Goal: Task Accomplishment & Management: Use online tool/utility

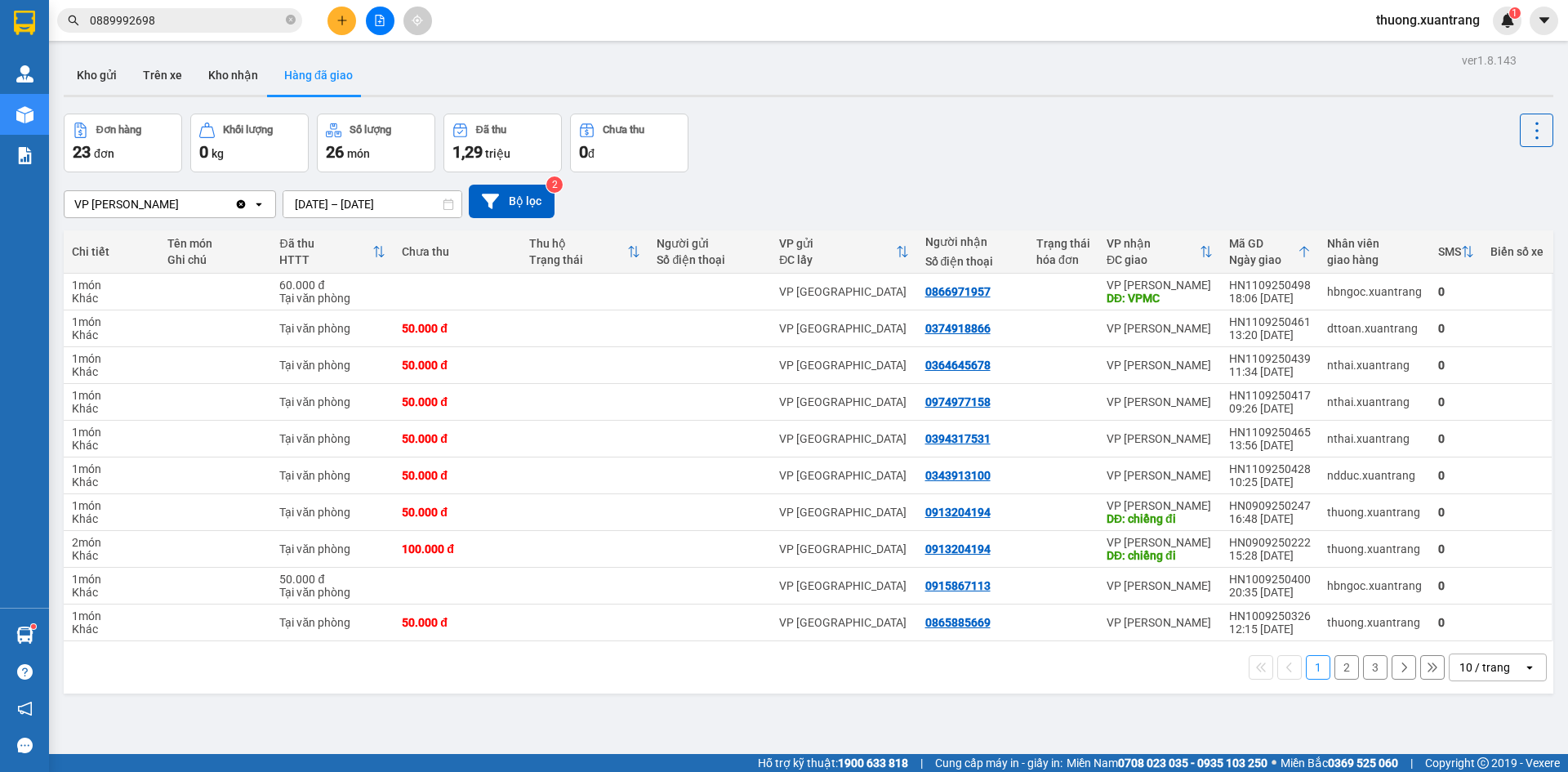
click at [389, 28] on button at bounding box center [380, 21] width 29 height 29
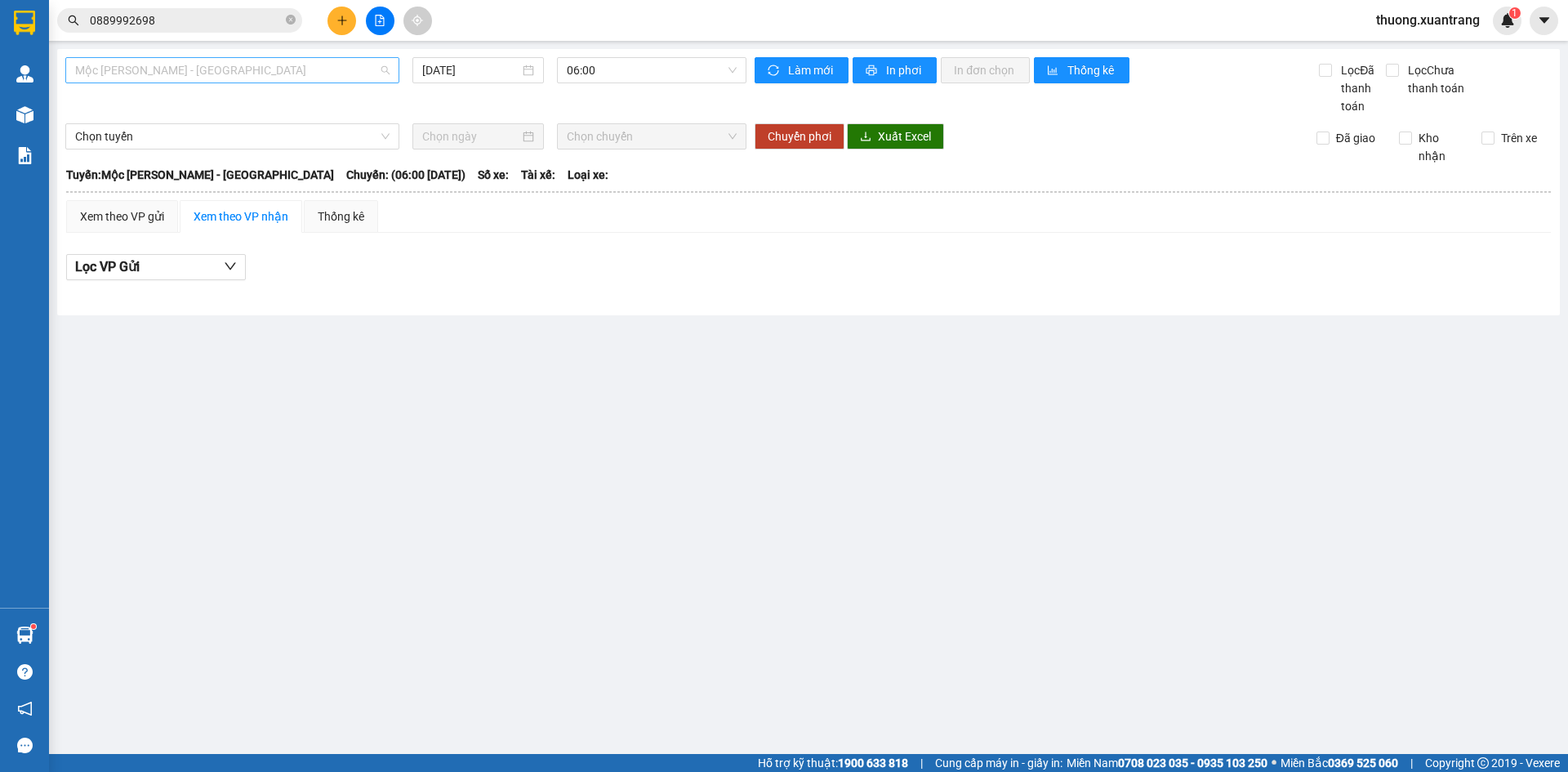
click at [248, 79] on span "Mộc [PERSON_NAME] - [GEOGRAPHIC_DATA]" at bounding box center [232, 70] width 314 height 24
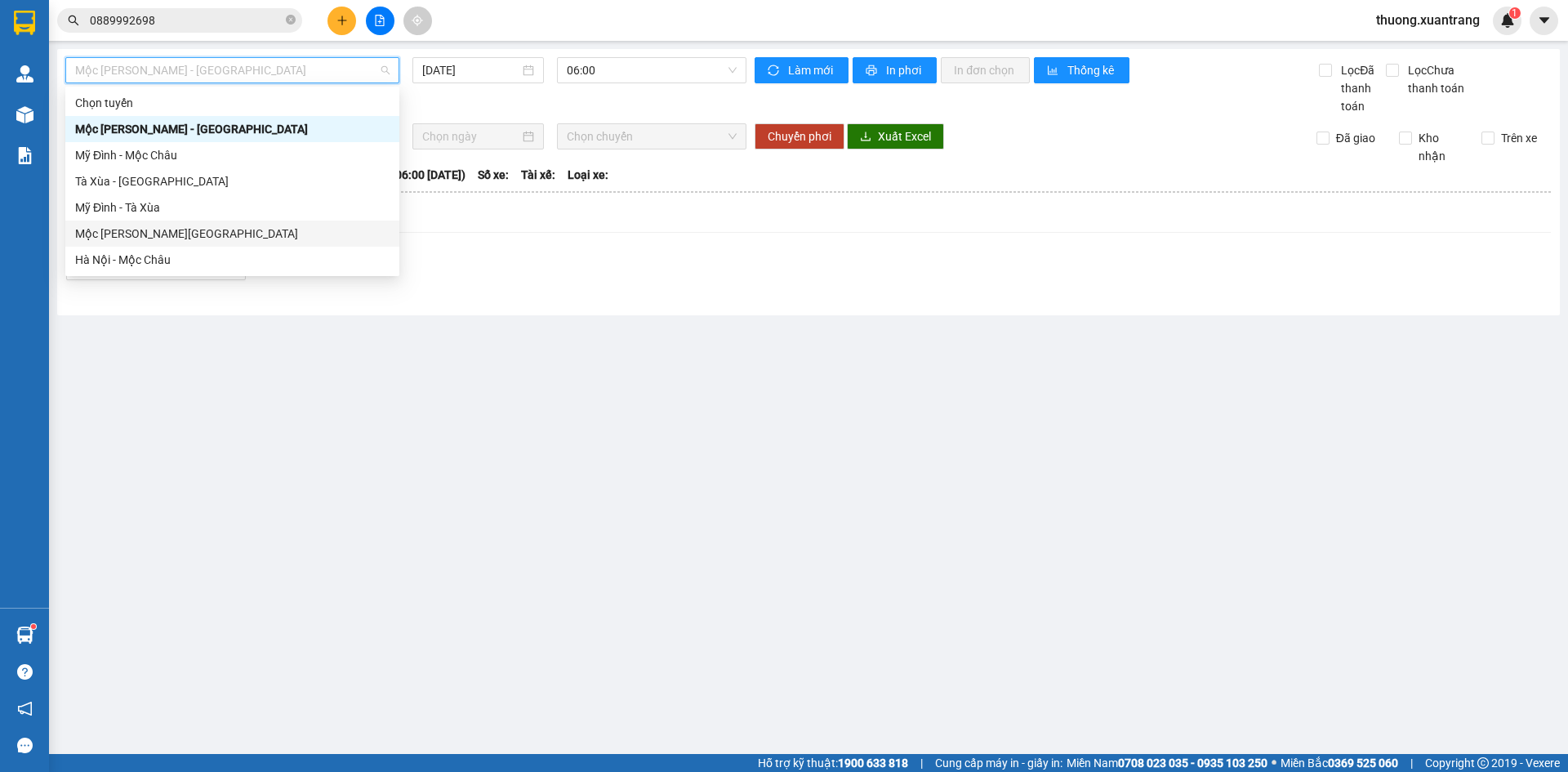
click at [251, 235] on div "Mộc [PERSON_NAME][GEOGRAPHIC_DATA]" at bounding box center [232, 233] width 314 height 18
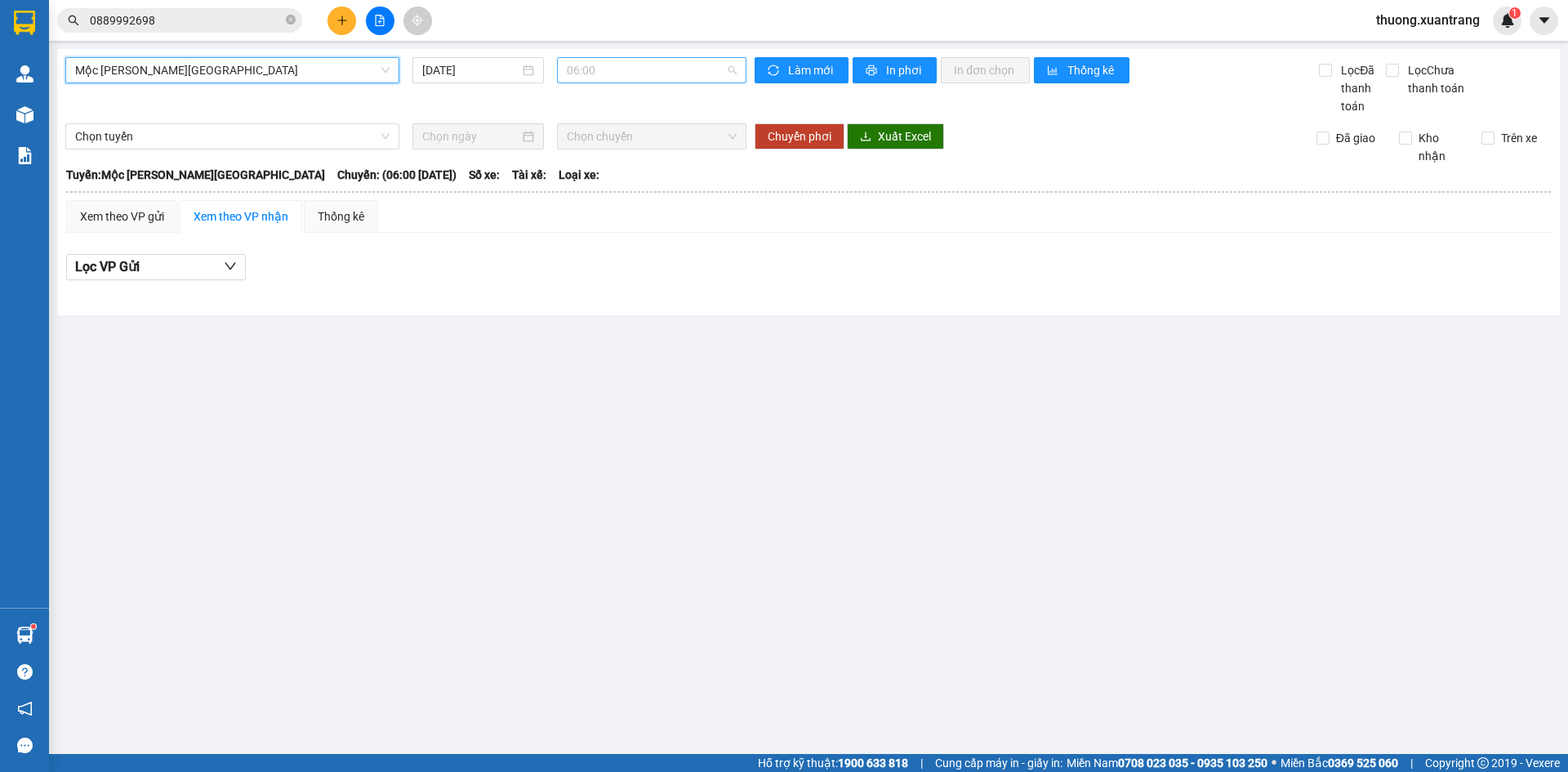
click at [654, 82] on span "06:00" at bounding box center [652, 70] width 170 height 24
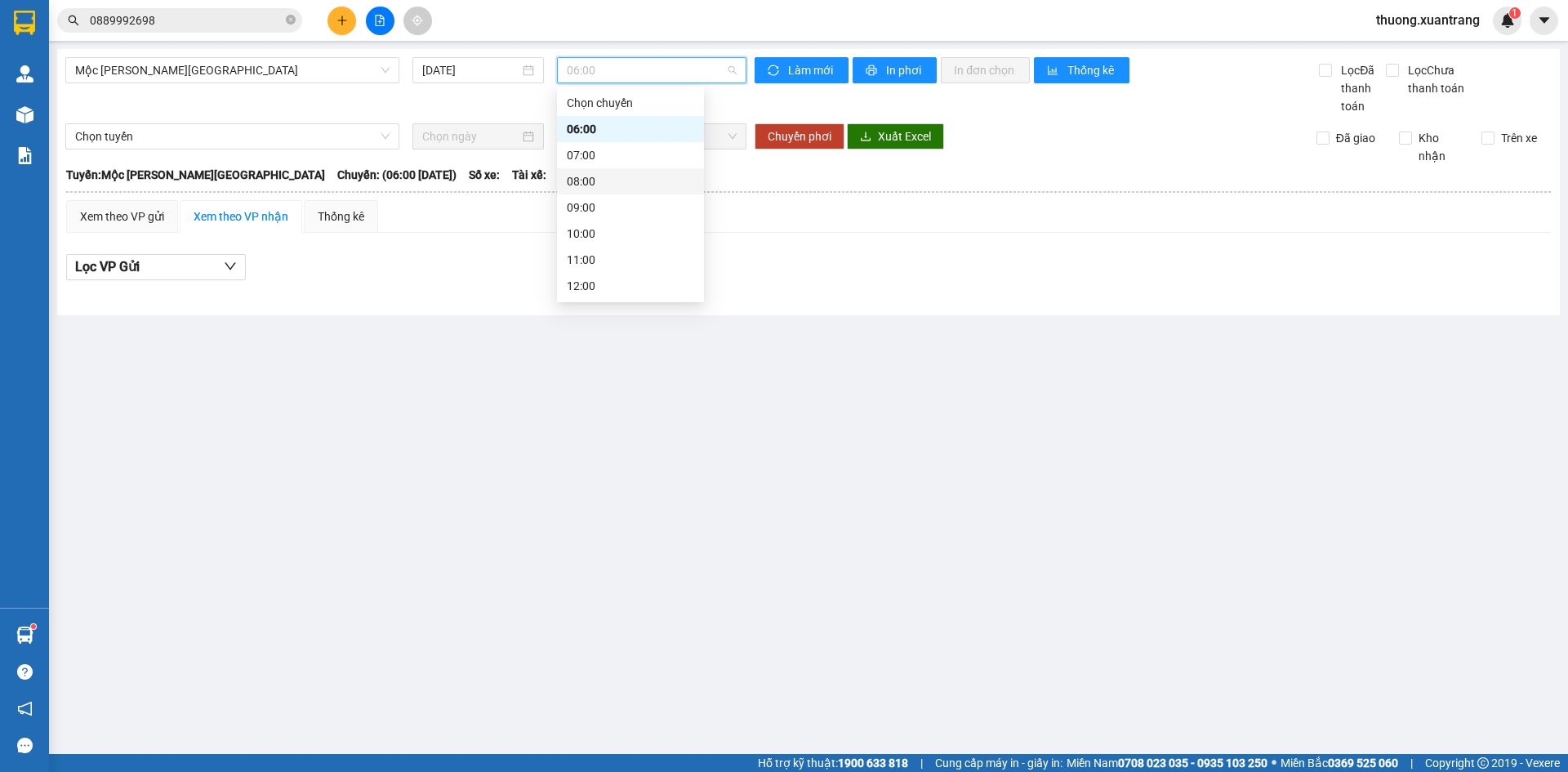
click at [608, 181] on div "08:00" at bounding box center [630, 181] width 127 height 18
click at [606, 65] on span "08:00" at bounding box center [652, 70] width 170 height 24
click at [599, 205] on div "09:00" at bounding box center [630, 207] width 127 height 18
click at [592, 72] on span "09:00" at bounding box center [652, 70] width 170 height 24
click at [593, 235] on div "10:00" at bounding box center [630, 233] width 127 height 18
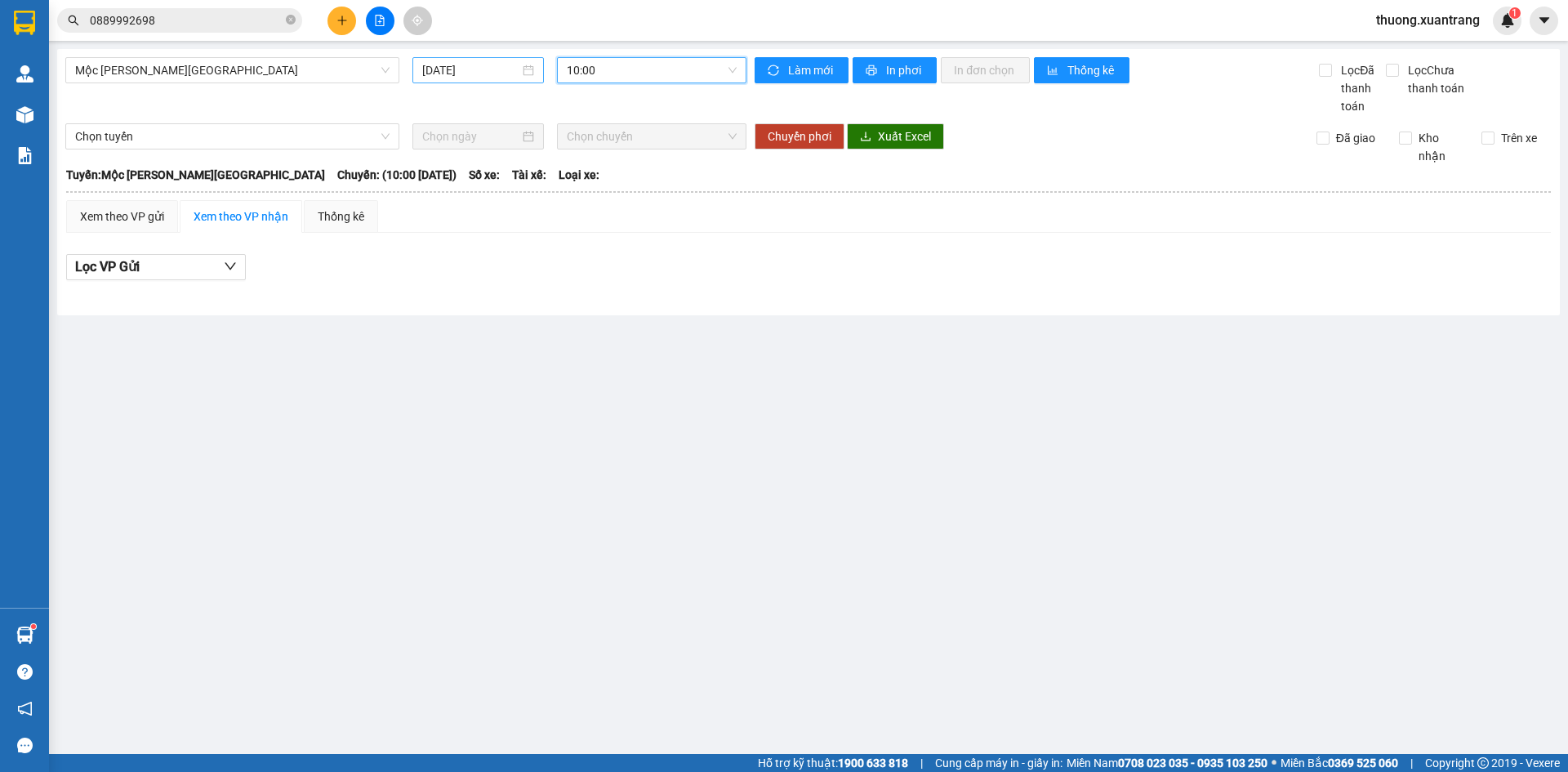
click at [441, 71] on input "[DATE]" at bounding box center [471, 70] width 98 height 18
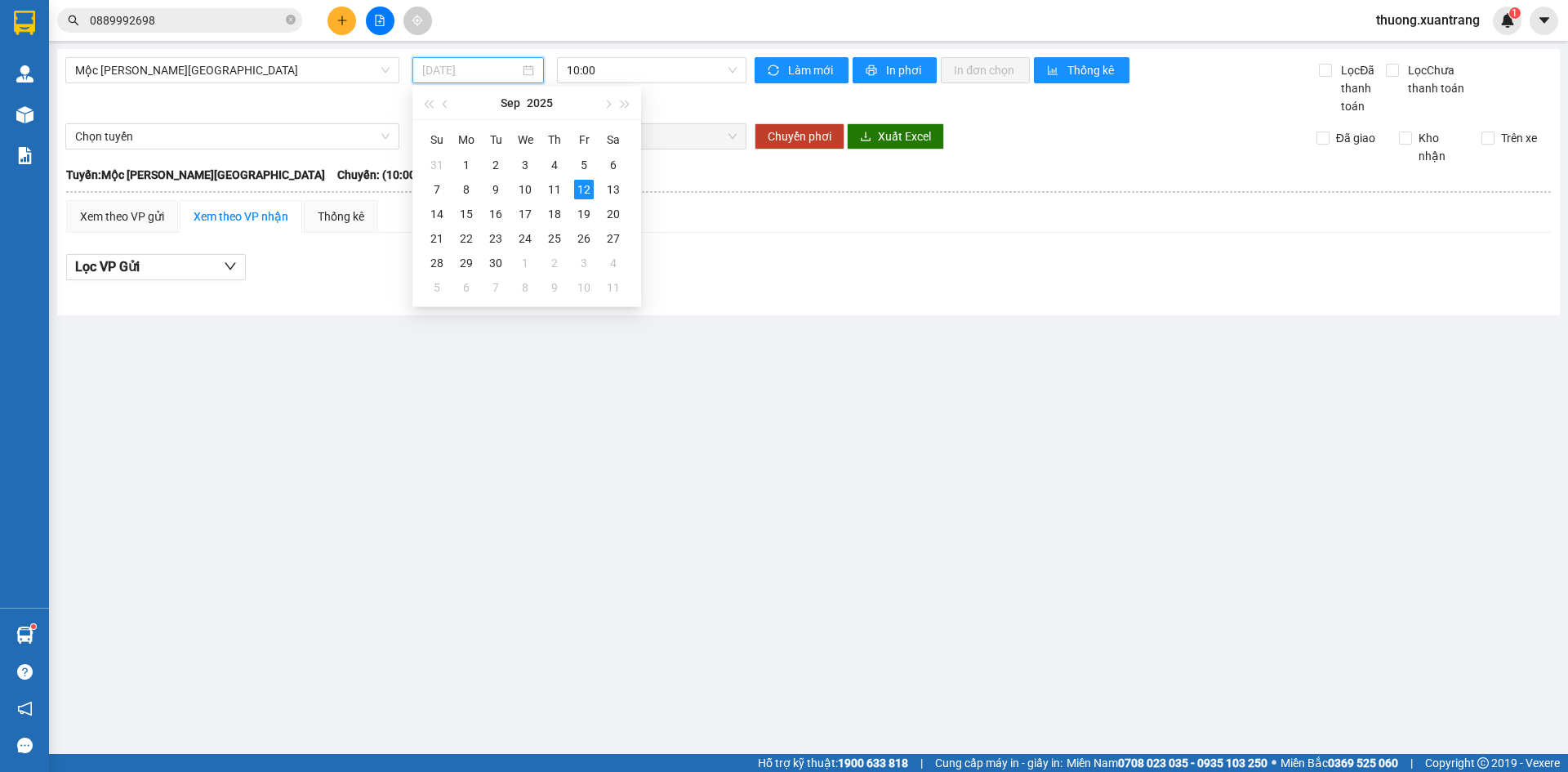
type input "[DATE]"
click at [583, 188] on div "12" at bounding box center [583, 189] width 19 height 19
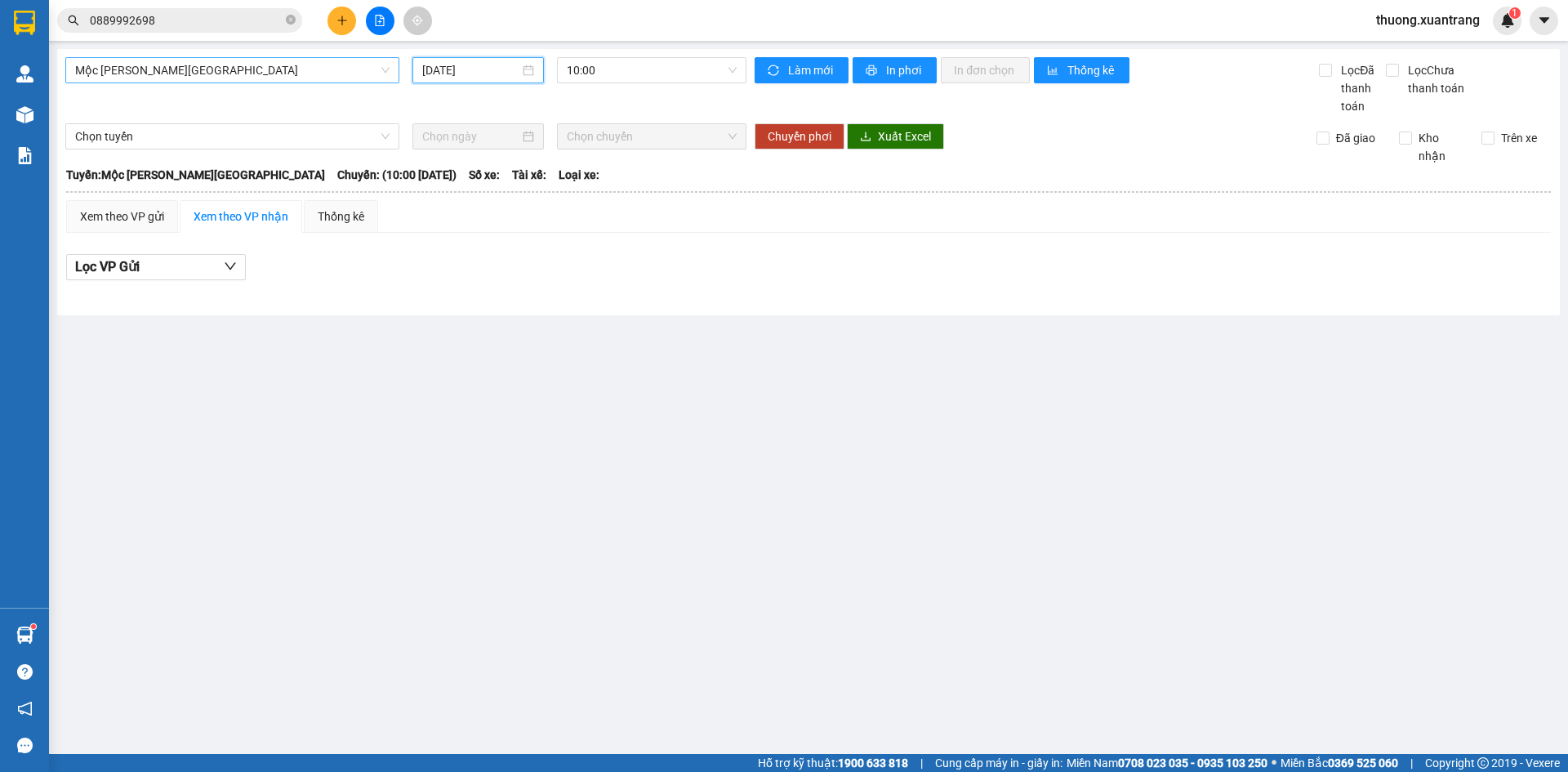
click at [219, 77] on span "Mộc [PERSON_NAME][GEOGRAPHIC_DATA]" at bounding box center [232, 70] width 314 height 24
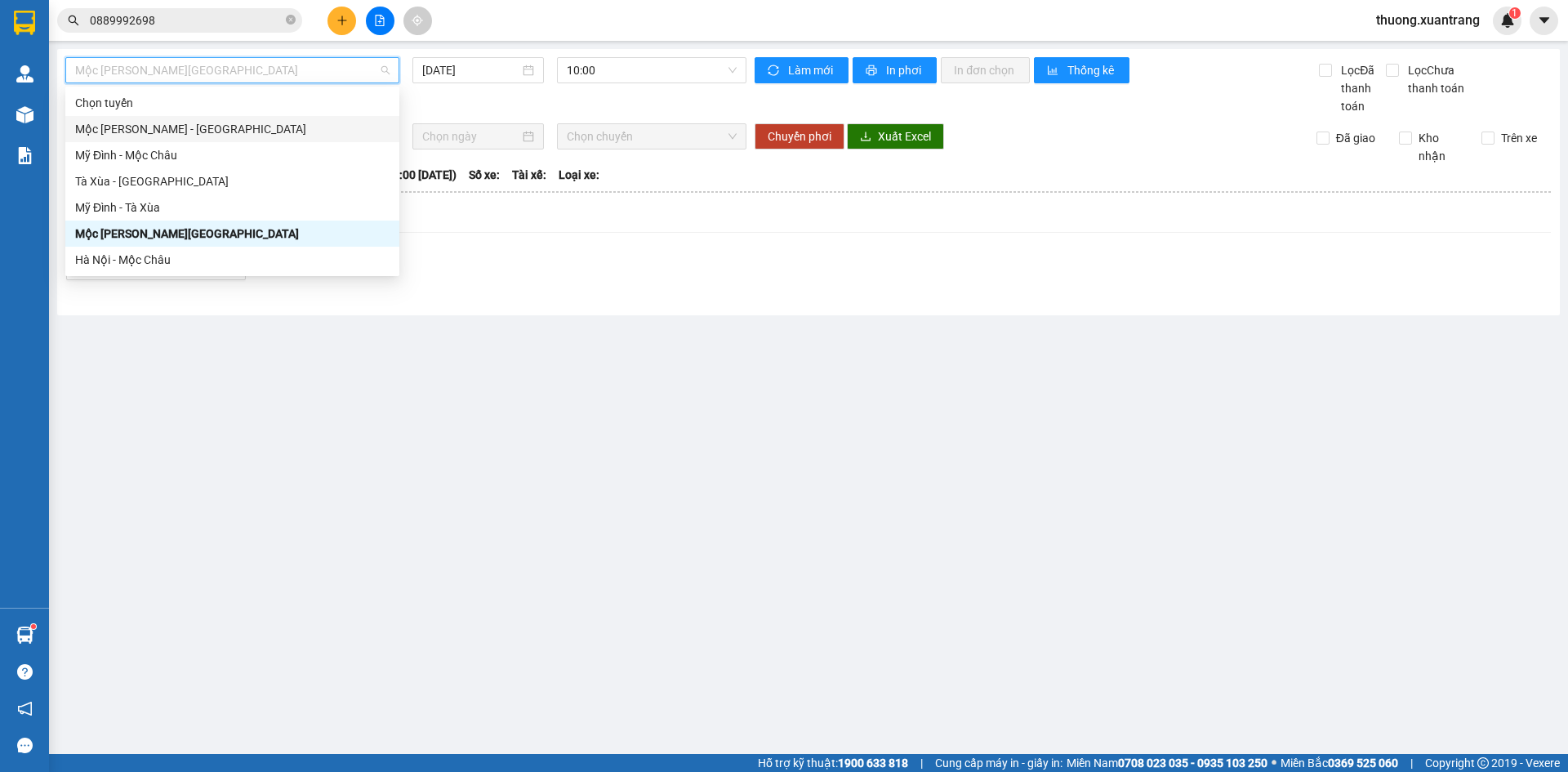
click at [192, 135] on div "Mộc [PERSON_NAME] - [GEOGRAPHIC_DATA]" at bounding box center [232, 129] width 314 height 18
type input "[DATE]"
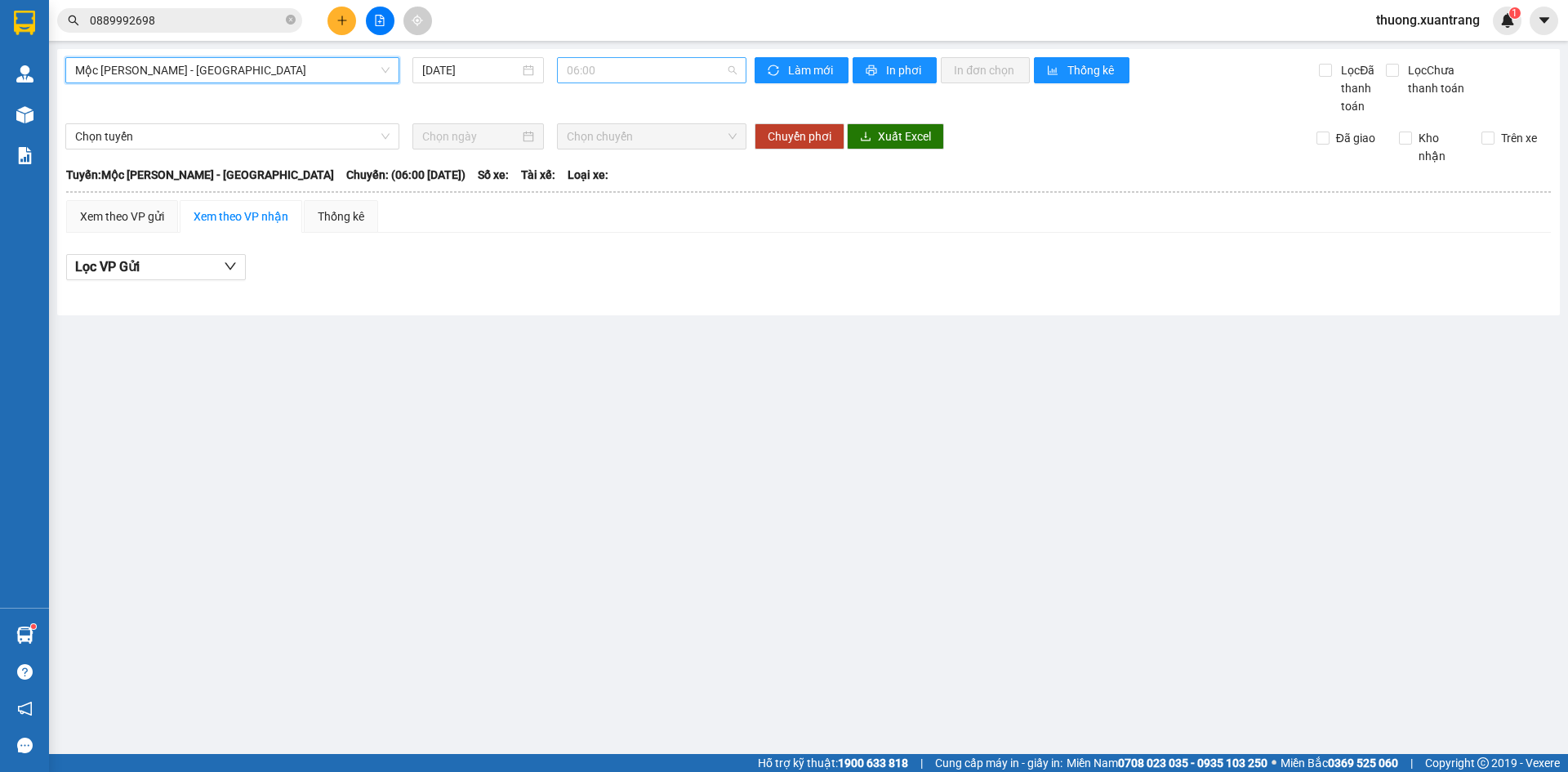
click at [625, 74] on span "06:00" at bounding box center [652, 70] width 170 height 24
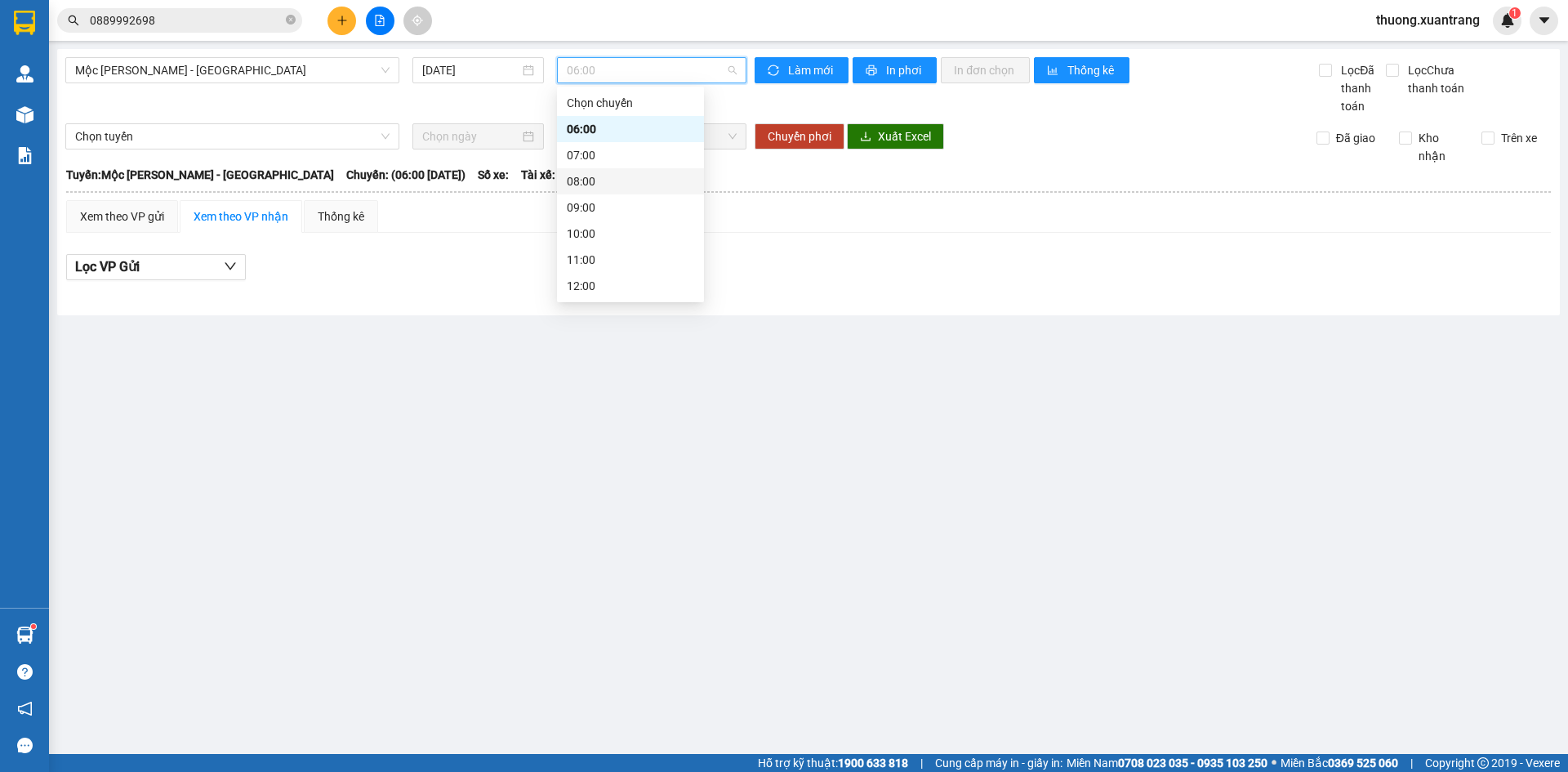
click at [606, 180] on div "08:00" at bounding box center [630, 181] width 127 height 18
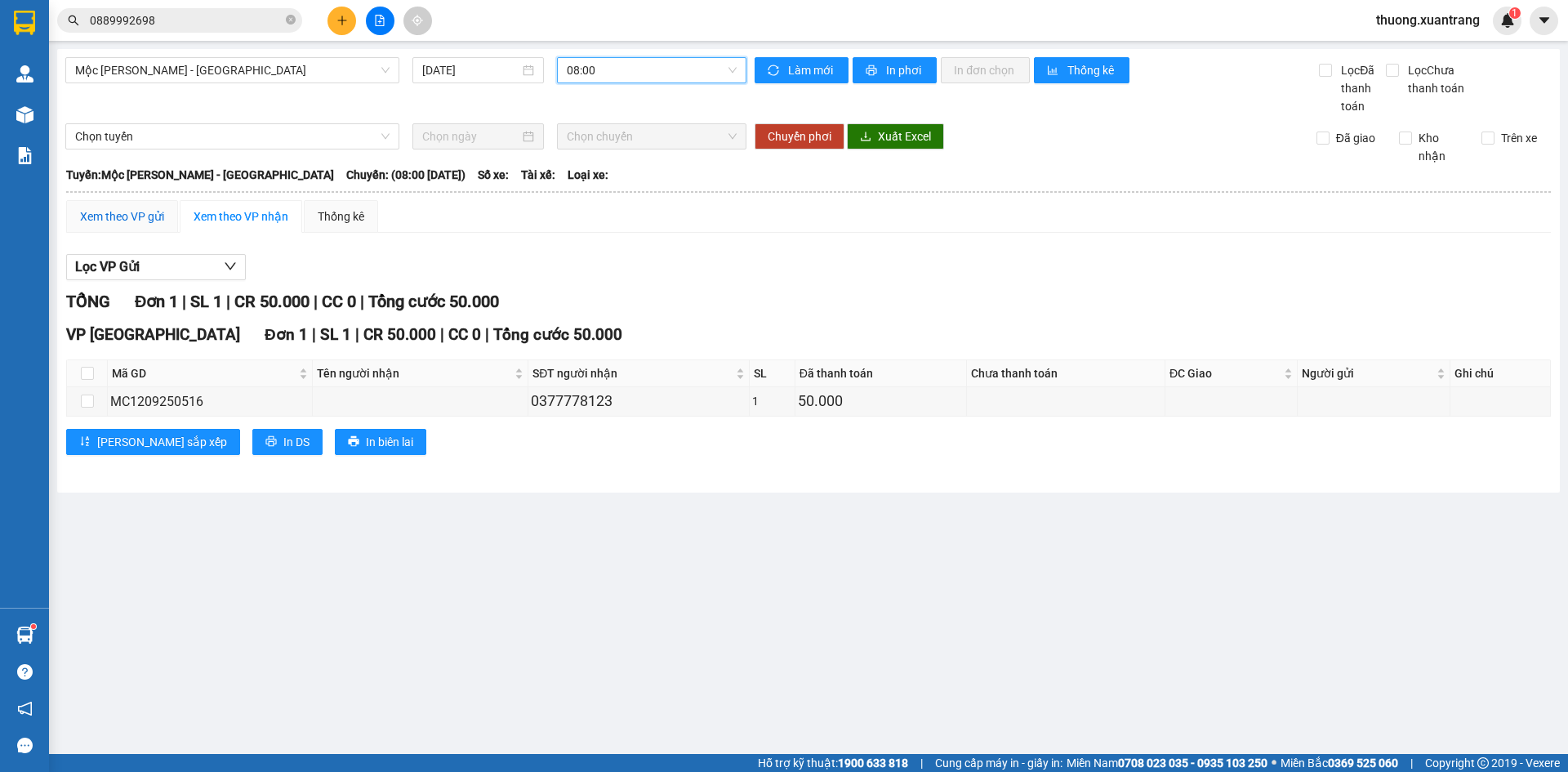
click at [108, 219] on div "Xem theo VP gửi" at bounding box center [122, 216] width 84 height 18
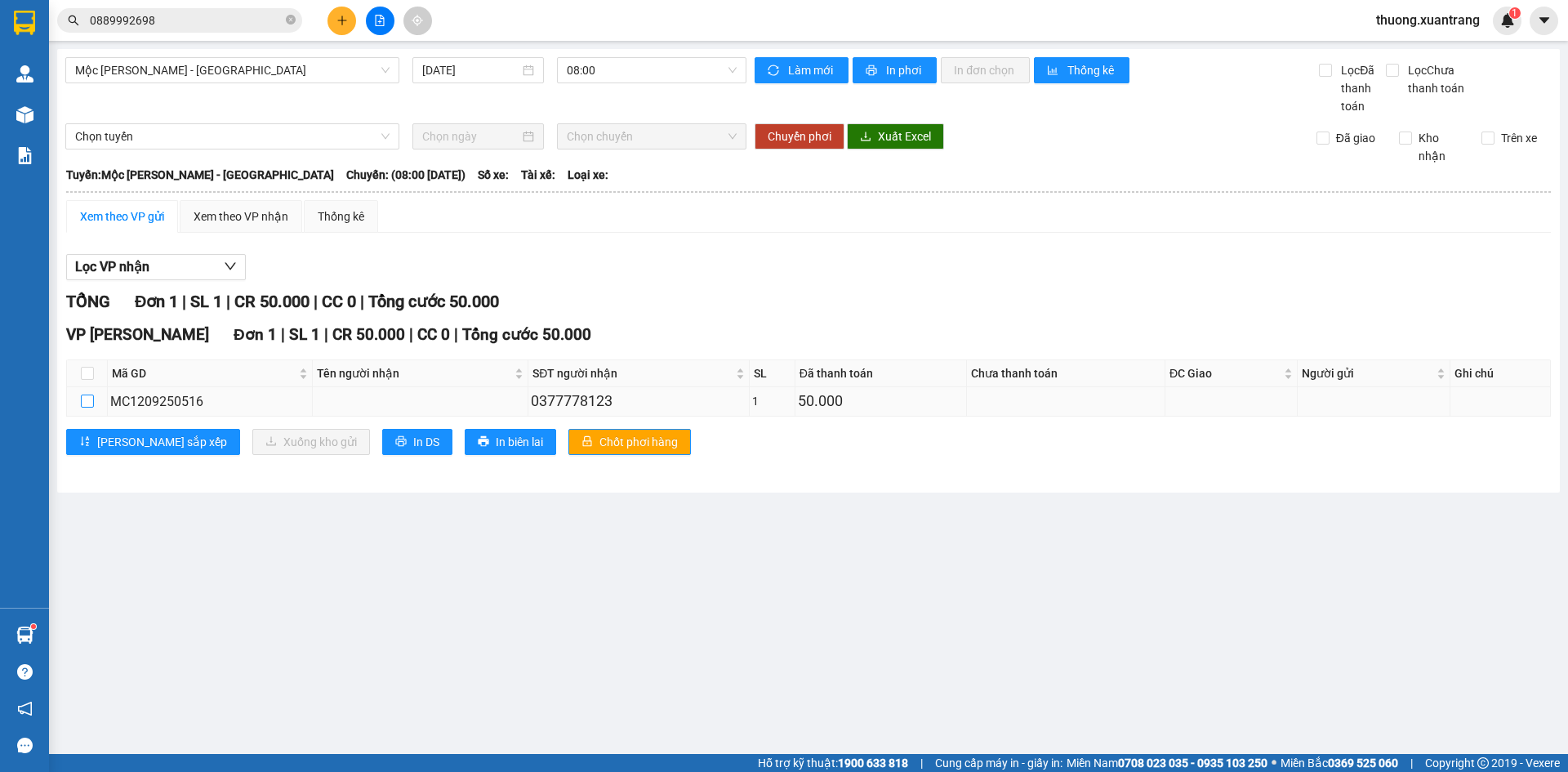
click at [87, 405] on input "checkbox" at bounding box center [87, 401] width 13 height 13
checkbox input "true"
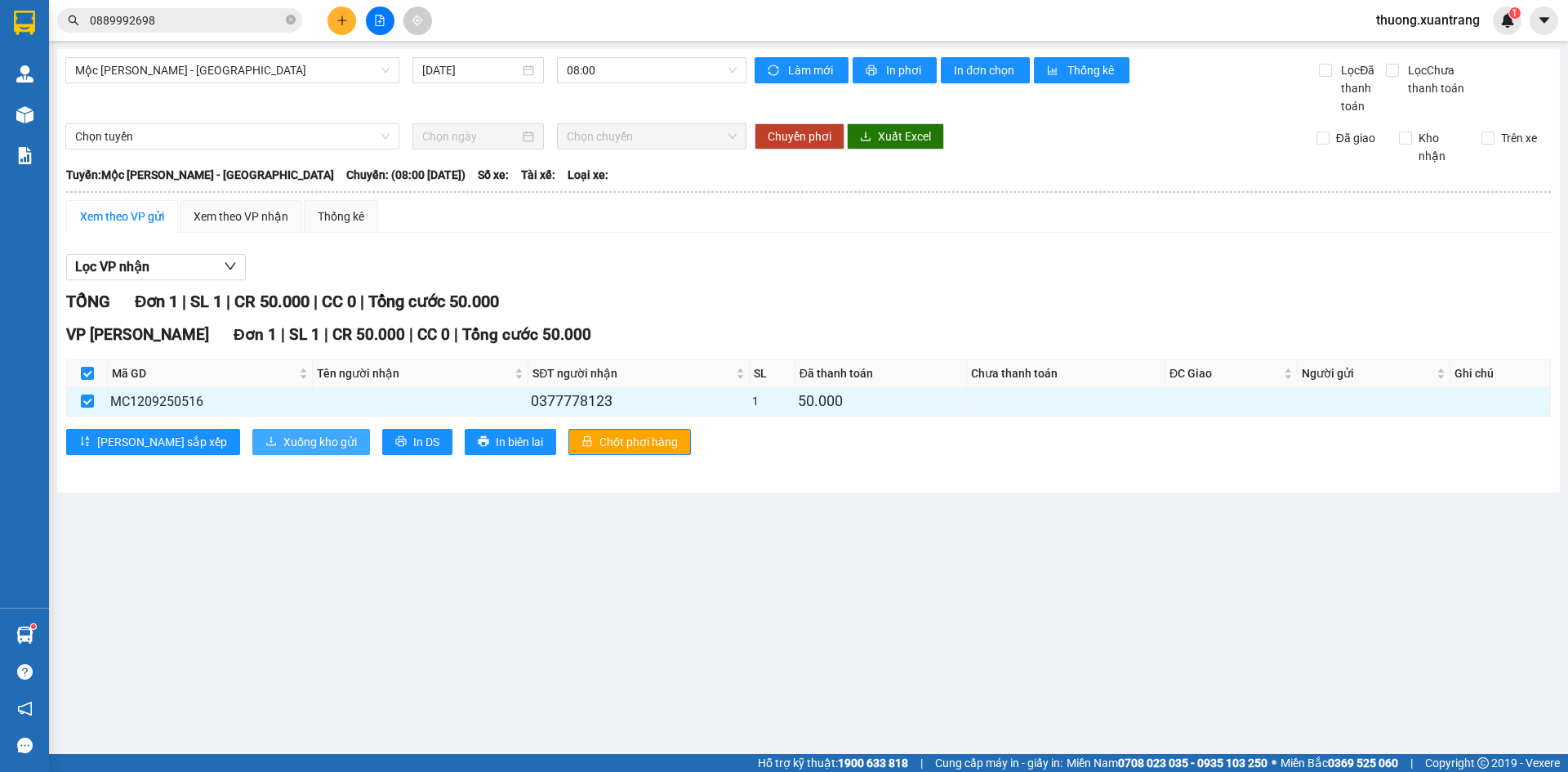
click at [283, 440] on span "Xuống kho gửi" at bounding box center [319, 442] width 73 height 18
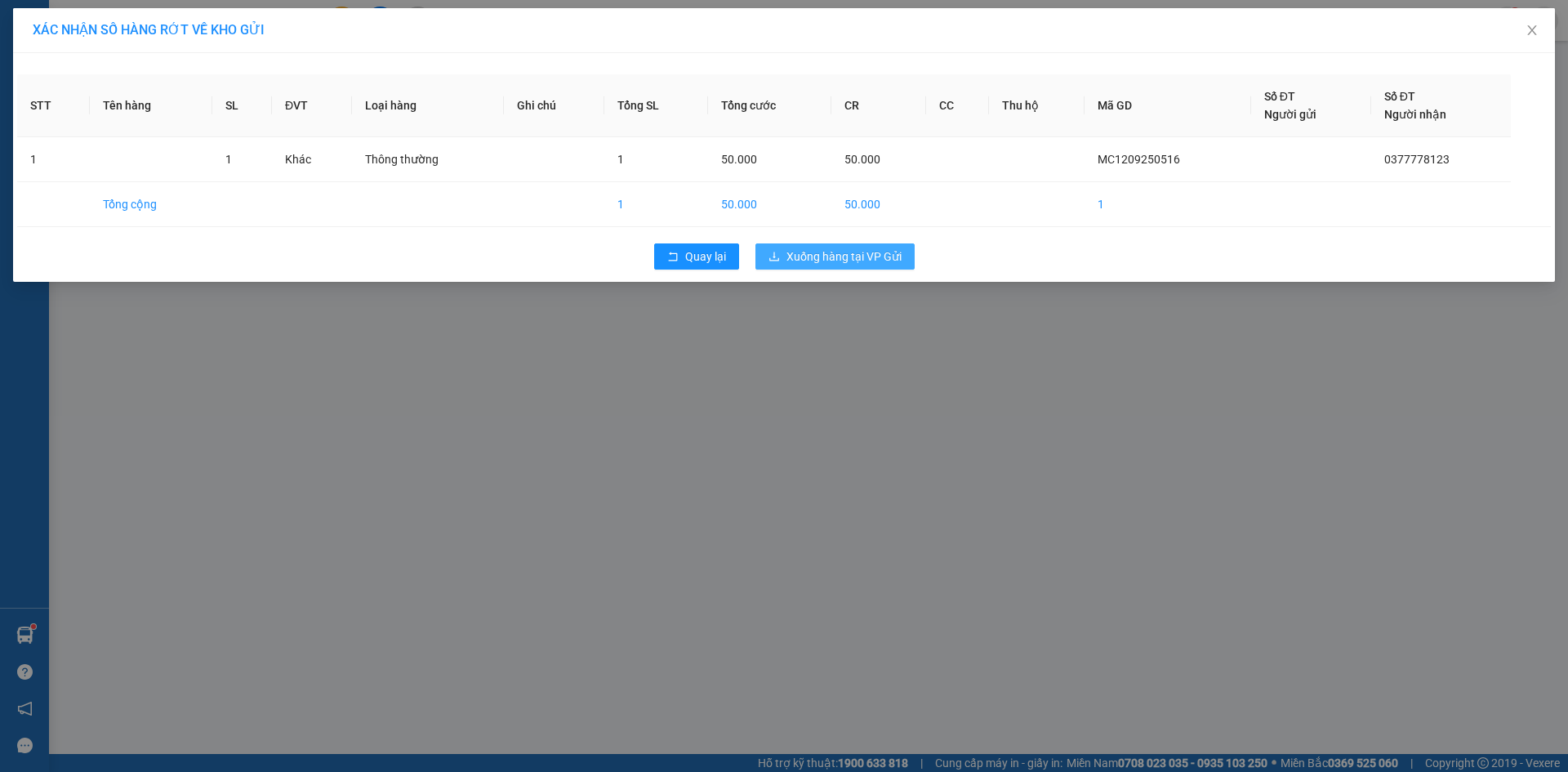
click at [827, 261] on span "Xuống hàng tại VP Gửi" at bounding box center [843, 256] width 115 height 18
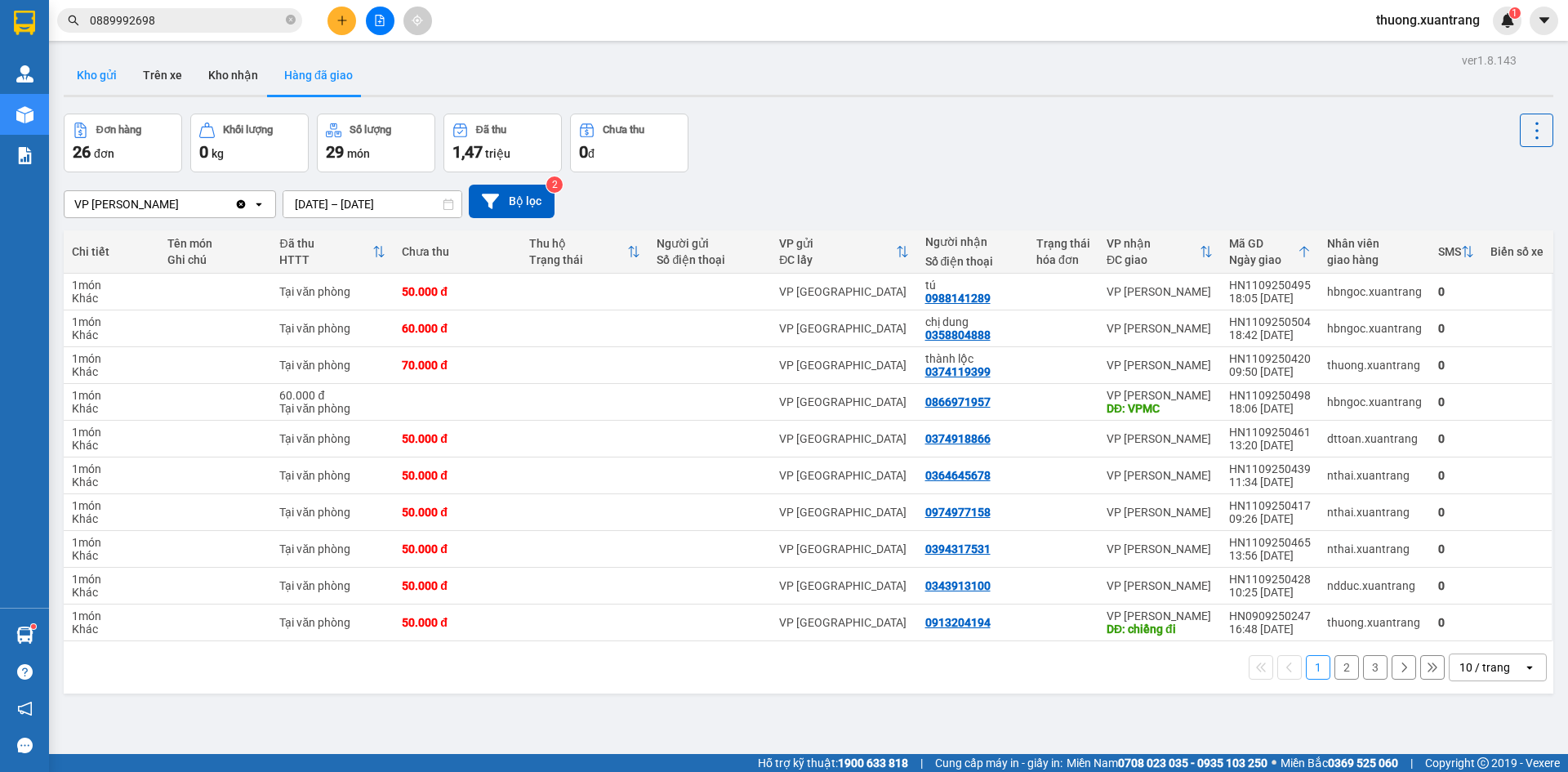
click at [117, 79] on button "Kho gửi" at bounding box center [97, 75] width 66 height 40
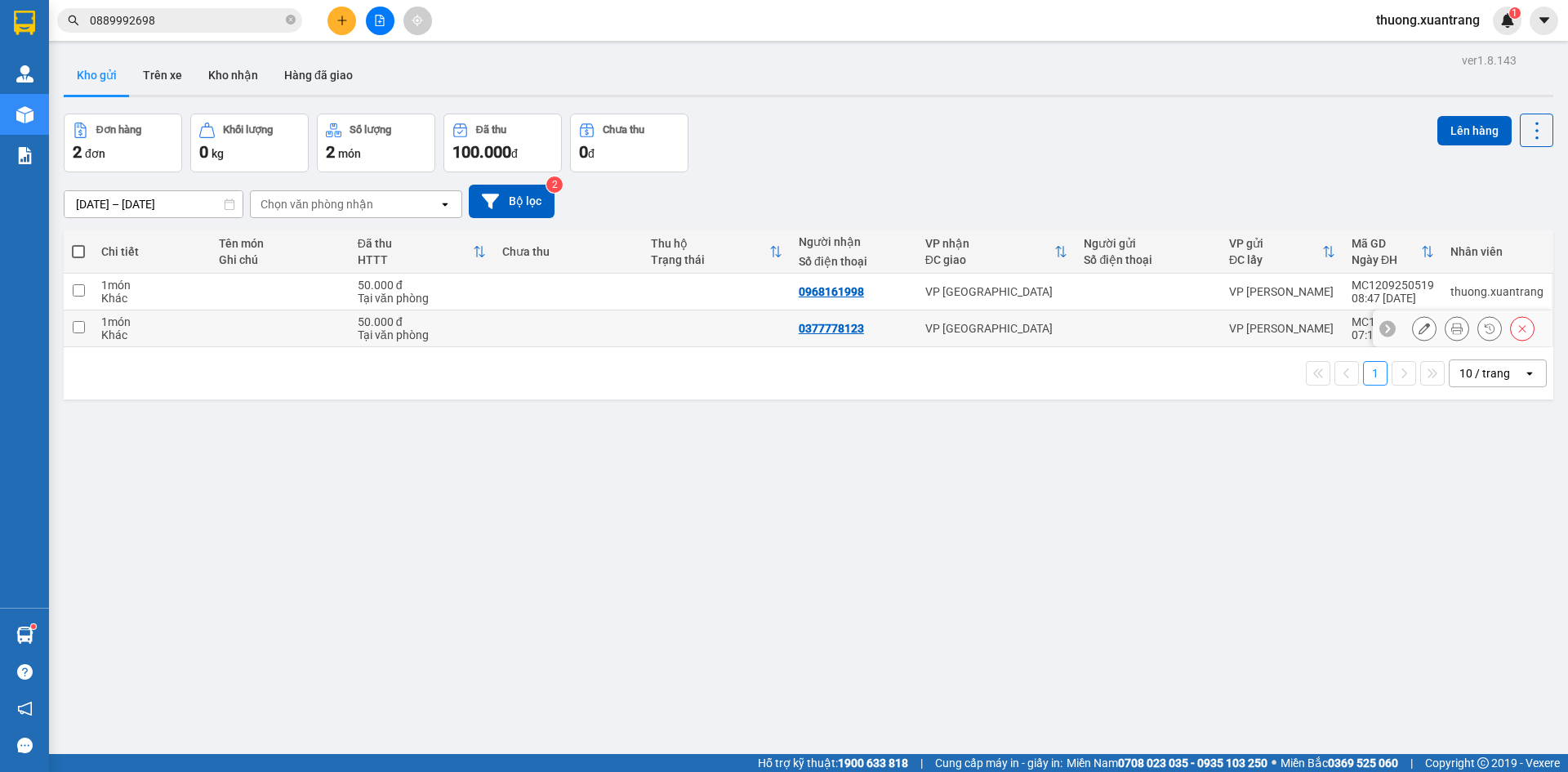
click at [1057, 332] on div "VP [GEOGRAPHIC_DATA]" at bounding box center [996, 329] width 143 height 13
checkbox input "true"
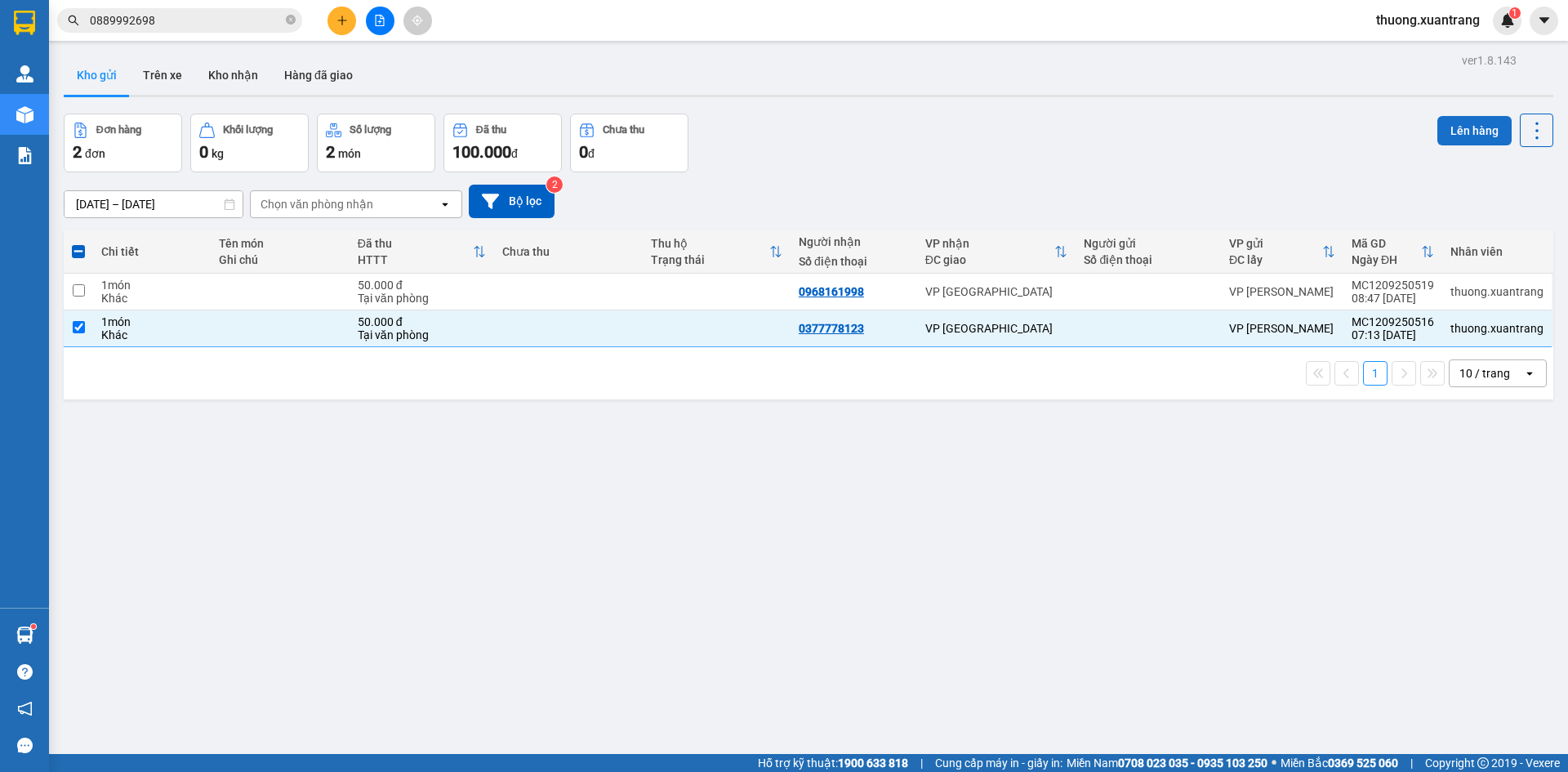
click at [1460, 132] on button "Lên hàng" at bounding box center [1474, 130] width 74 height 29
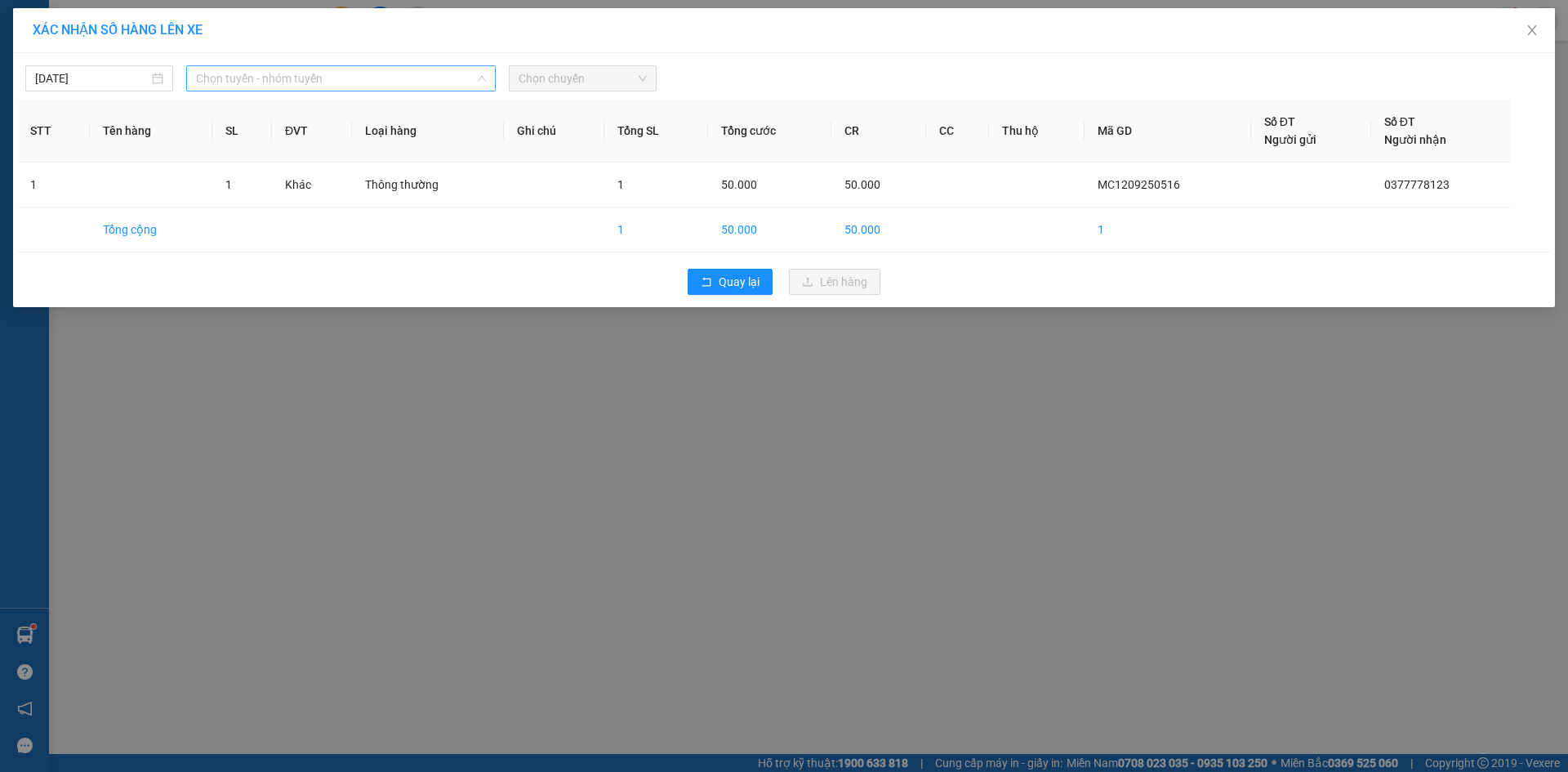
click at [303, 80] on span "Chọn tuyến - nhóm tuyến" at bounding box center [341, 78] width 290 height 24
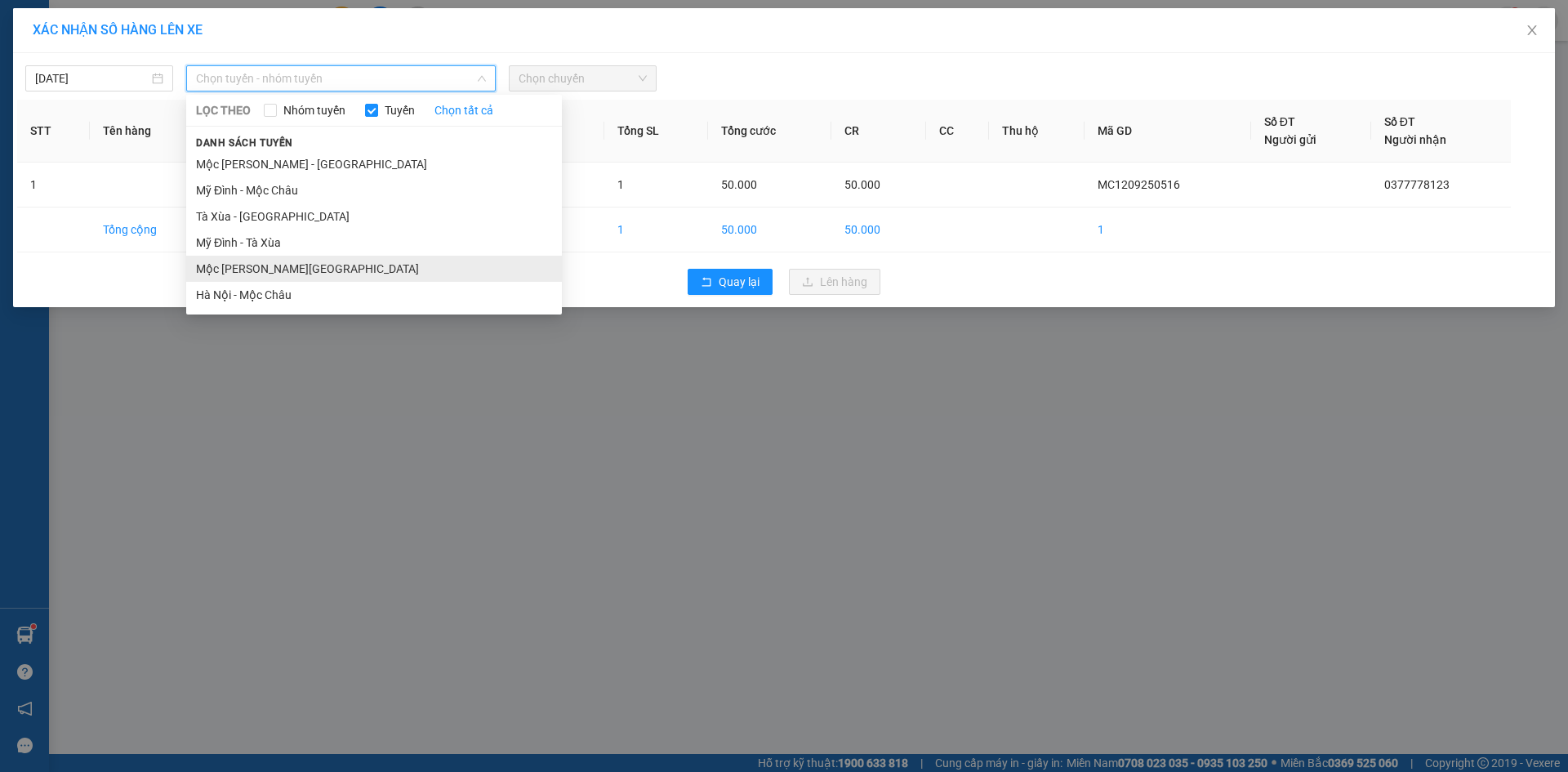
click at [330, 263] on li "Mộc [PERSON_NAME][GEOGRAPHIC_DATA]" at bounding box center [373, 268] width 376 height 26
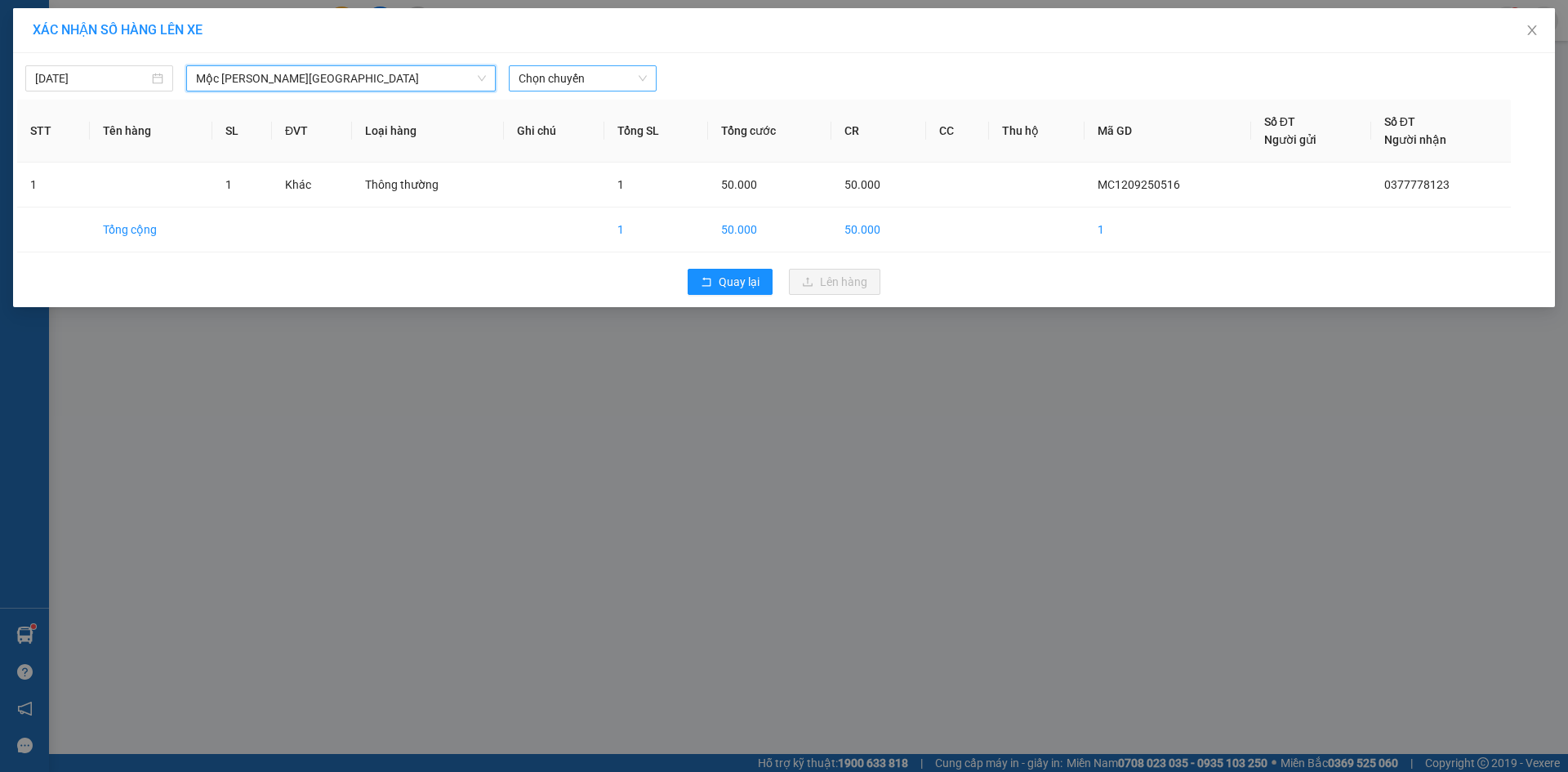
click at [586, 77] on span "Chọn chuyến" at bounding box center [583, 78] width 128 height 24
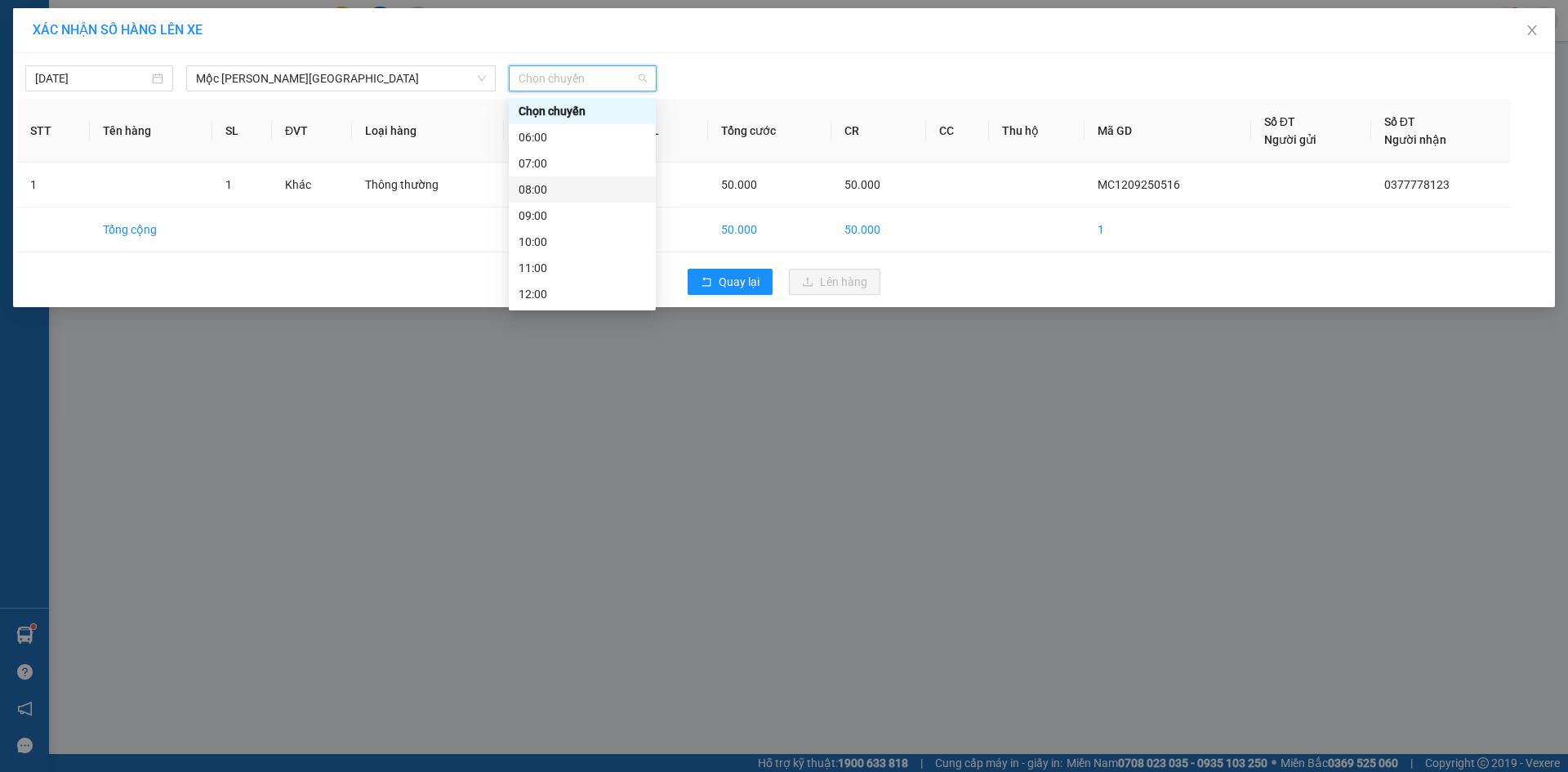
click at [555, 198] on div "08:00" at bounding box center [582, 189] width 127 height 18
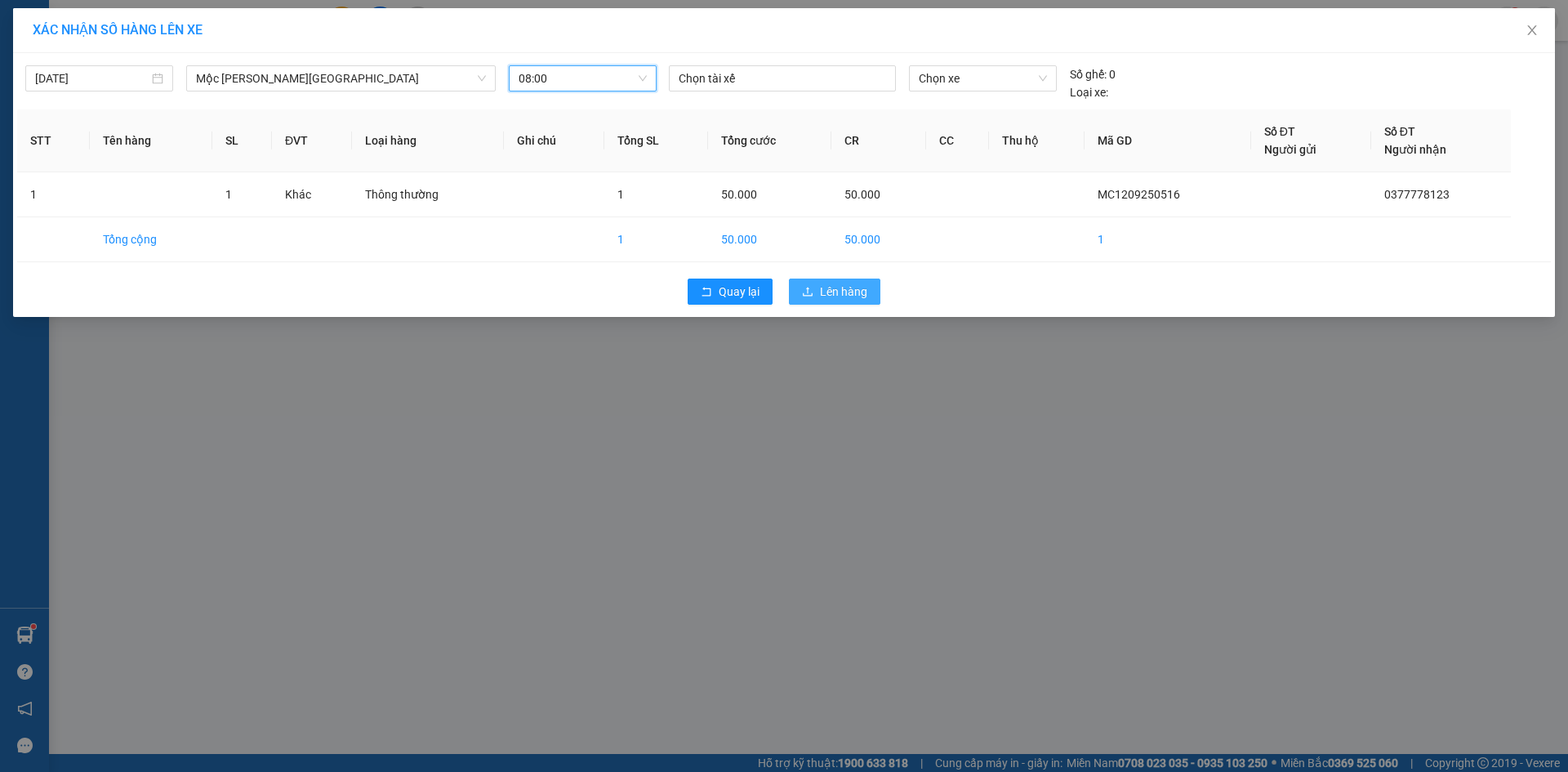
click at [816, 290] on button "Lên hàng" at bounding box center [834, 291] width 92 height 26
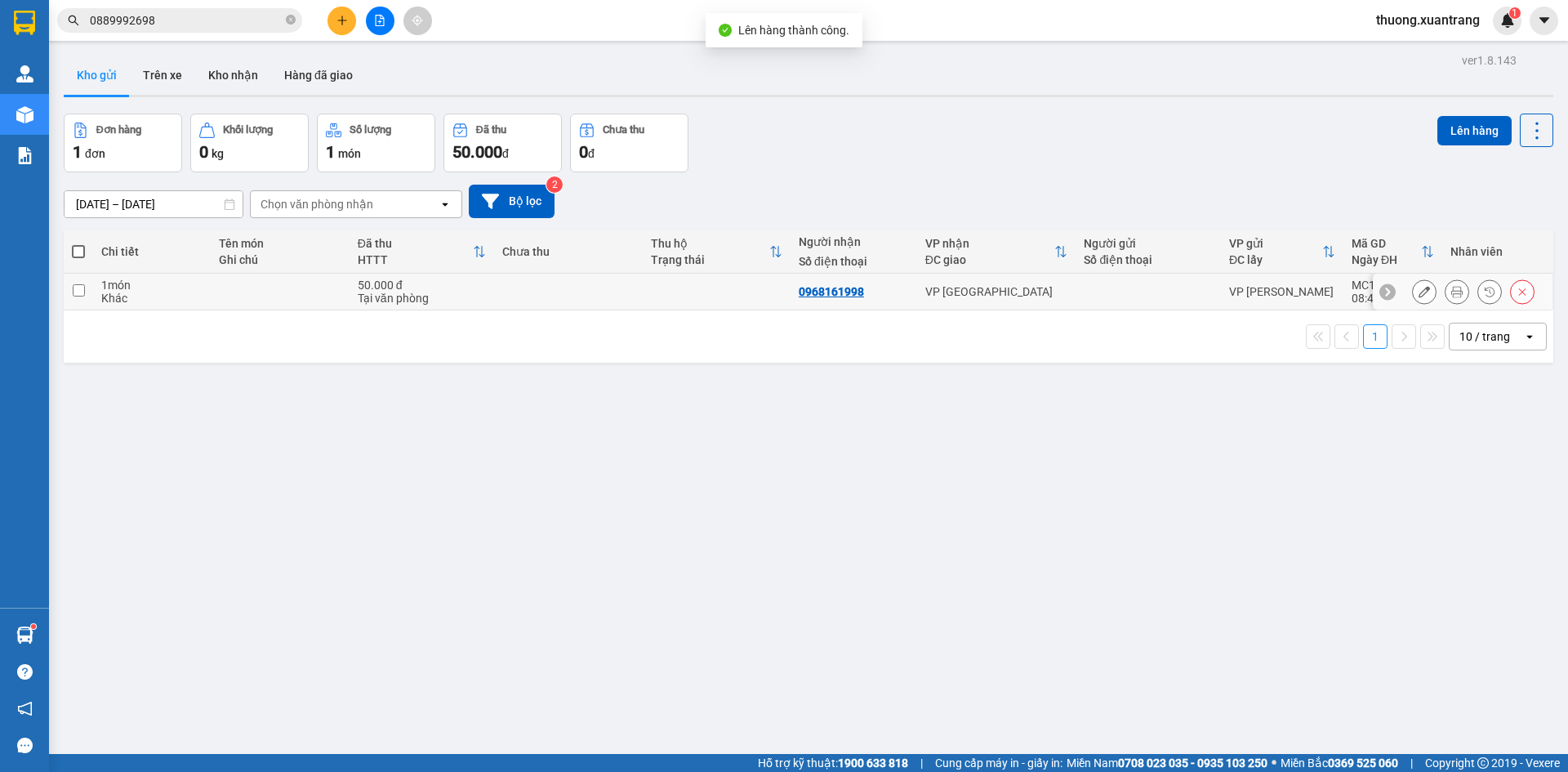
click at [1418, 288] on icon at bounding box center [1424, 292] width 12 height 12
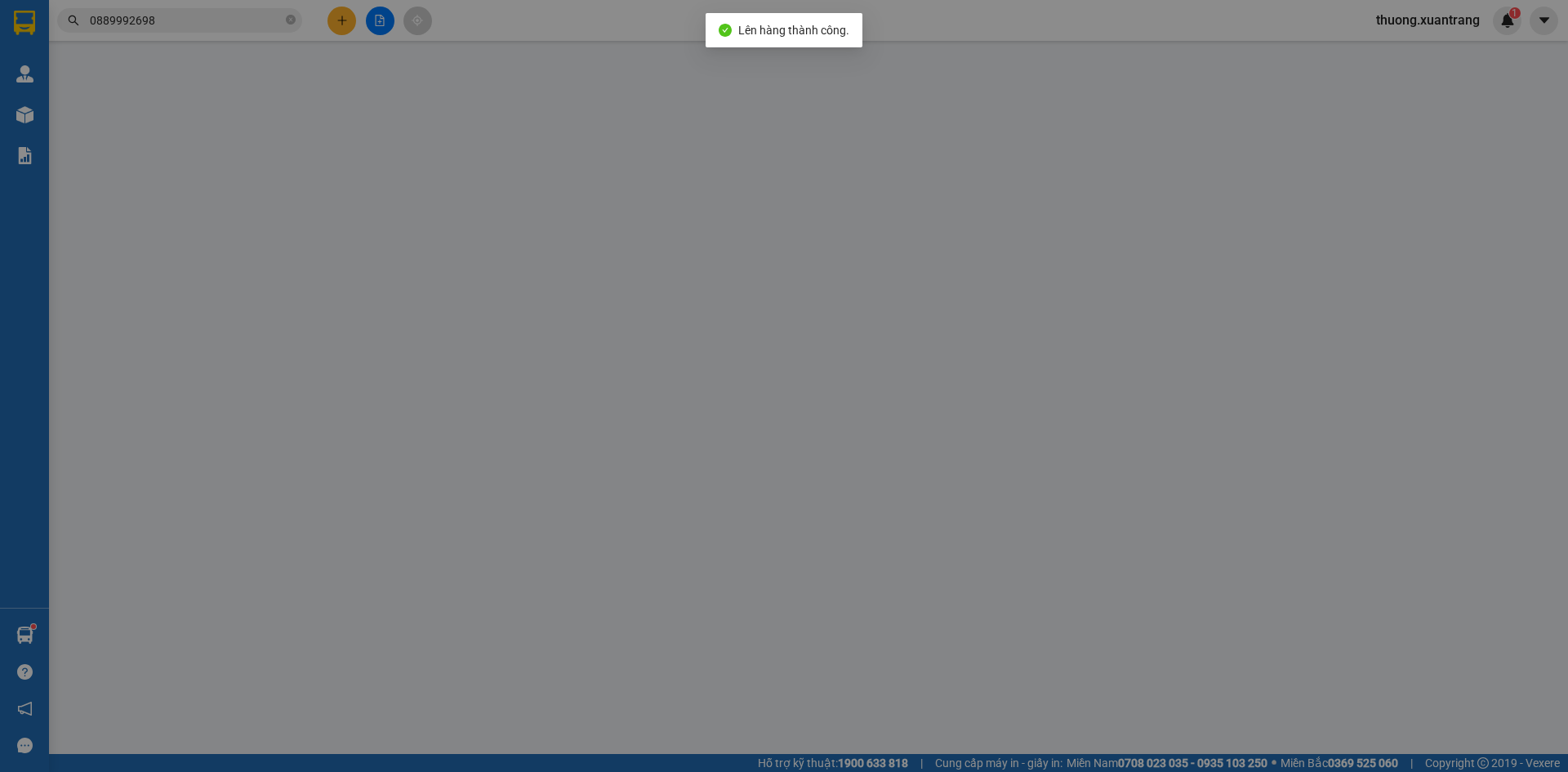
type input "0968161998"
type input "50.000"
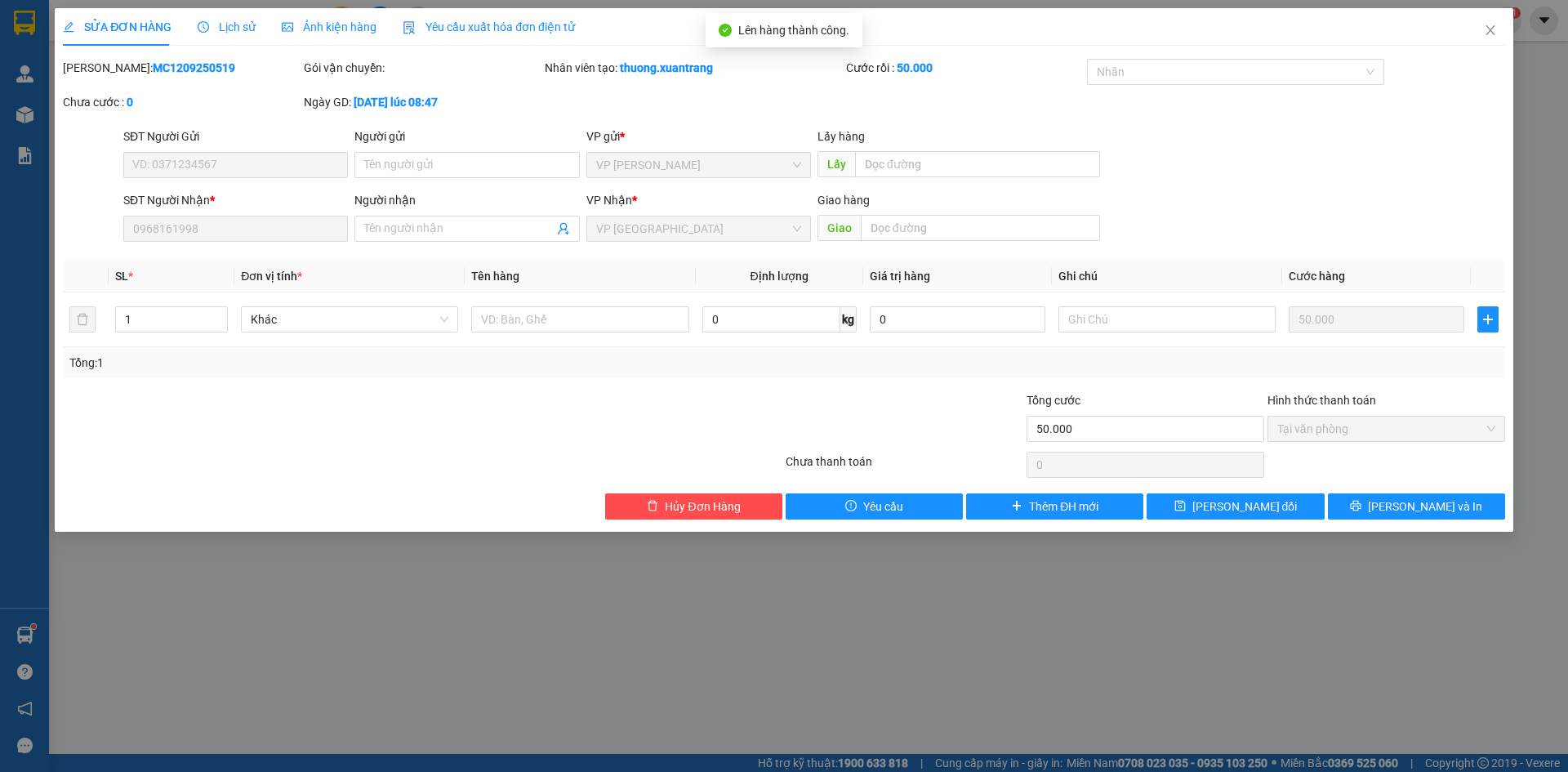
click at [351, 25] on span "Ảnh kiện hàng" at bounding box center [329, 27] width 95 height 13
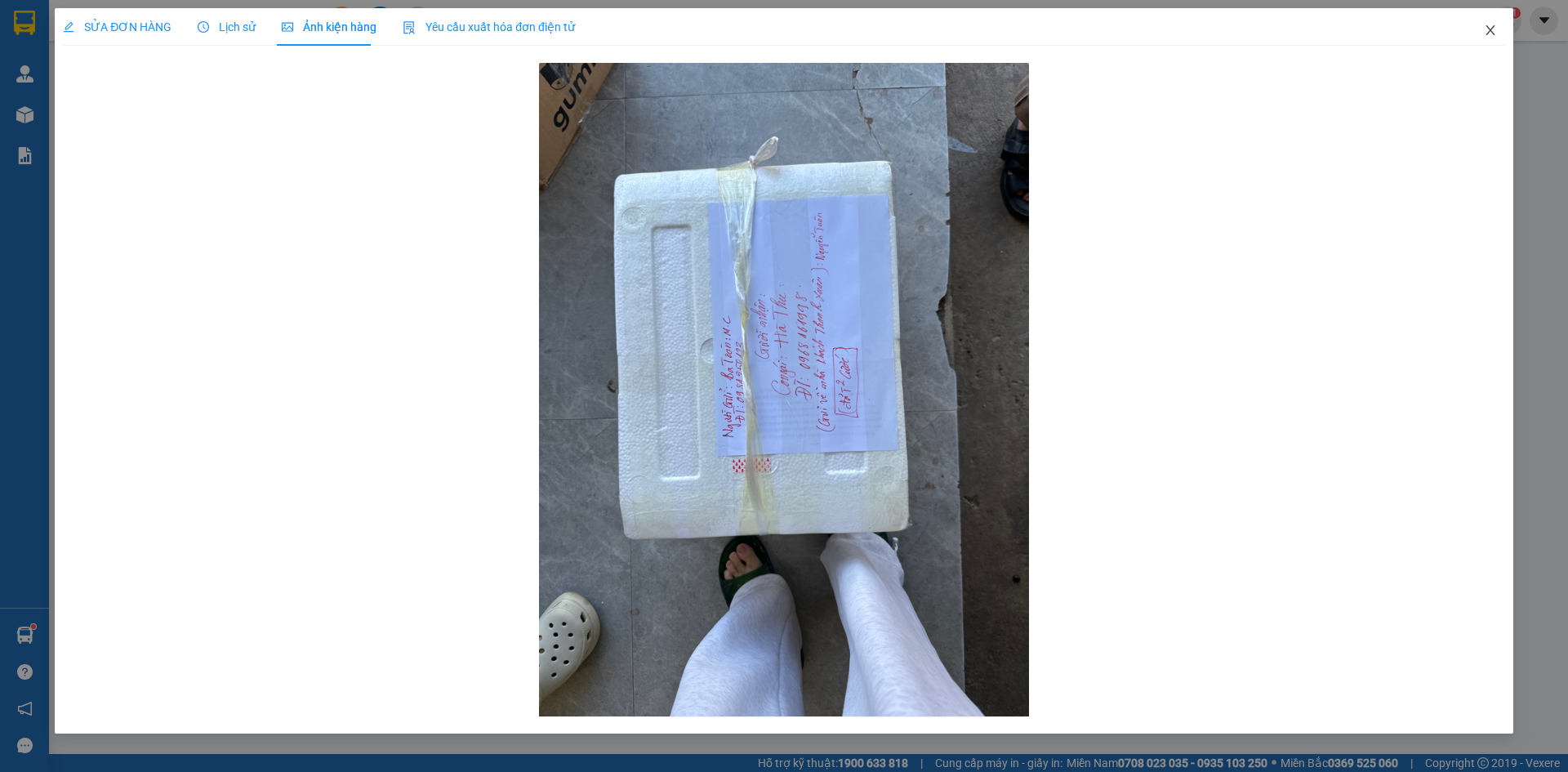
click at [1487, 29] on icon "close" at bounding box center [1491, 30] width 13 height 13
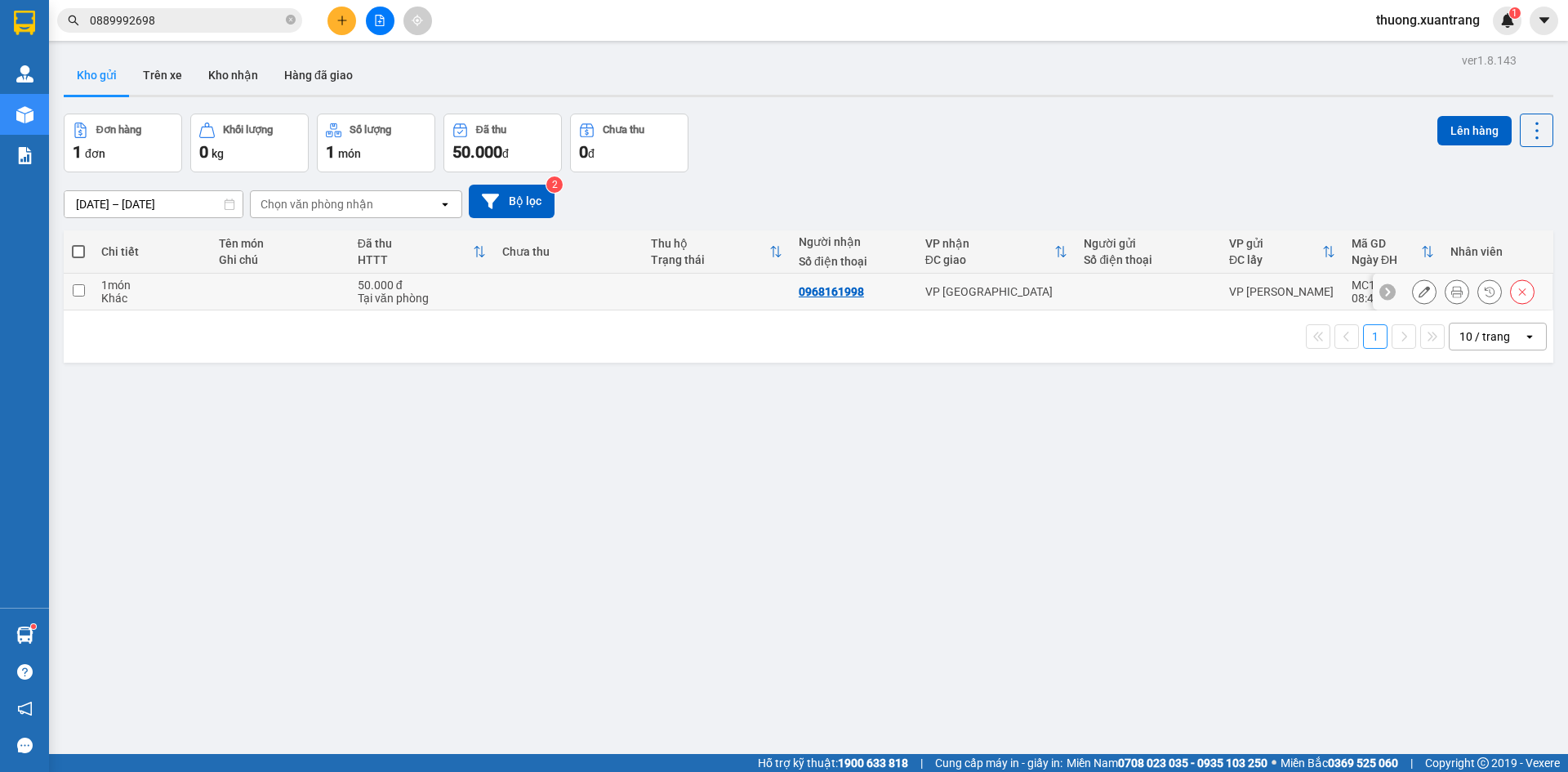
click at [583, 298] on td at bounding box center [568, 292] width 148 height 37
checkbox input "true"
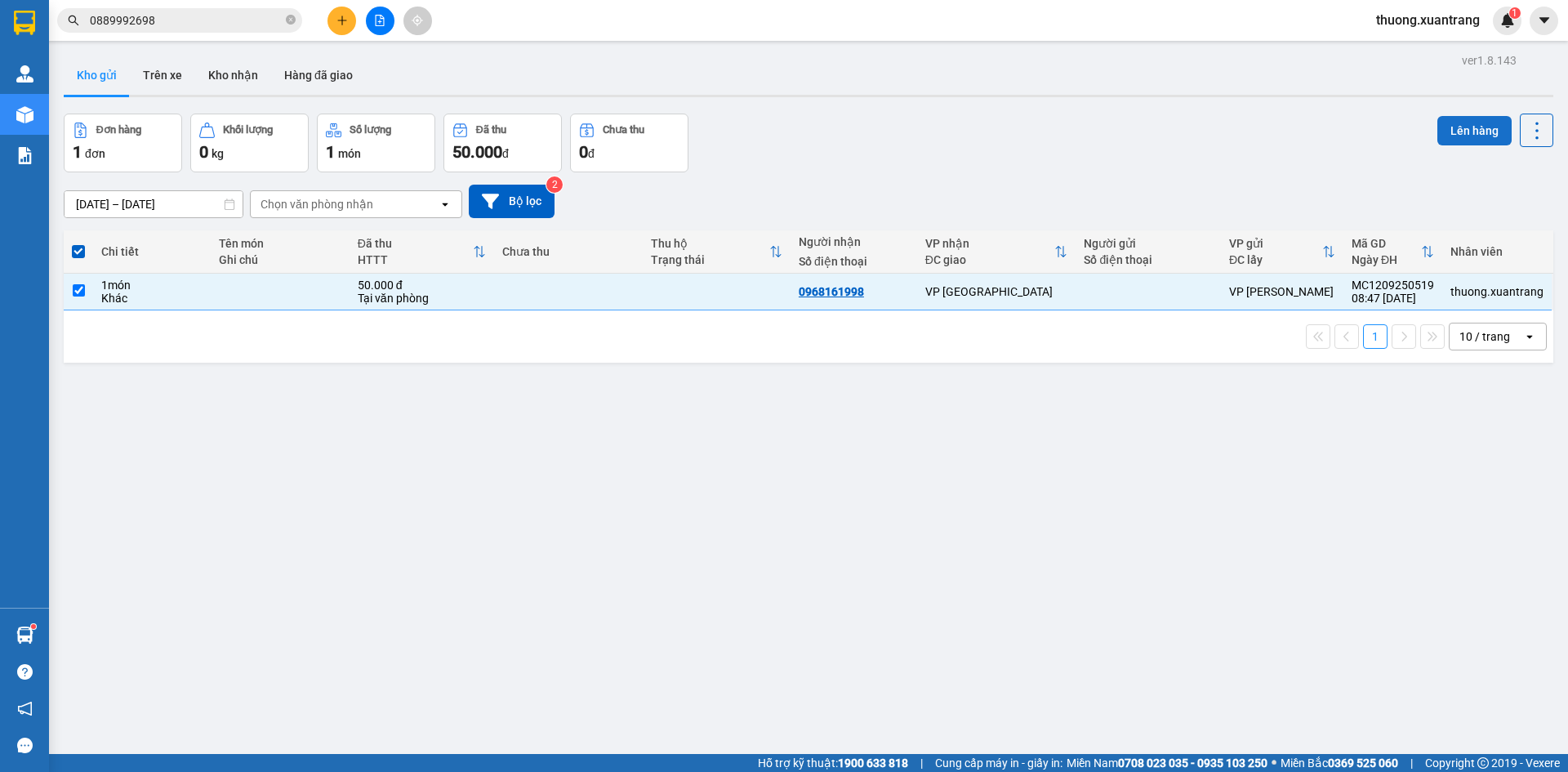
click at [1449, 129] on button "Lên hàng" at bounding box center [1474, 130] width 74 height 29
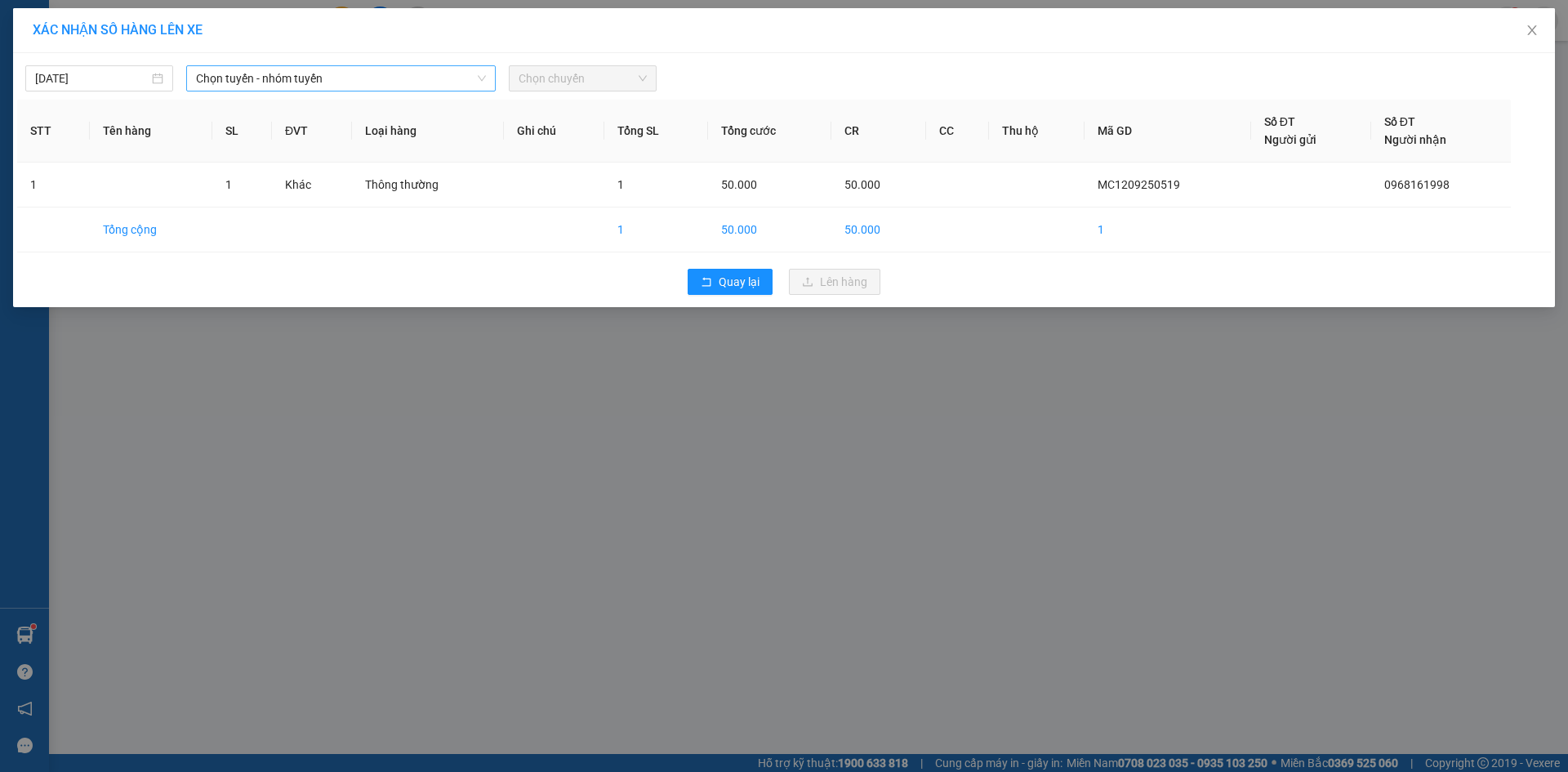
click at [312, 82] on span "Chọn tuyến - nhóm tuyến" at bounding box center [341, 78] width 290 height 24
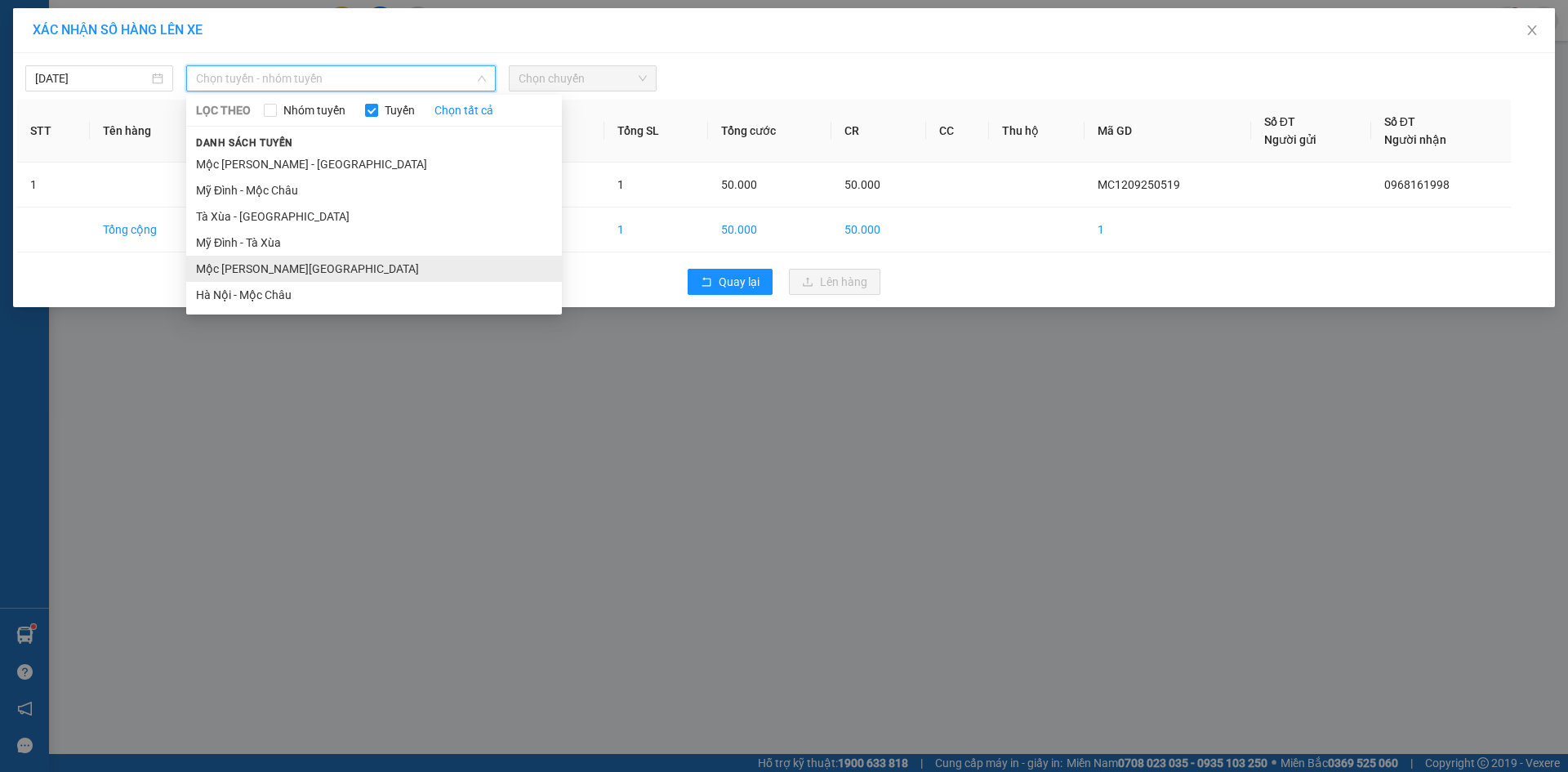
click at [327, 273] on li "Mộc [PERSON_NAME][GEOGRAPHIC_DATA]" at bounding box center [373, 268] width 376 height 26
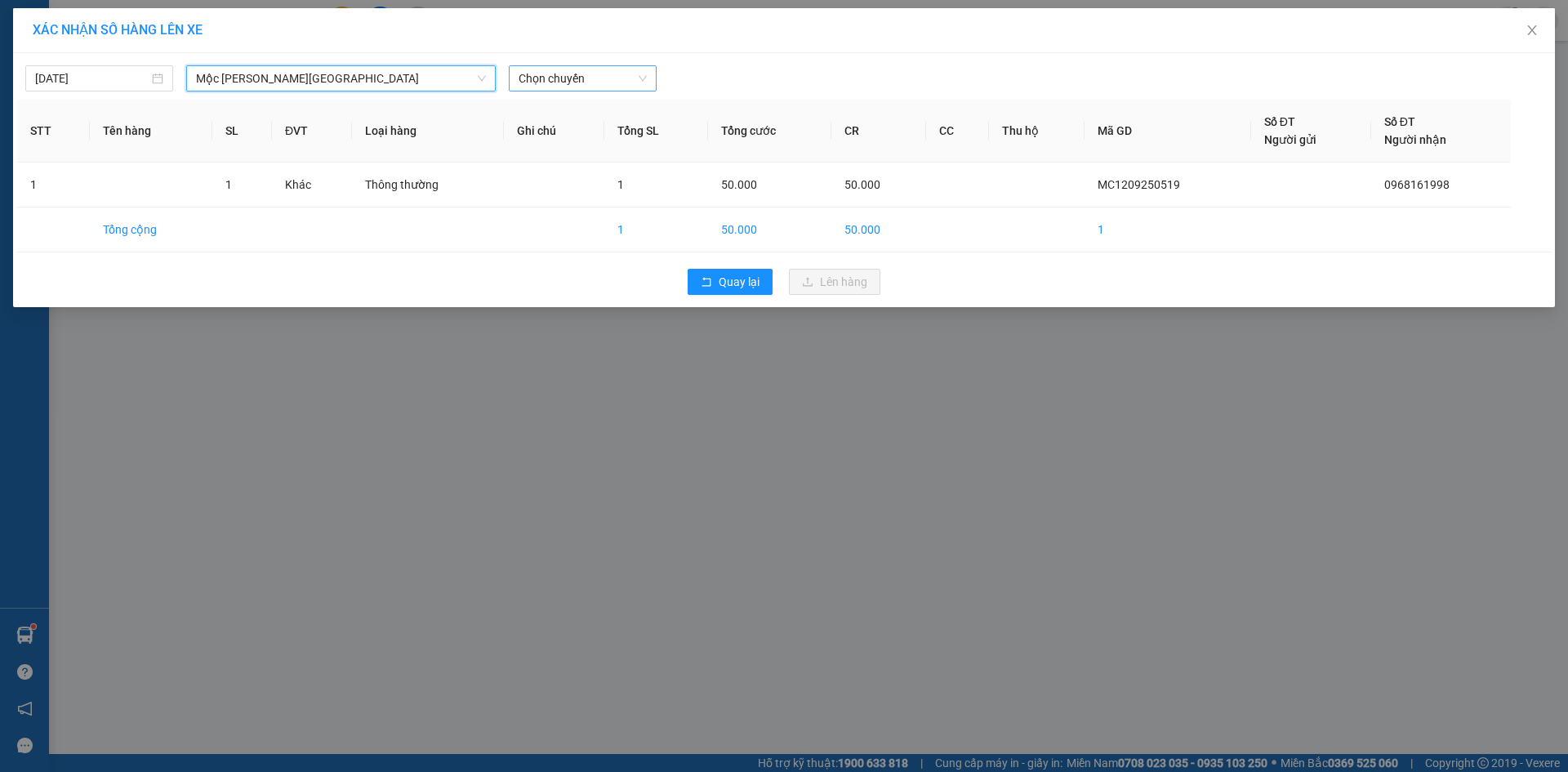
click at [592, 83] on span "Chọn chuyến" at bounding box center [583, 78] width 128 height 24
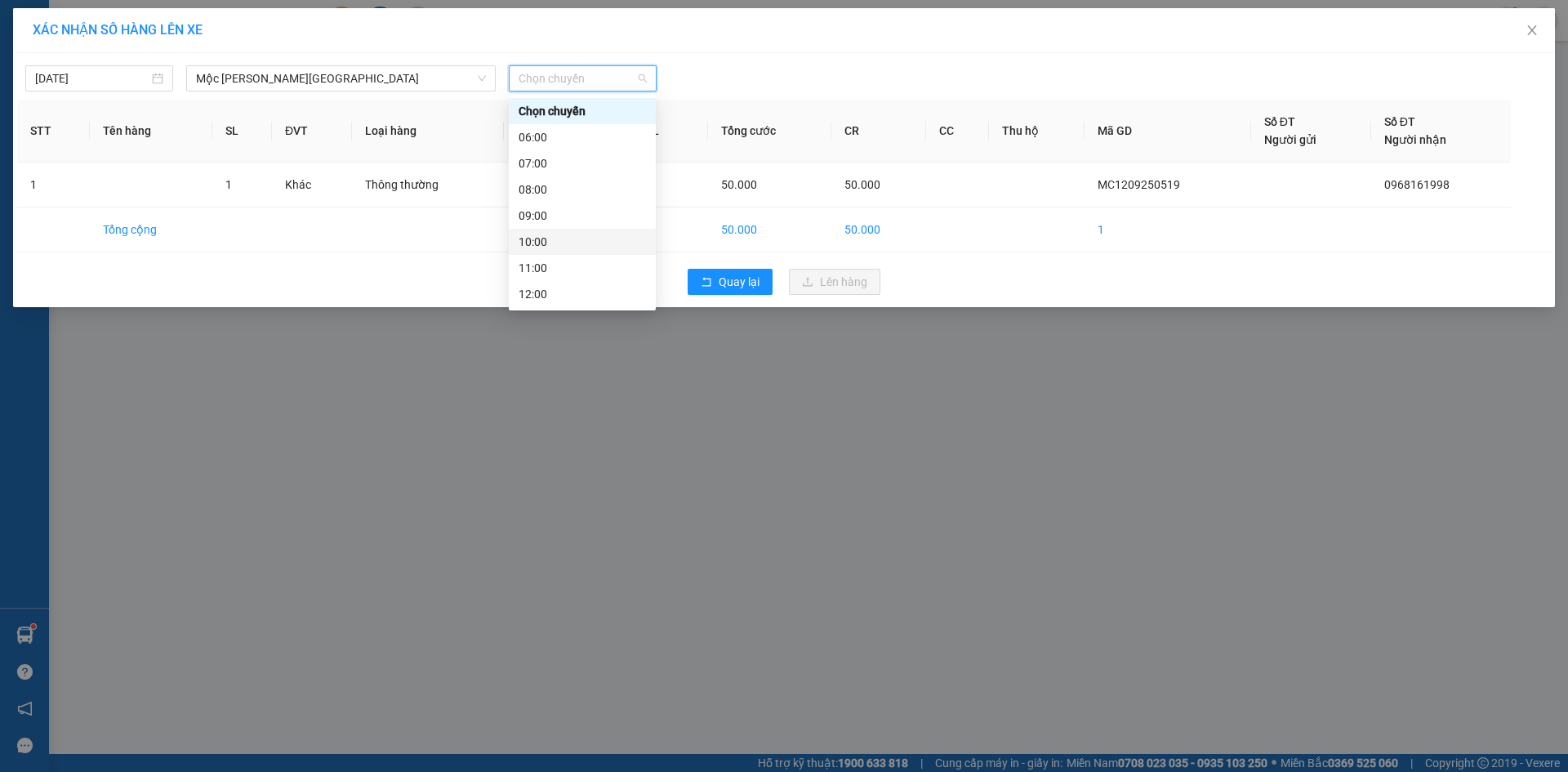
click at [558, 234] on div "10:00" at bounding box center [582, 241] width 127 height 18
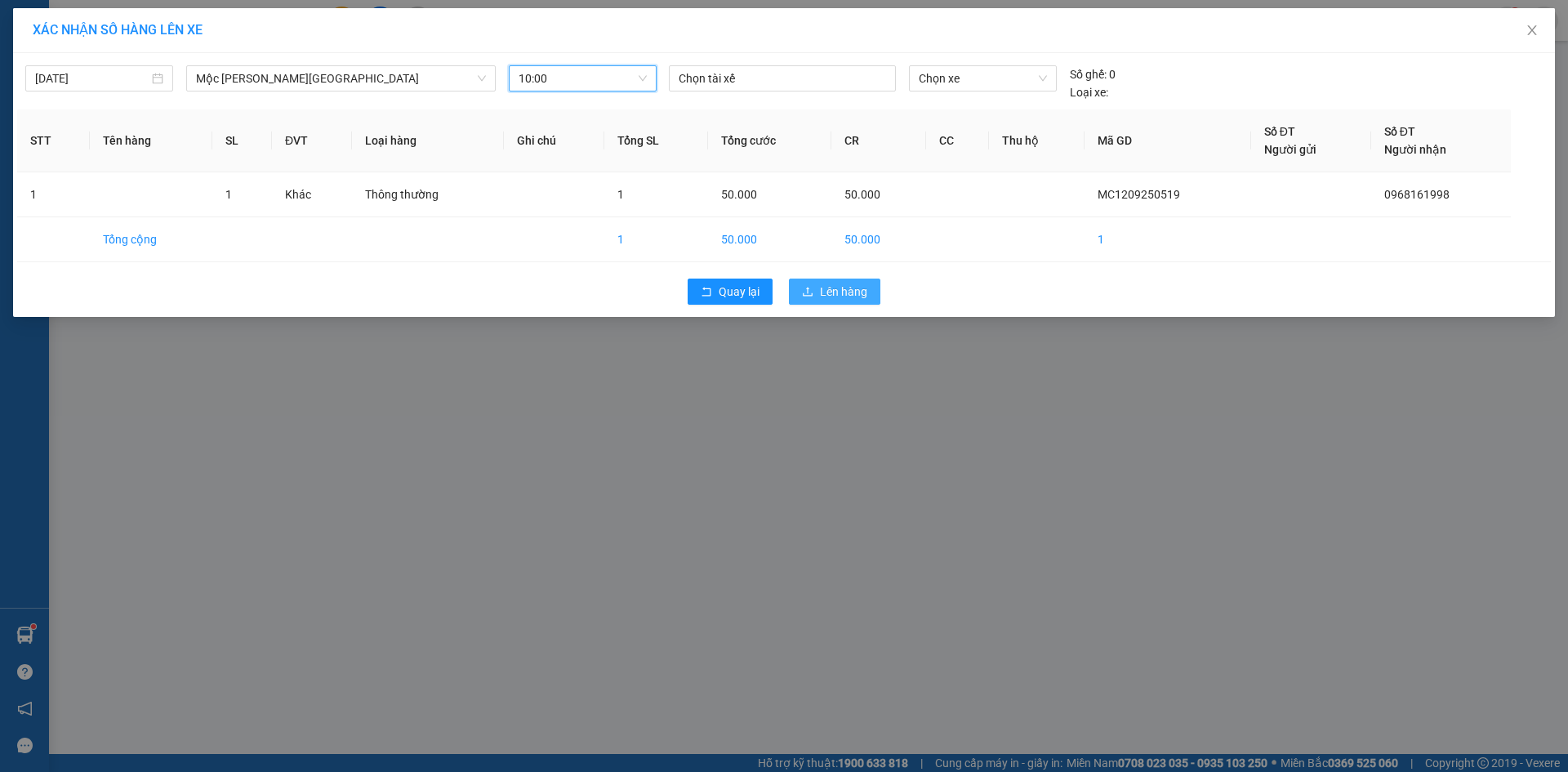
click at [859, 297] on span "Lên hàng" at bounding box center [843, 291] width 47 height 18
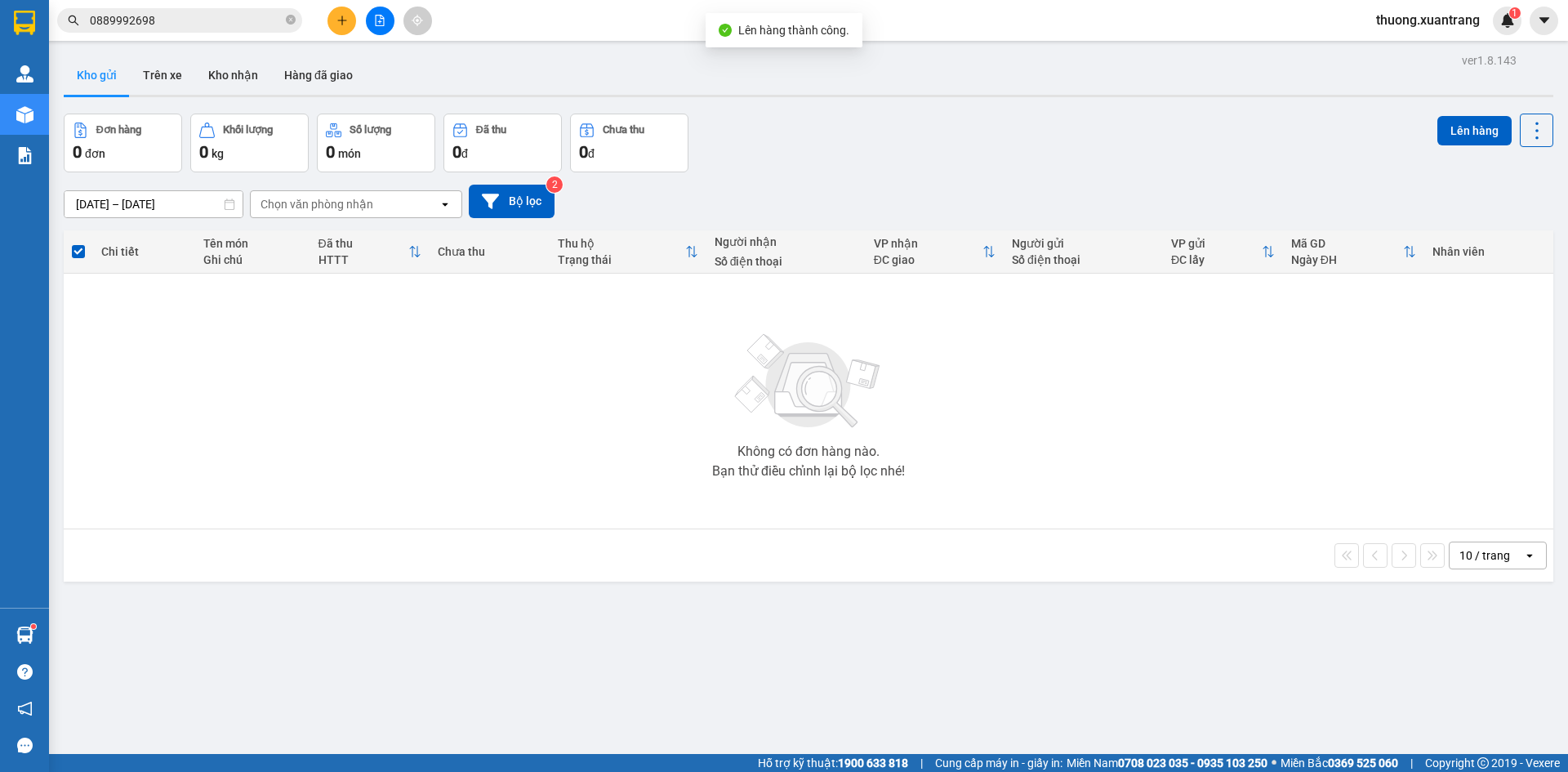
click at [381, 26] on button at bounding box center [380, 21] width 29 height 29
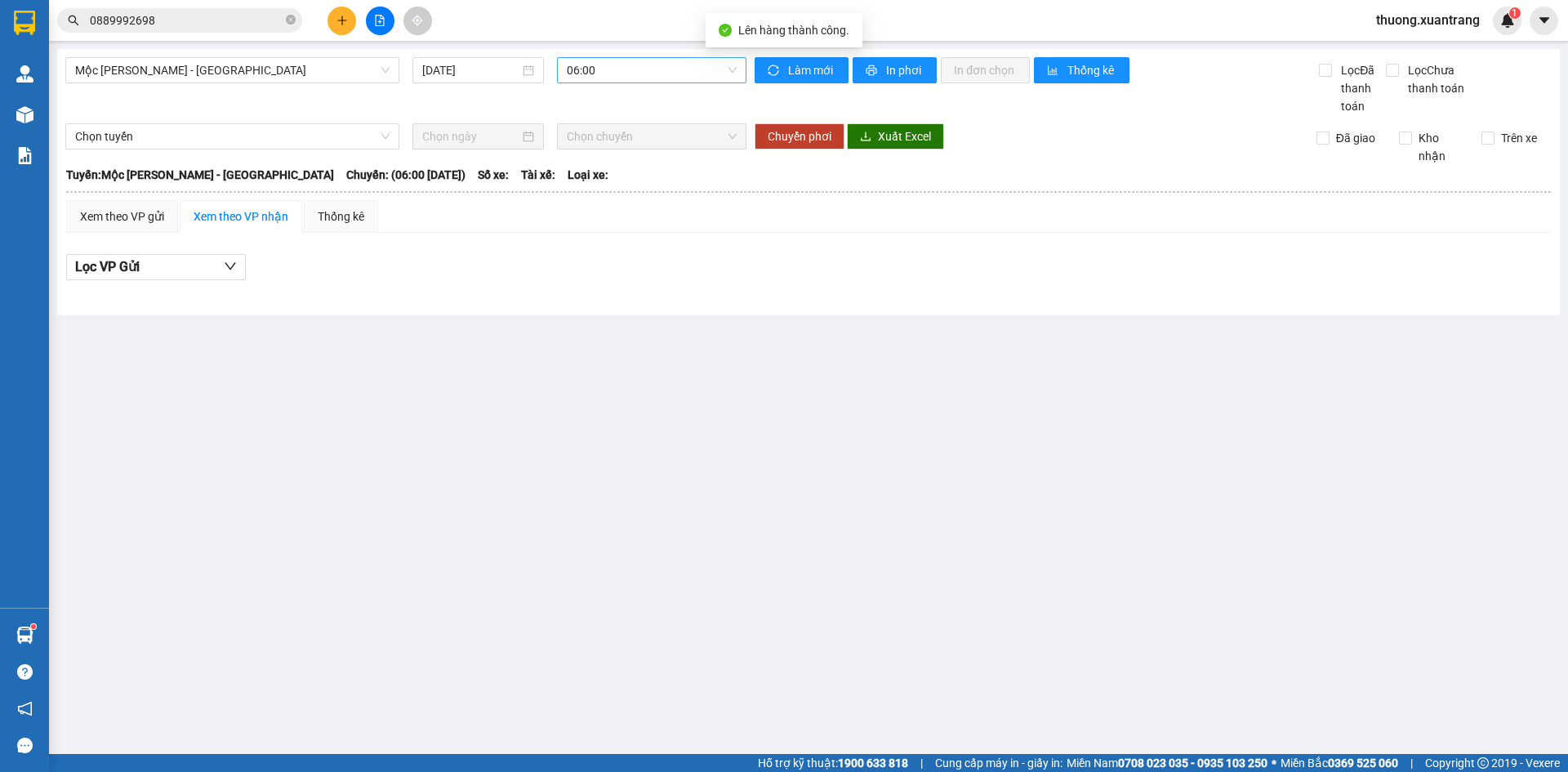
click at [598, 67] on span "06:00" at bounding box center [652, 70] width 170 height 24
click at [603, 204] on div "09:00" at bounding box center [630, 207] width 127 height 18
click at [618, 79] on span "09:00" at bounding box center [652, 70] width 170 height 24
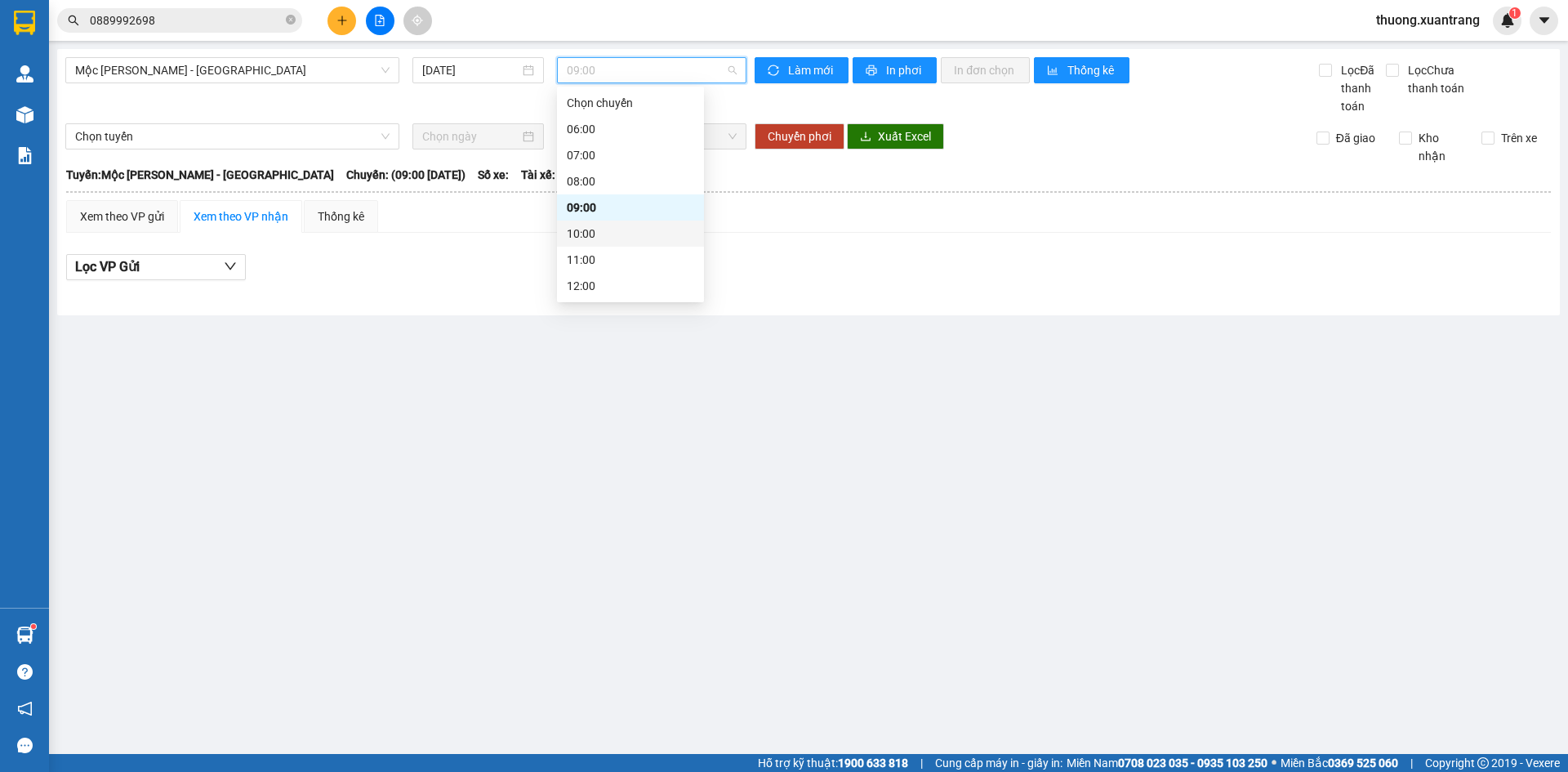
click at [596, 232] on div "10:00" at bounding box center [630, 233] width 127 height 18
click at [207, 71] on span "Mộc [PERSON_NAME] - [GEOGRAPHIC_DATA]" at bounding box center [232, 70] width 314 height 24
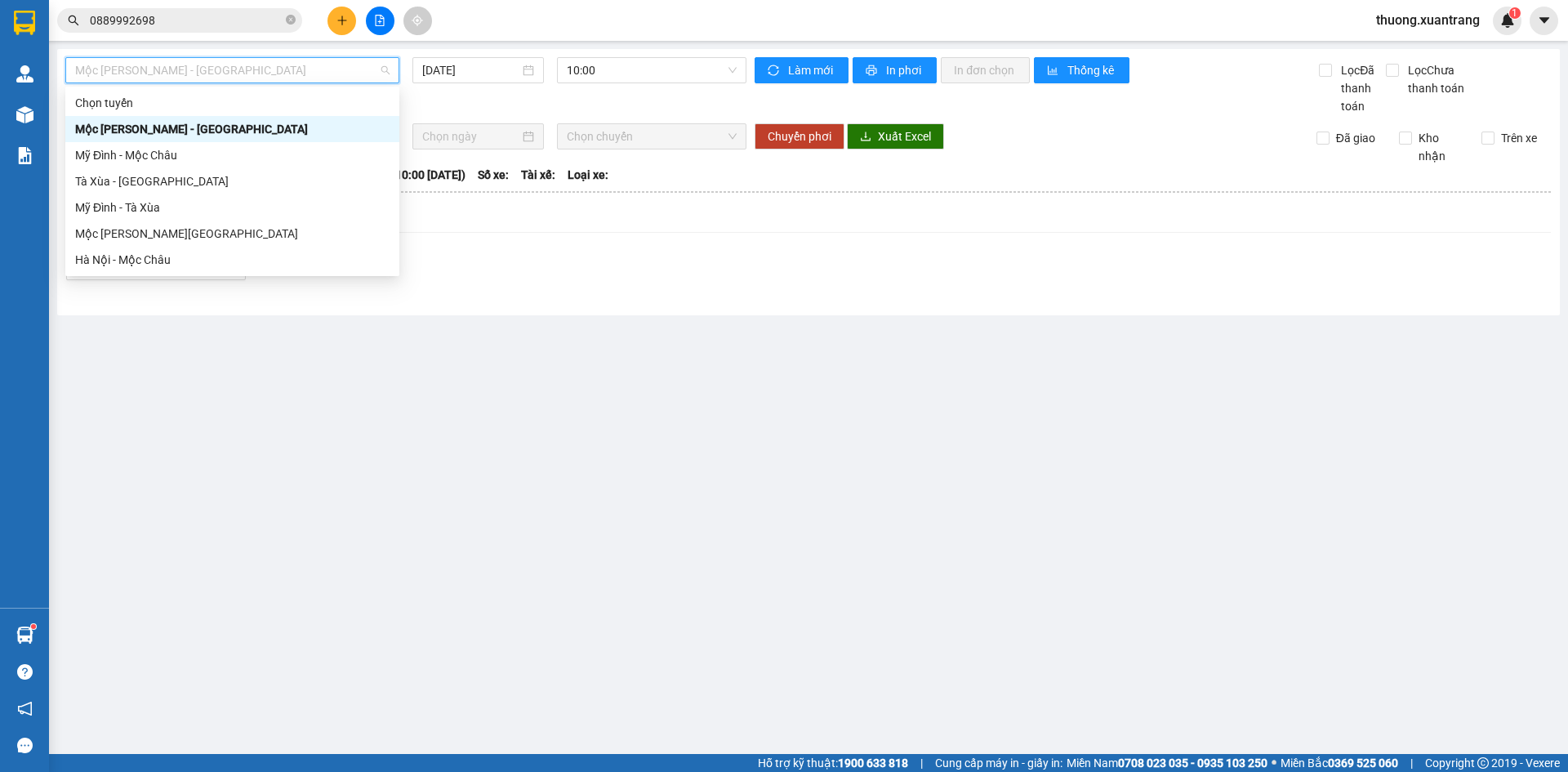
click at [188, 127] on div "Mộc [PERSON_NAME] - [GEOGRAPHIC_DATA]" at bounding box center [232, 129] width 314 height 18
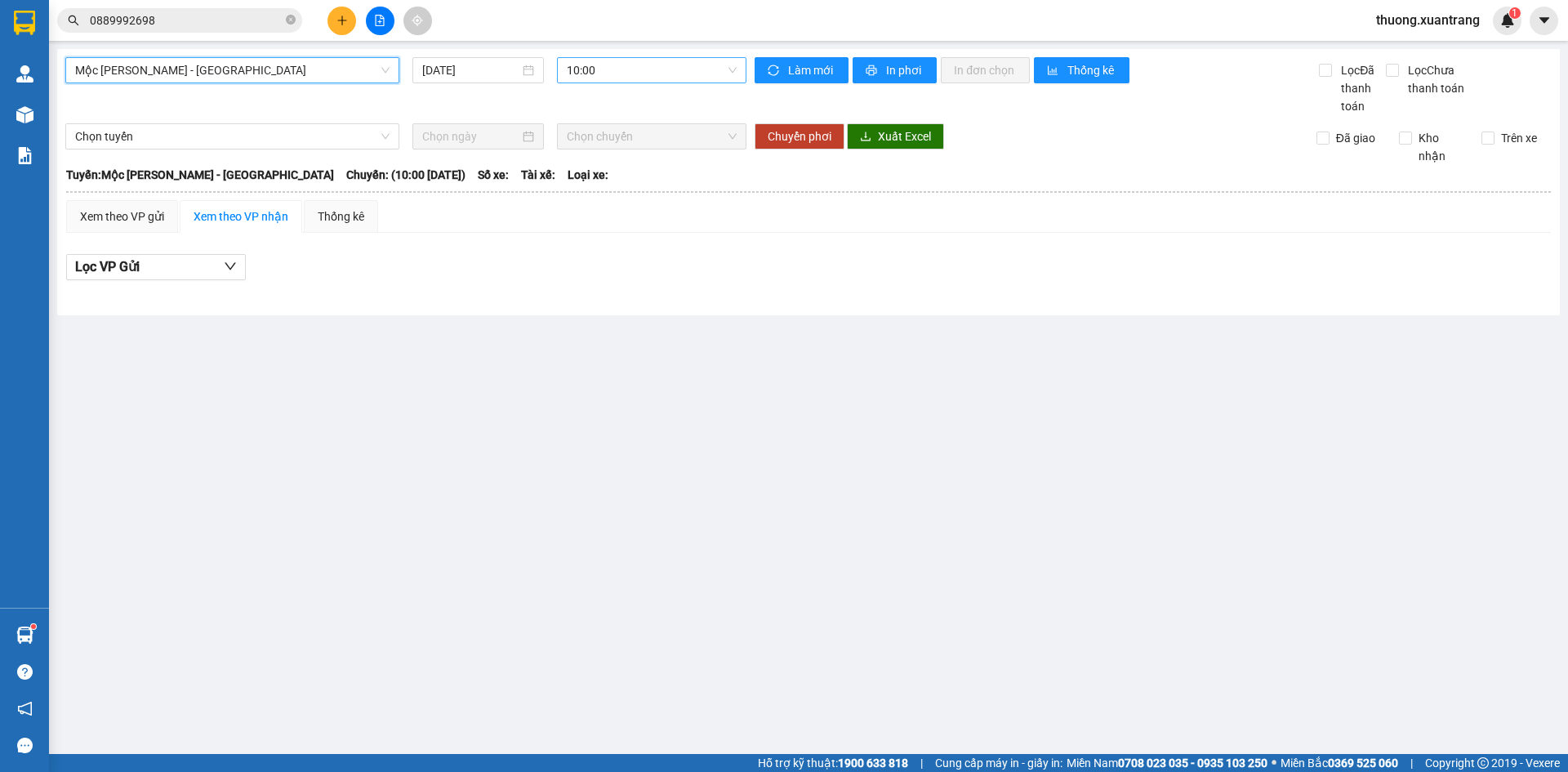
click at [620, 64] on span "10:00" at bounding box center [652, 70] width 170 height 24
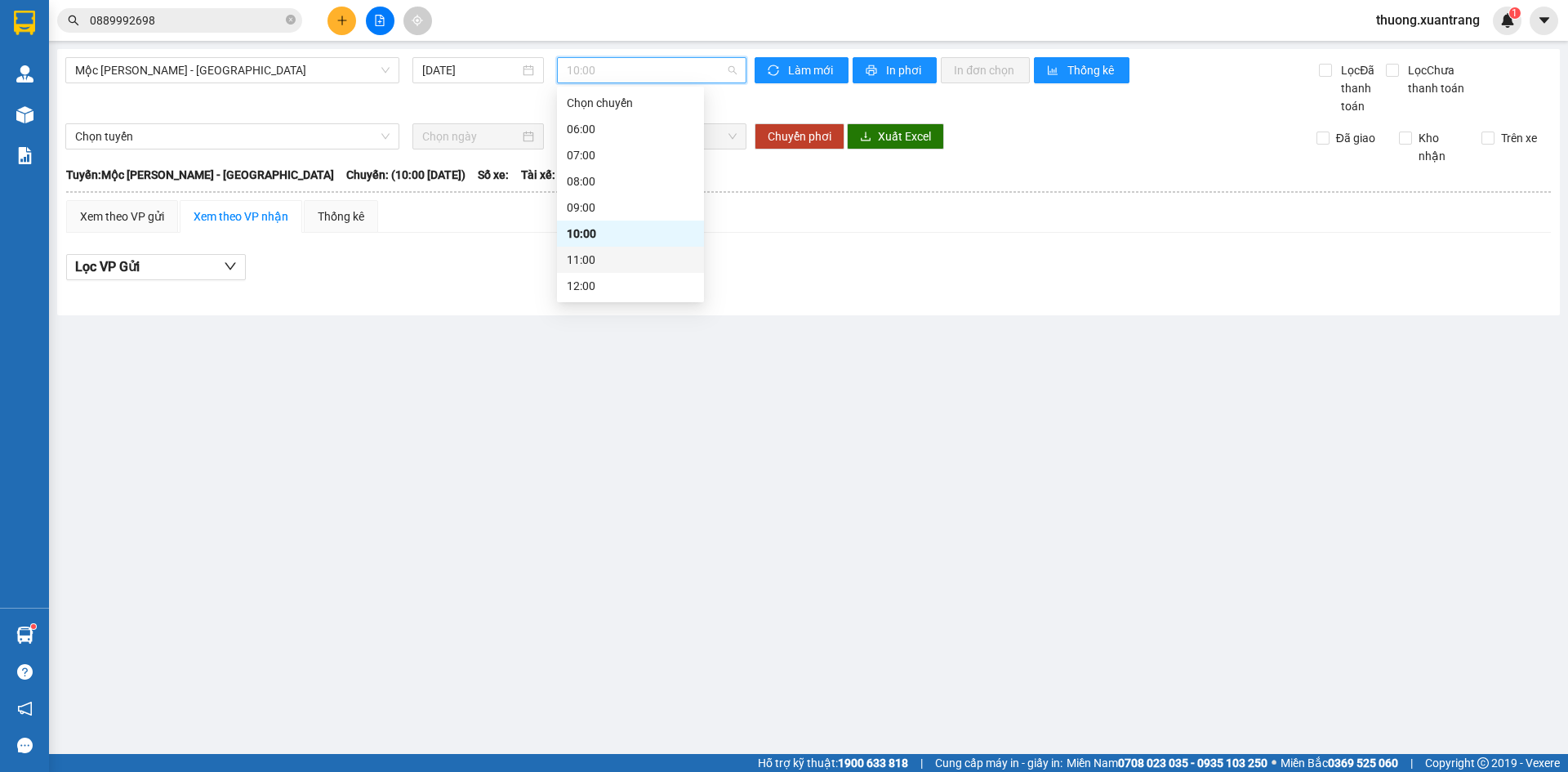
click at [600, 253] on div "11:00" at bounding box center [630, 259] width 127 height 18
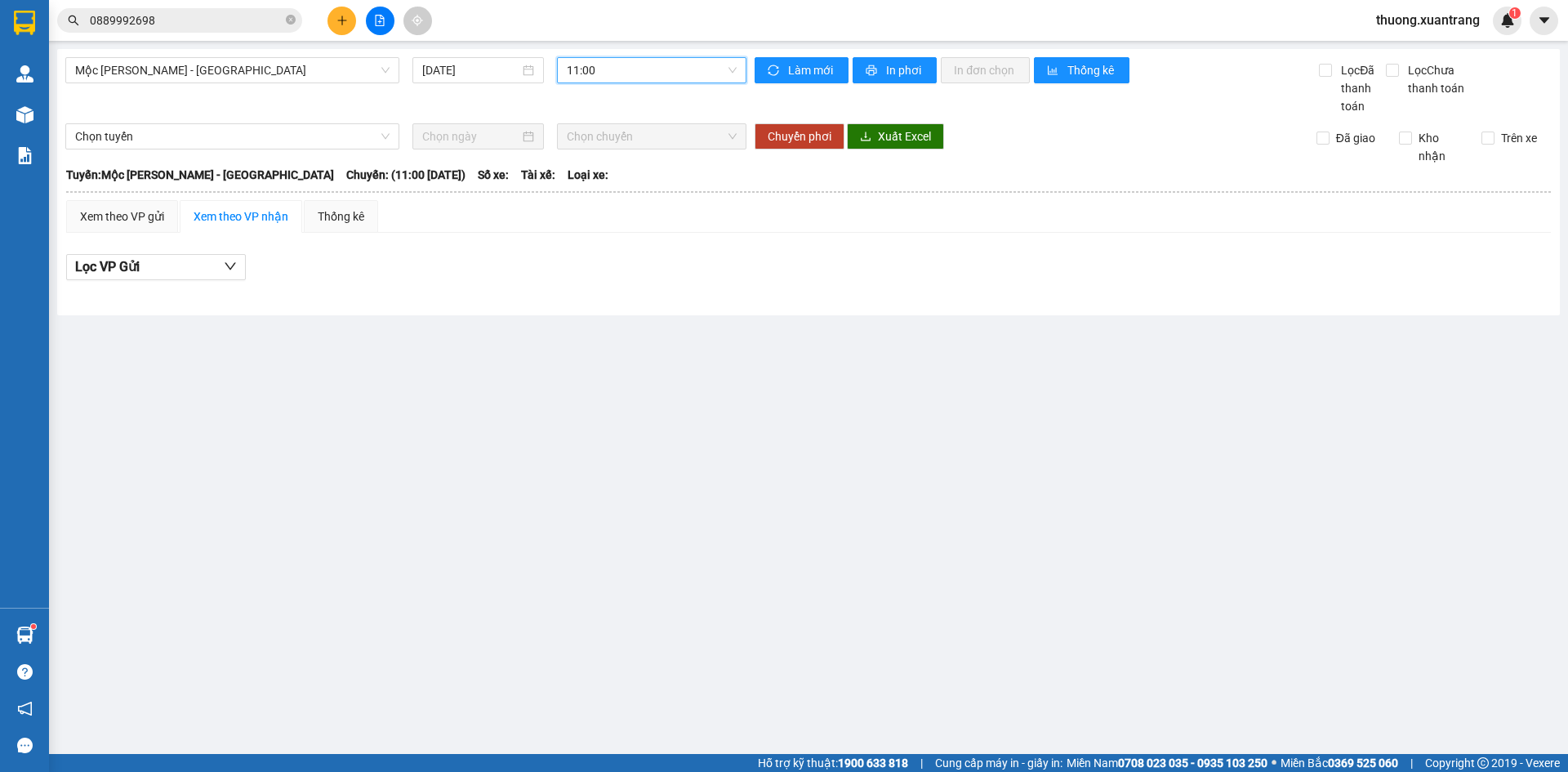
click at [636, 75] on span "11:00" at bounding box center [652, 70] width 170 height 24
click at [594, 153] on div "07:00" at bounding box center [630, 155] width 127 height 18
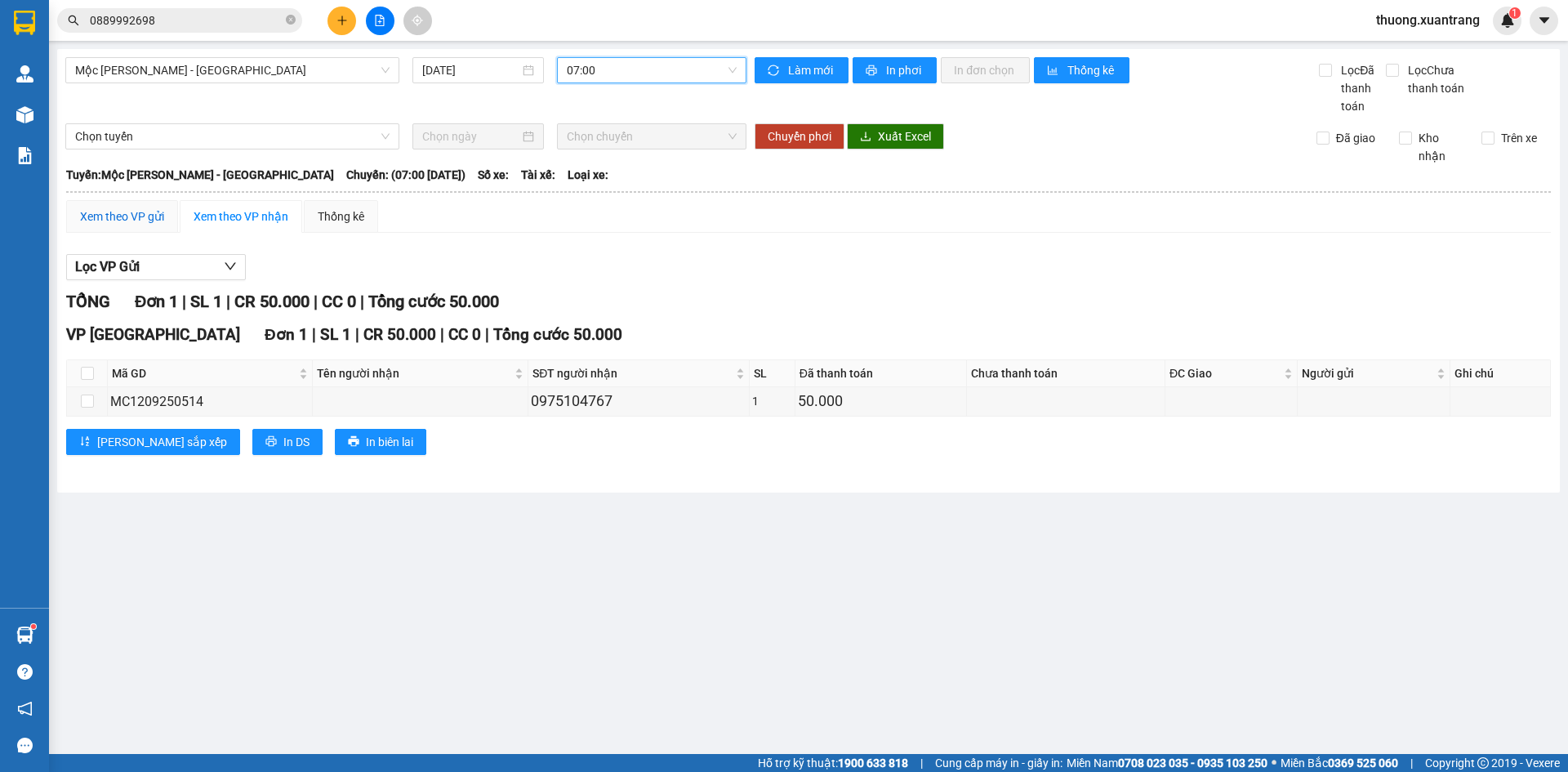
click at [148, 223] on div "Xem theo VP gửi" at bounding box center [122, 216] width 84 height 18
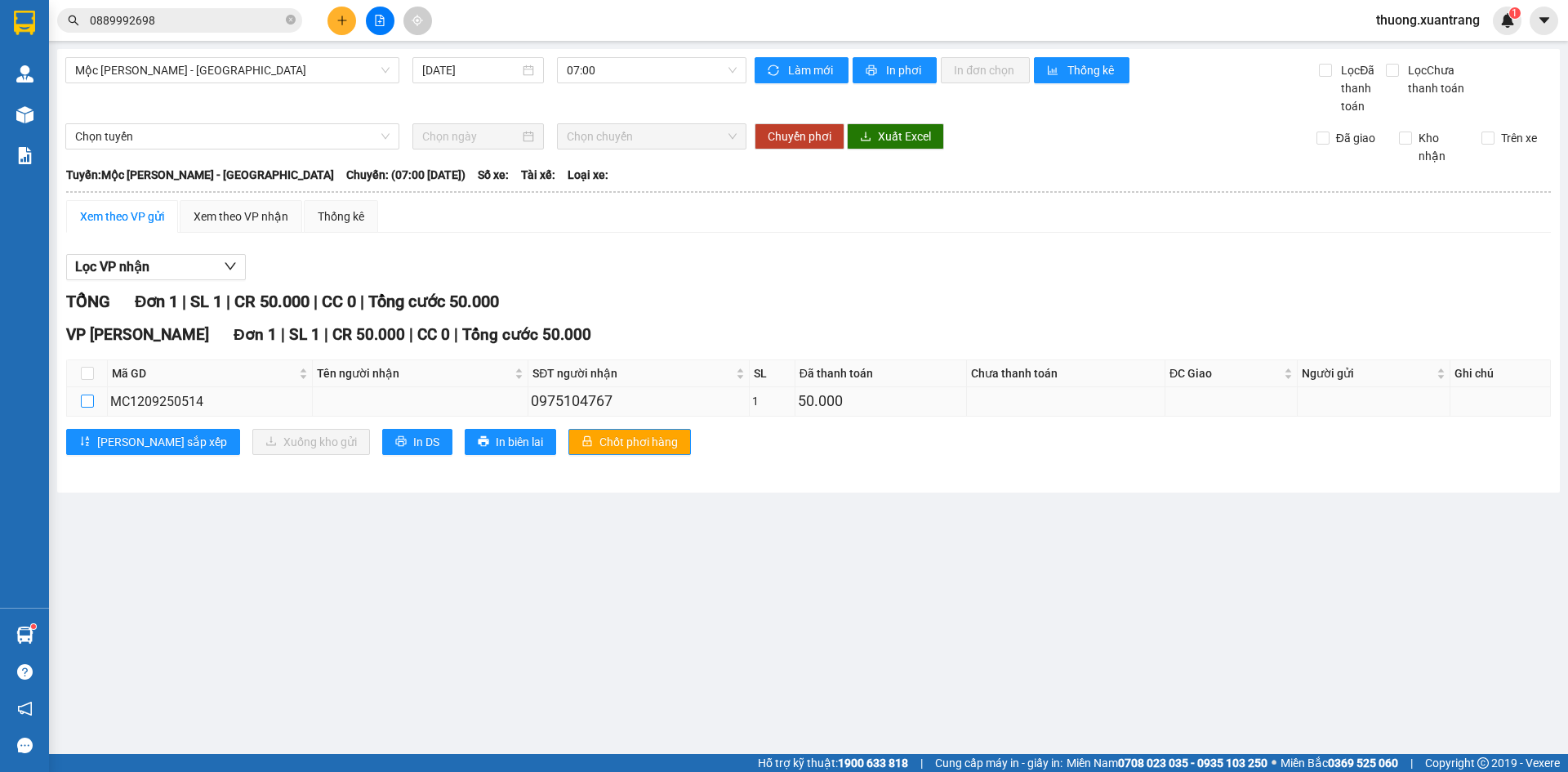
click at [89, 404] on input "checkbox" at bounding box center [87, 401] width 13 height 13
checkbox input "true"
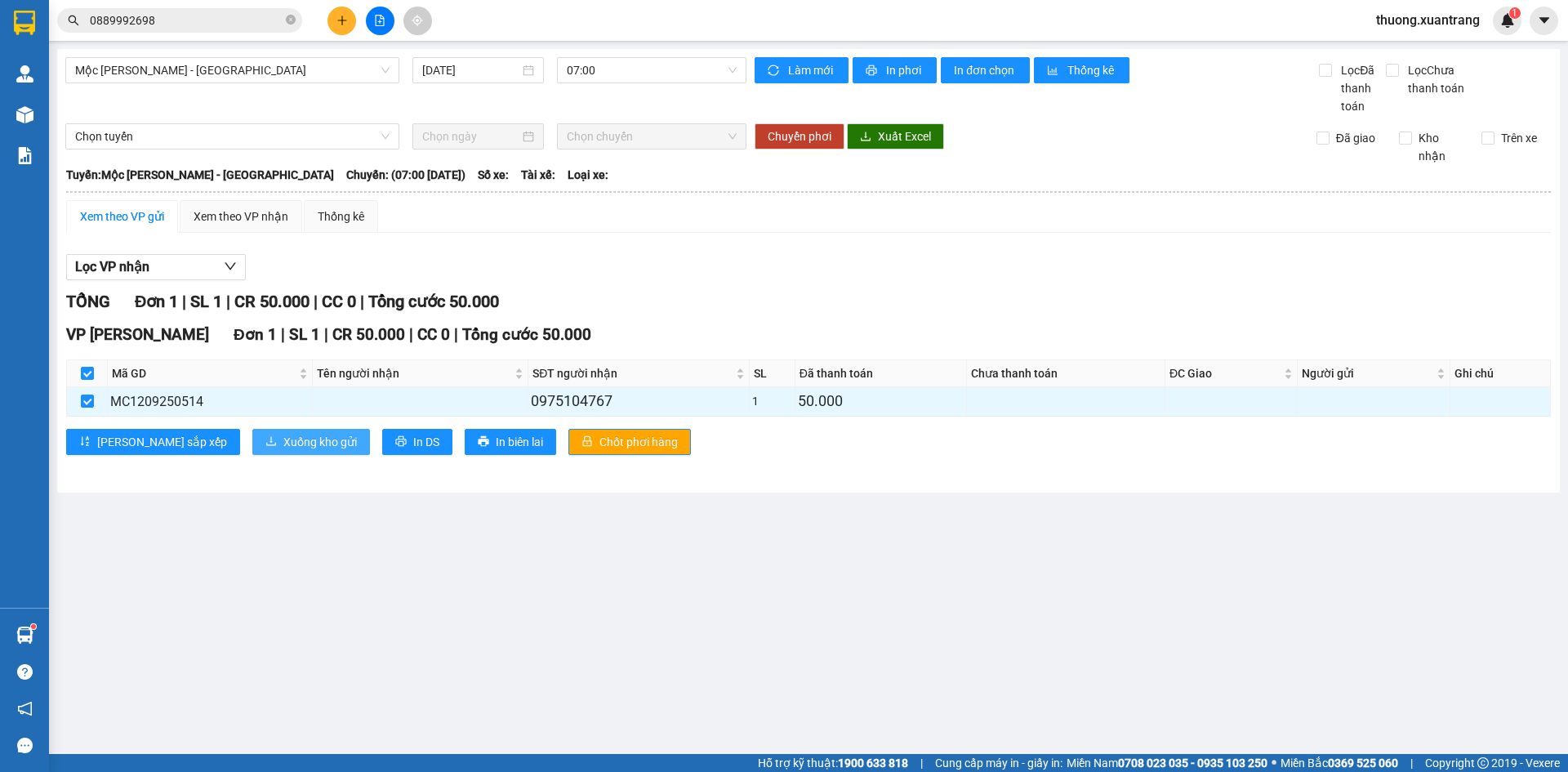
click at [283, 440] on span "Xuống kho gửi" at bounding box center [319, 442] width 73 height 18
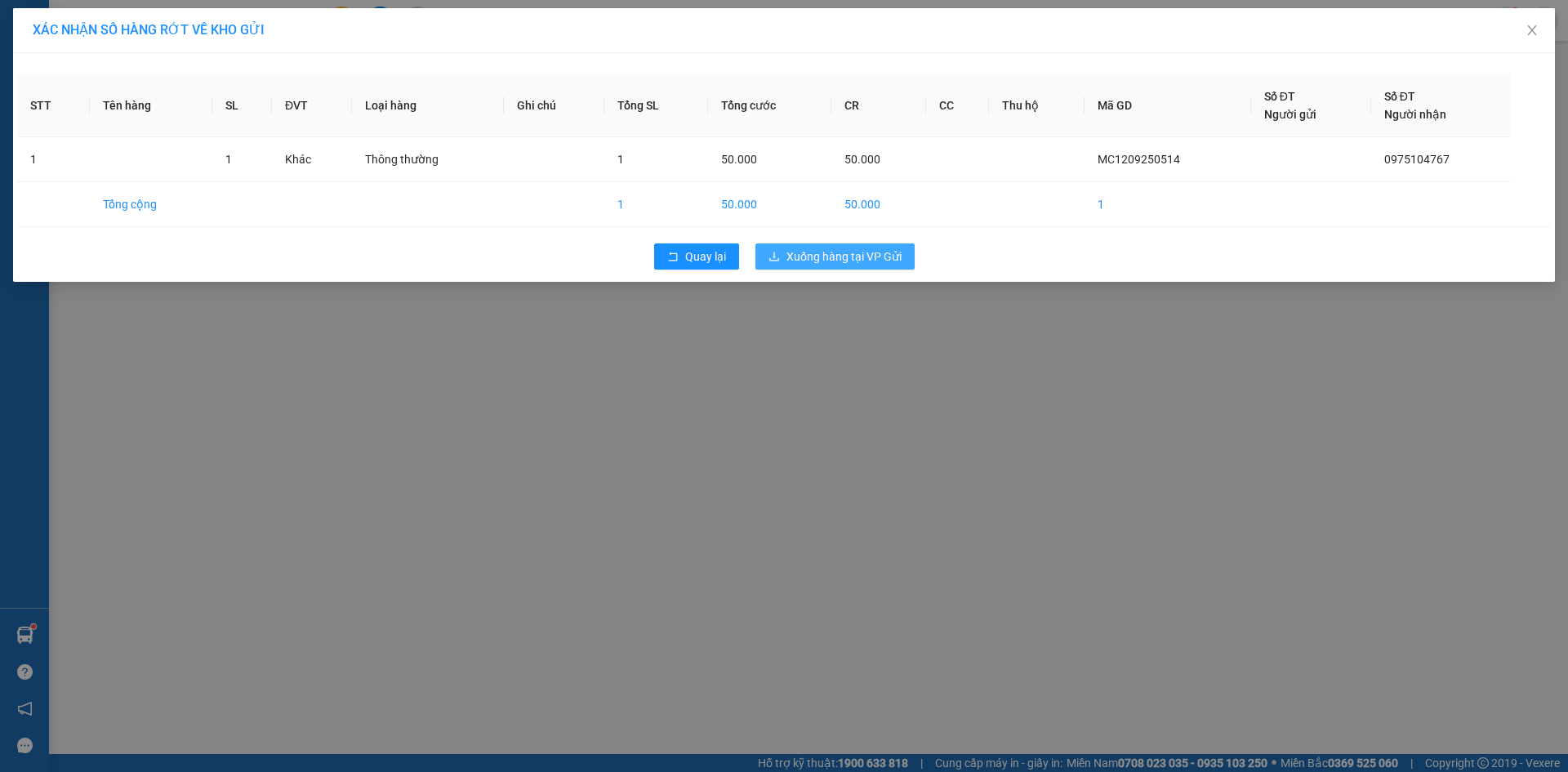
click at [821, 264] on span "Xuống hàng tại VP Gửi" at bounding box center [843, 256] width 115 height 18
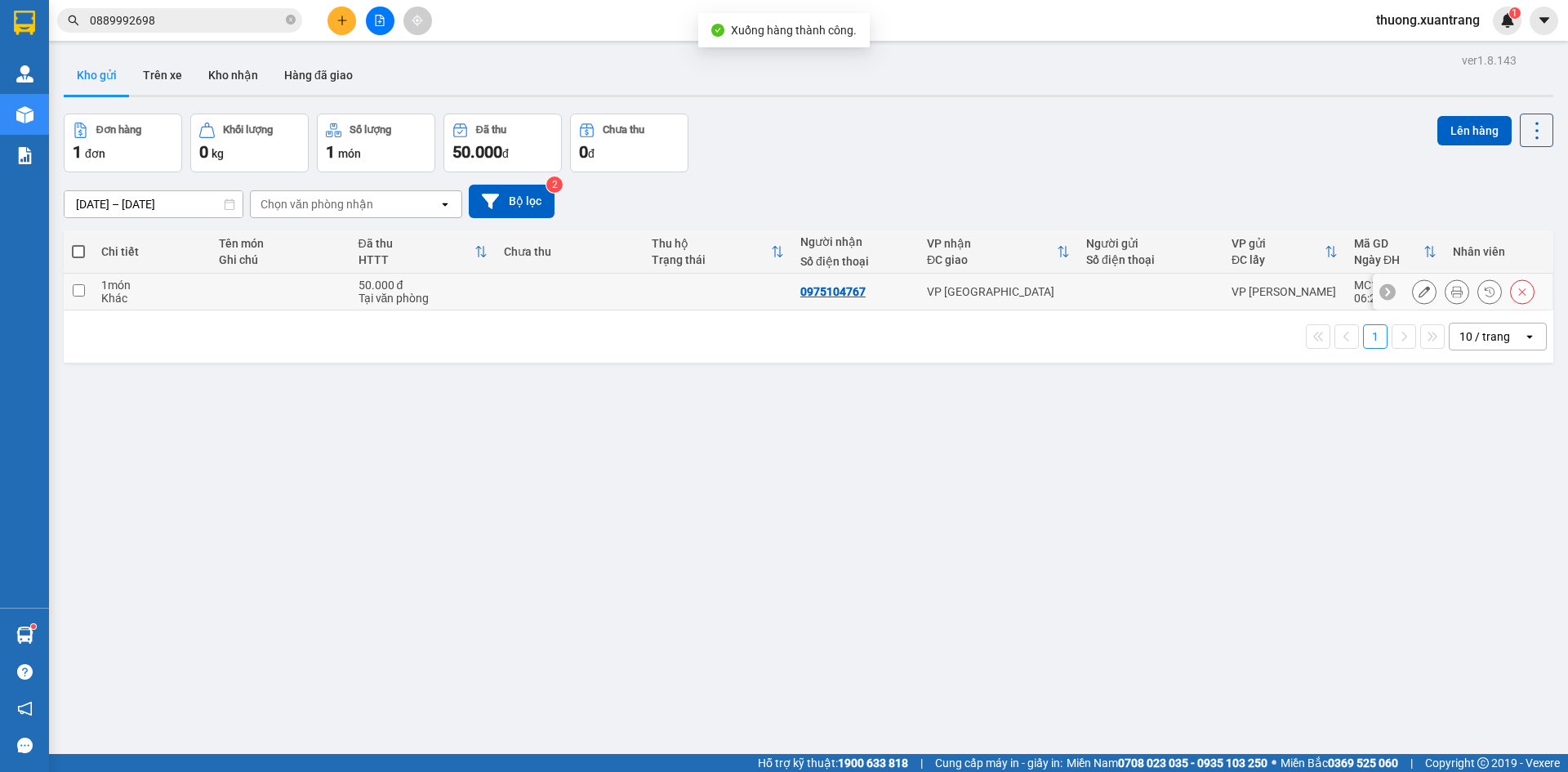
click at [675, 288] on td at bounding box center [717, 292] width 149 height 37
checkbox input "true"
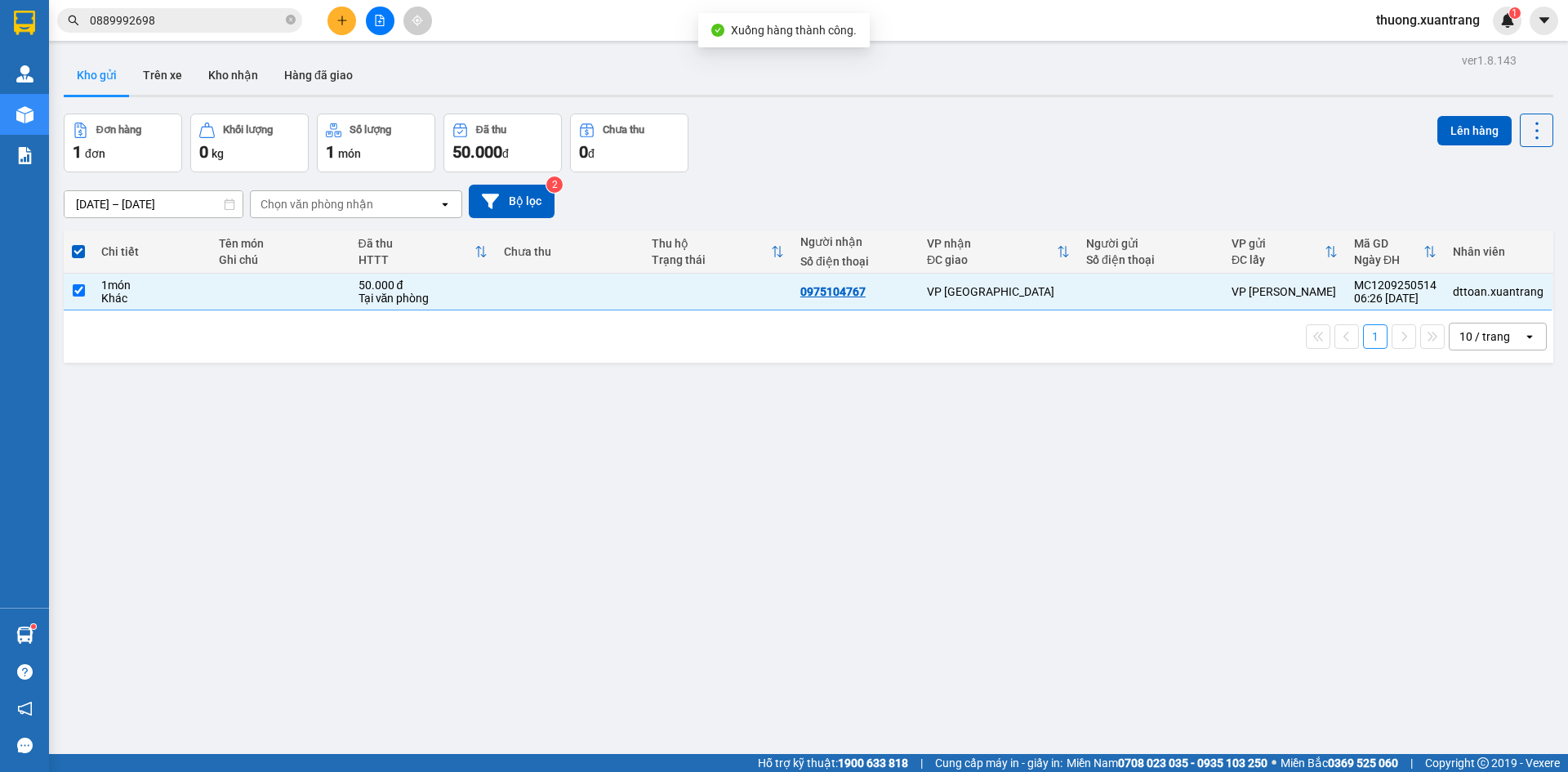
click at [1454, 114] on div "Lên hàng" at bounding box center [1495, 130] width 116 height 34
click at [1446, 127] on button "Lên hàng" at bounding box center [1474, 130] width 74 height 29
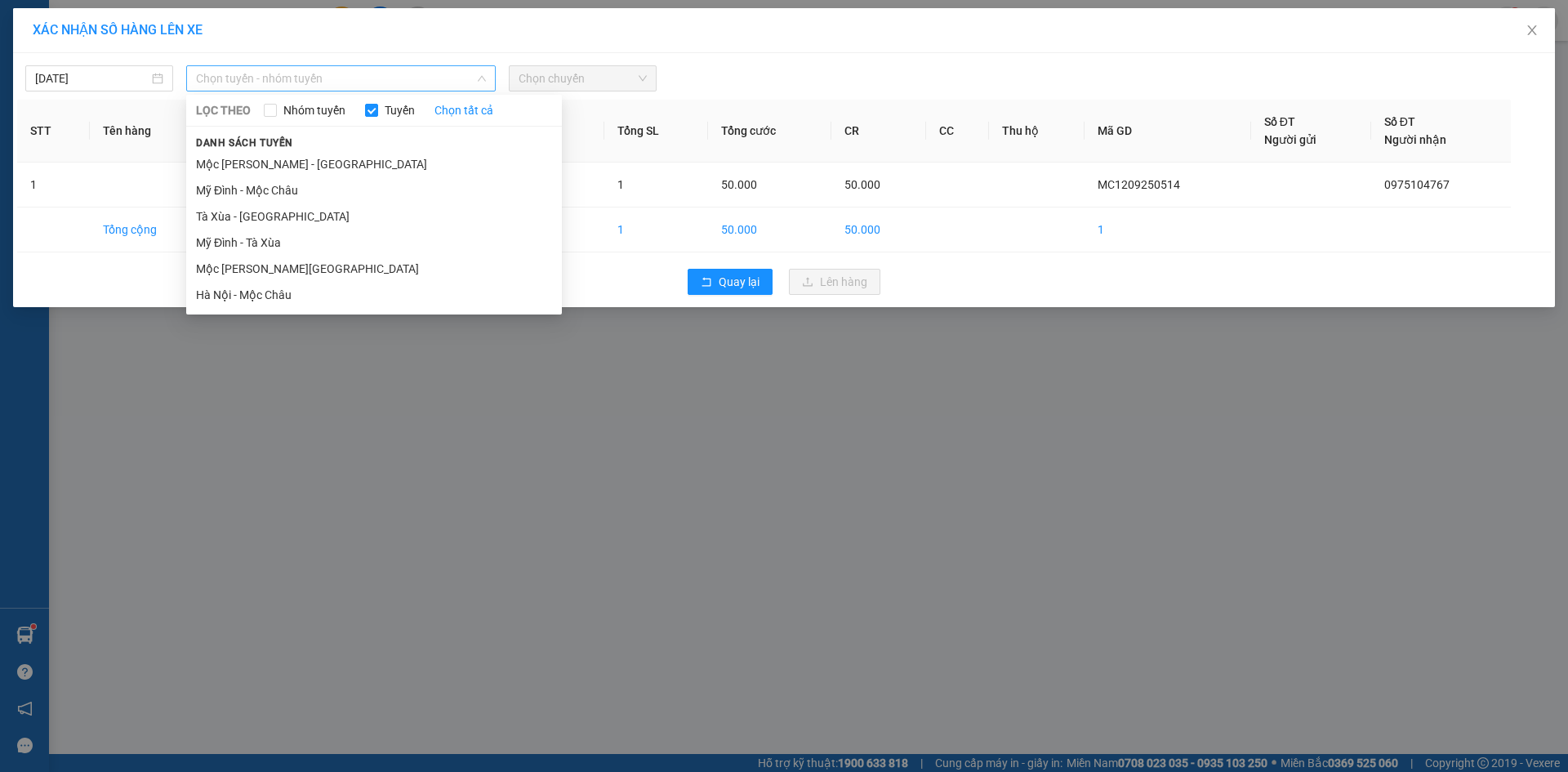
click at [300, 84] on span "Chọn tuyến - nhóm tuyến" at bounding box center [341, 78] width 290 height 24
click at [281, 272] on li "Mộc [PERSON_NAME][GEOGRAPHIC_DATA]" at bounding box center [373, 268] width 376 height 26
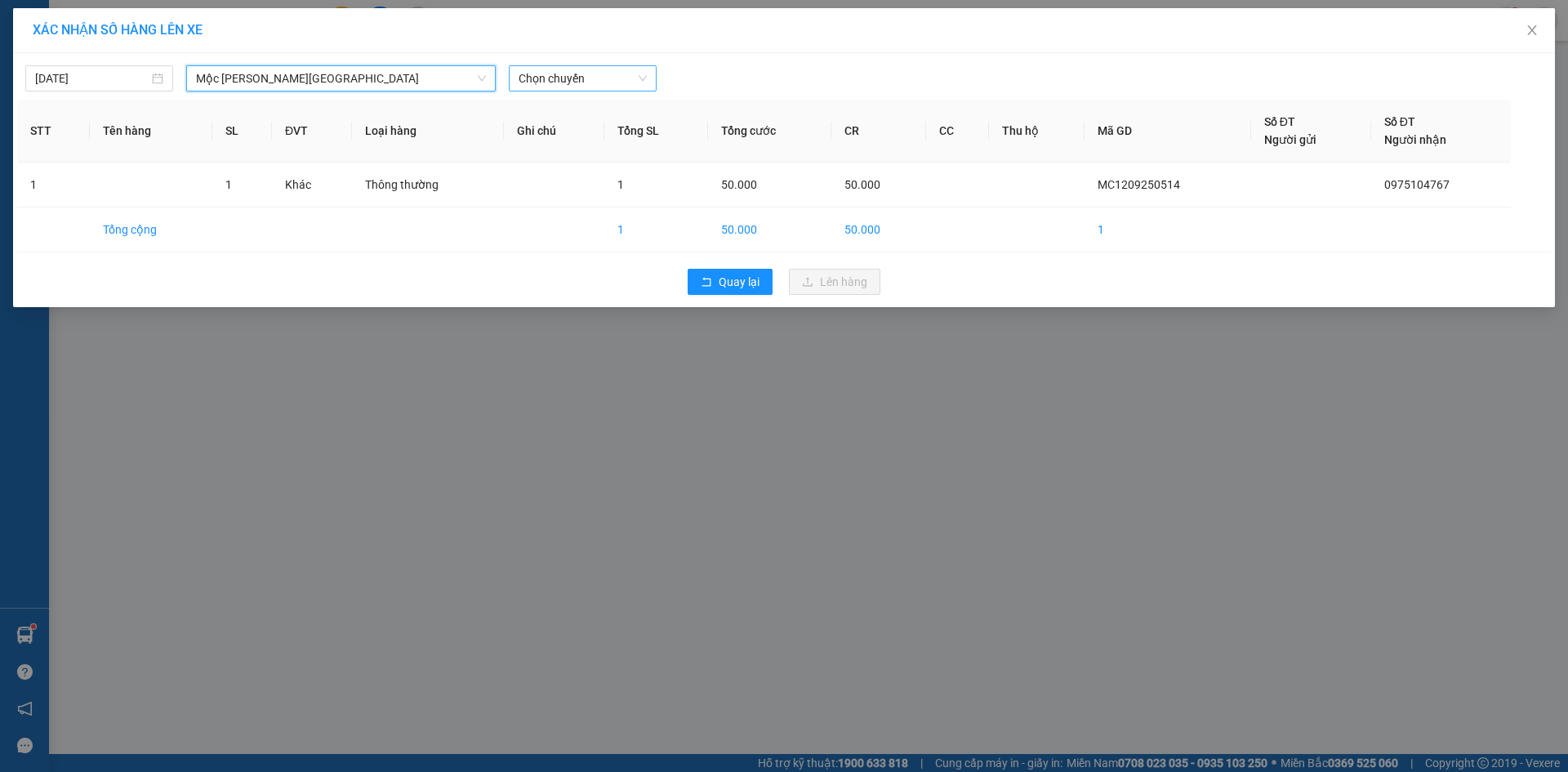
click at [604, 71] on span "Chọn chuyến" at bounding box center [583, 78] width 128 height 24
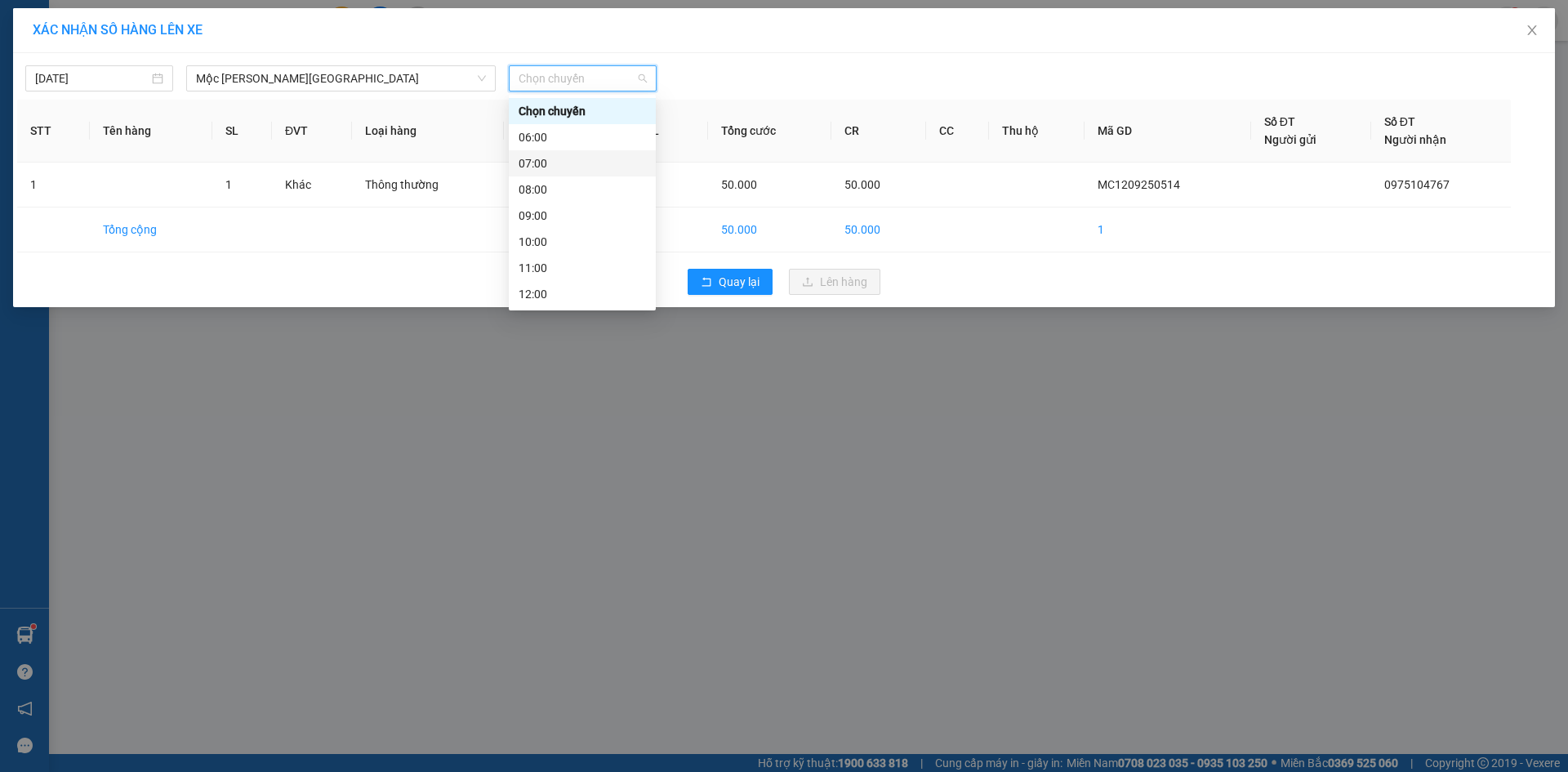
click at [552, 156] on div "07:00" at bounding box center [582, 163] width 127 height 18
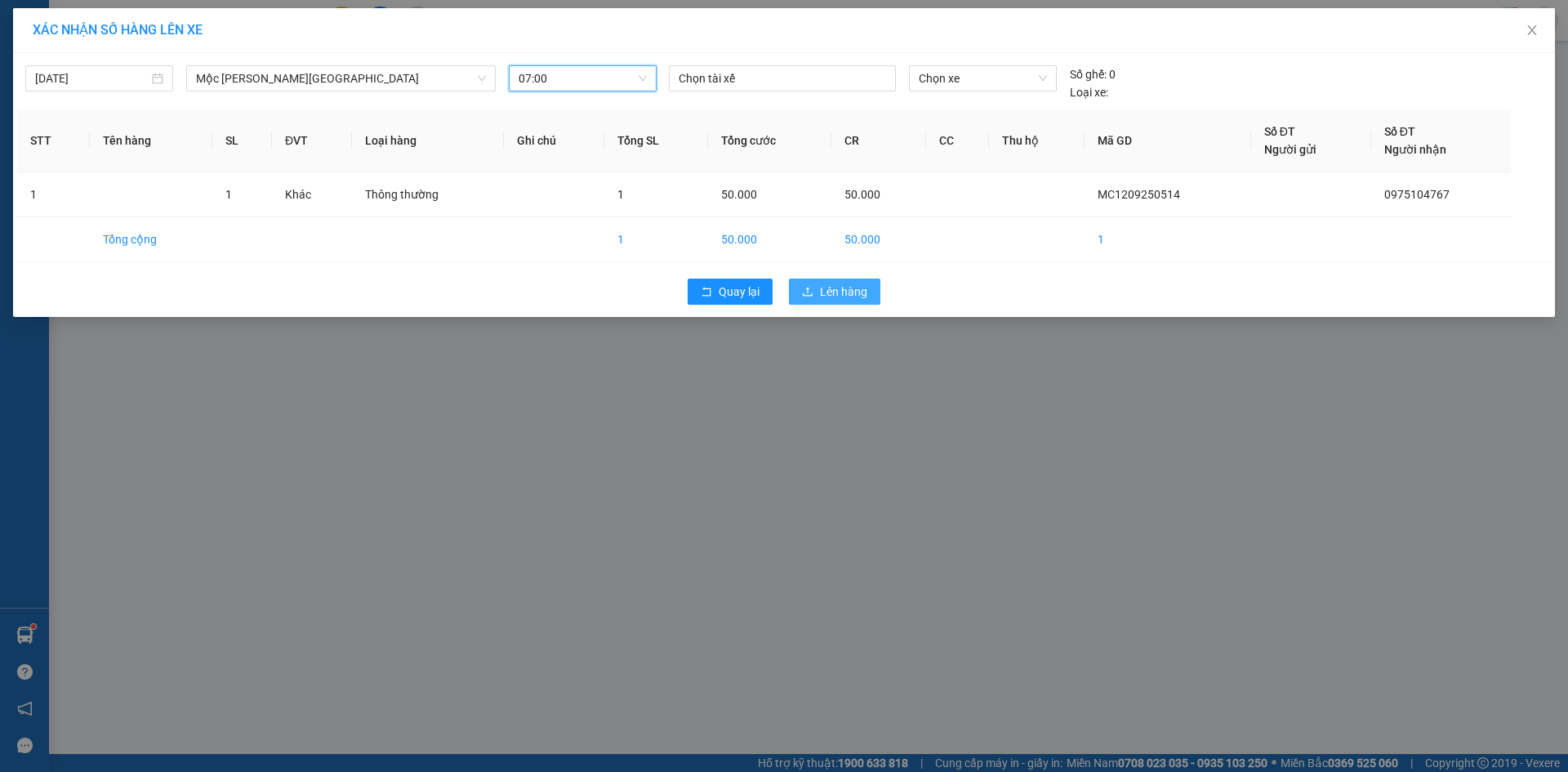
click at [868, 293] on button "Lên hàng" at bounding box center [834, 291] width 92 height 26
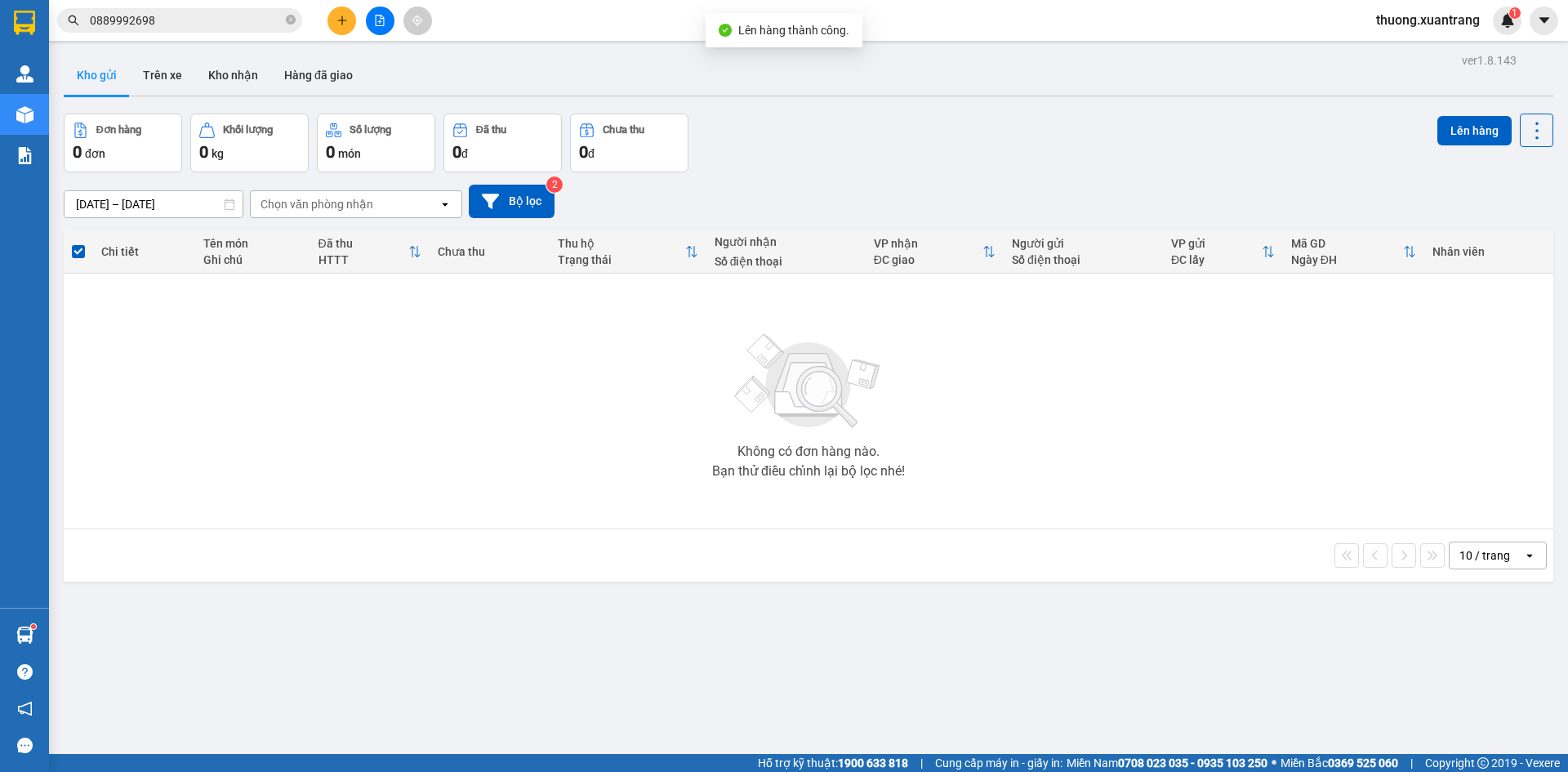
click at [376, 23] on icon "file-add" at bounding box center [380, 20] width 9 height 12
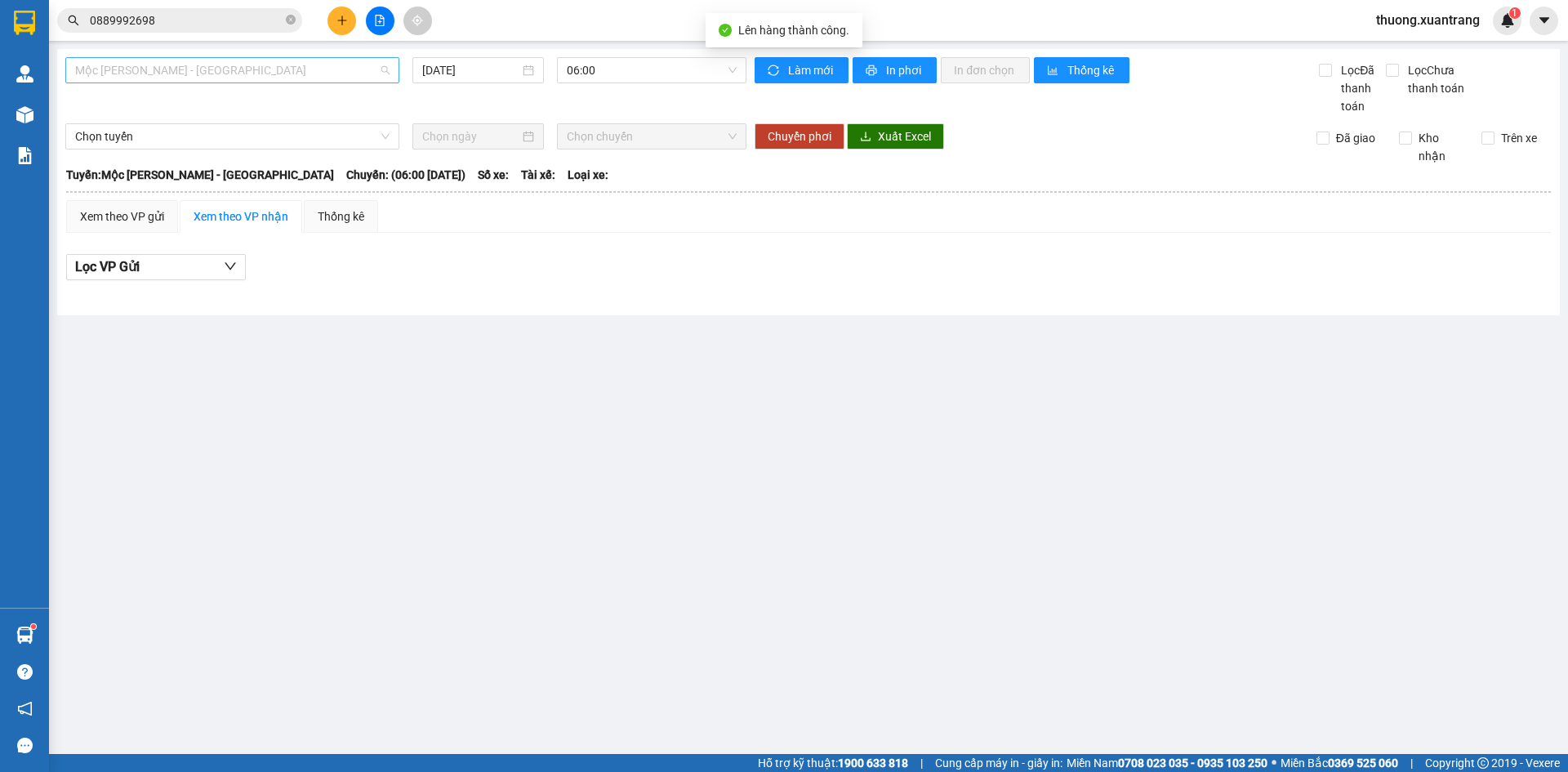
click at [329, 74] on span "Mộc [PERSON_NAME] - [GEOGRAPHIC_DATA]" at bounding box center [232, 70] width 314 height 24
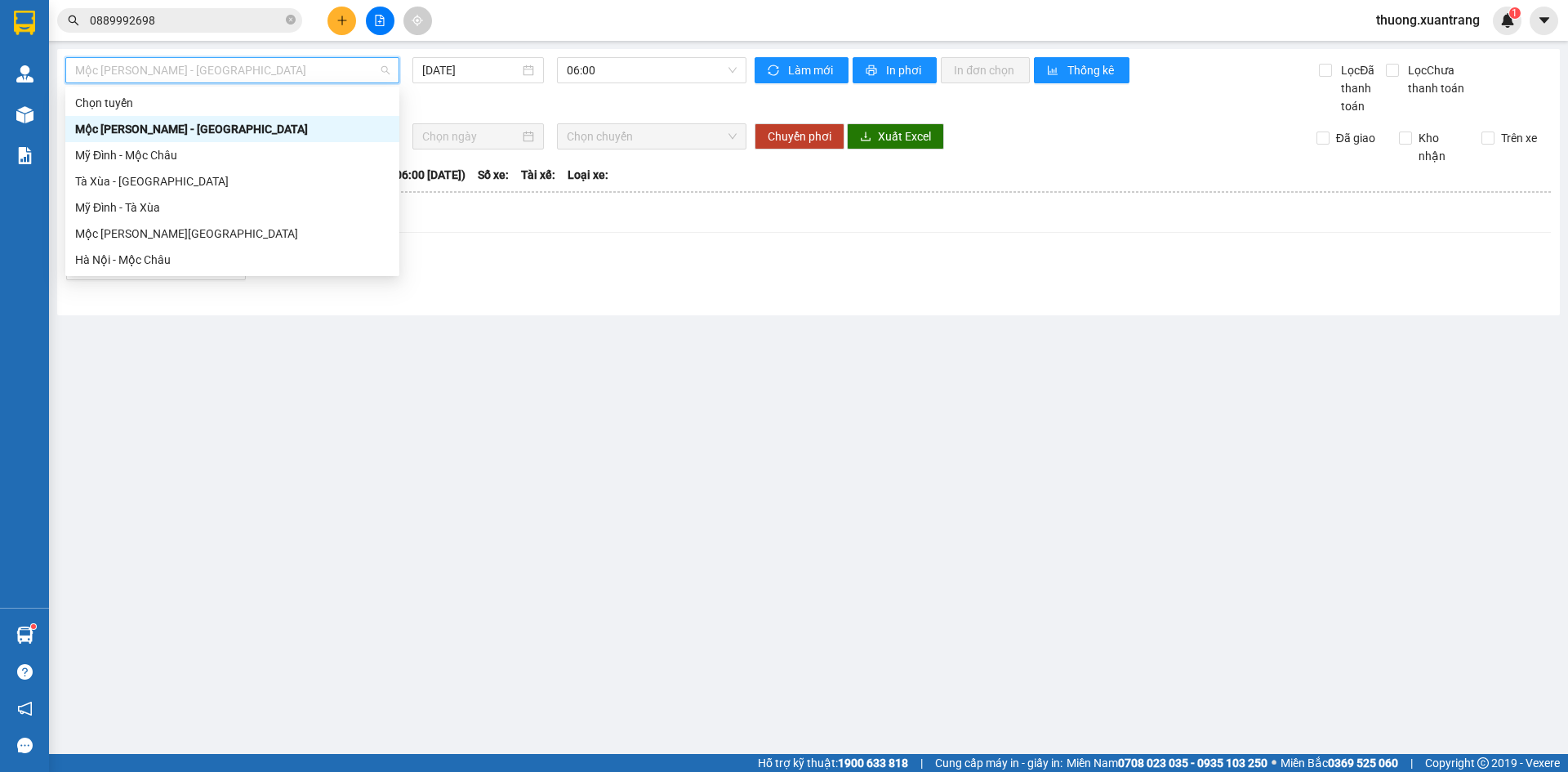
click at [255, 134] on div "Mộc [PERSON_NAME] - [GEOGRAPHIC_DATA]" at bounding box center [232, 129] width 314 height 18
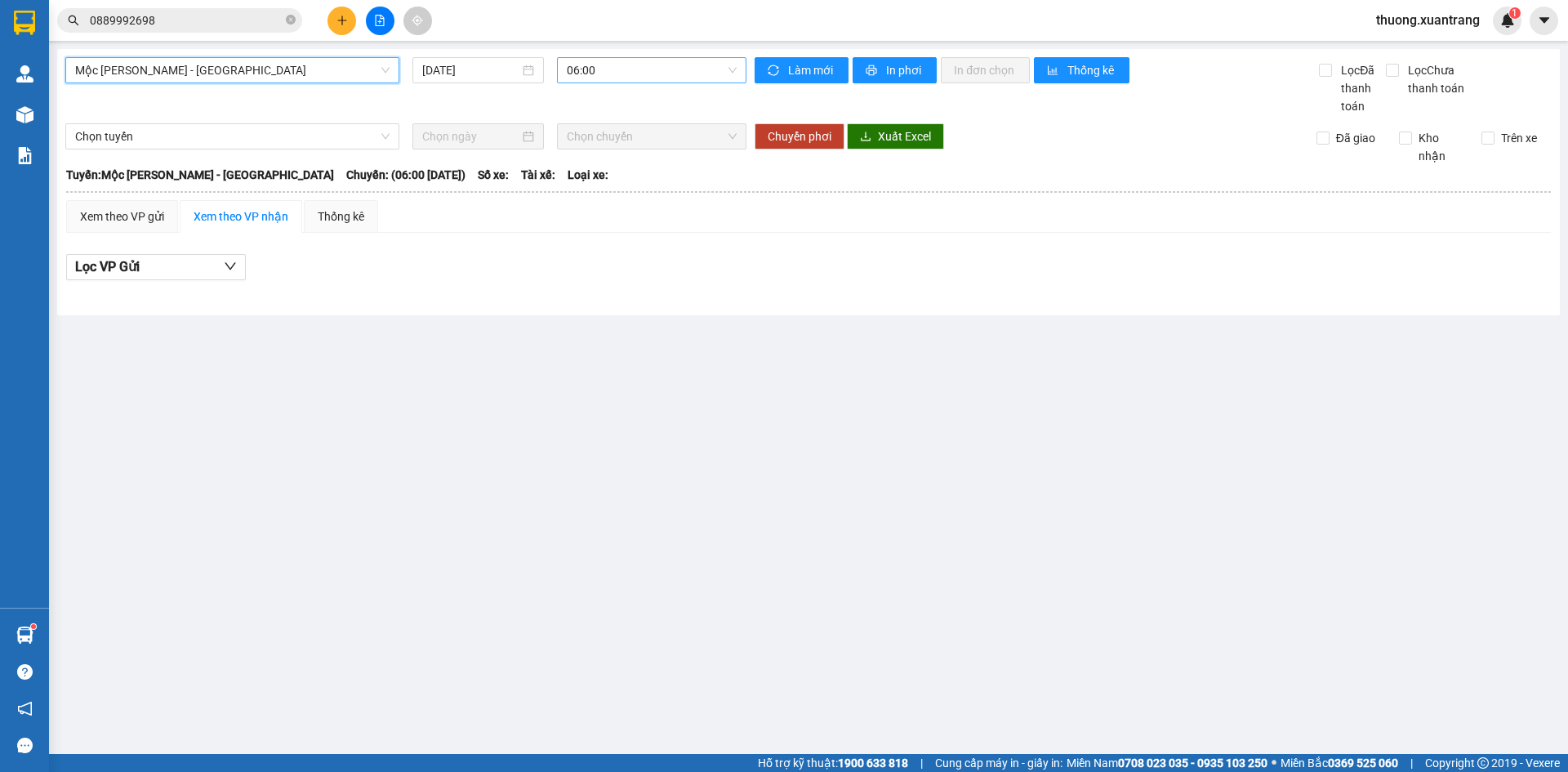
click at [619, 77] on span "06:00" at bounding box center [652, 70] width 170 height 24
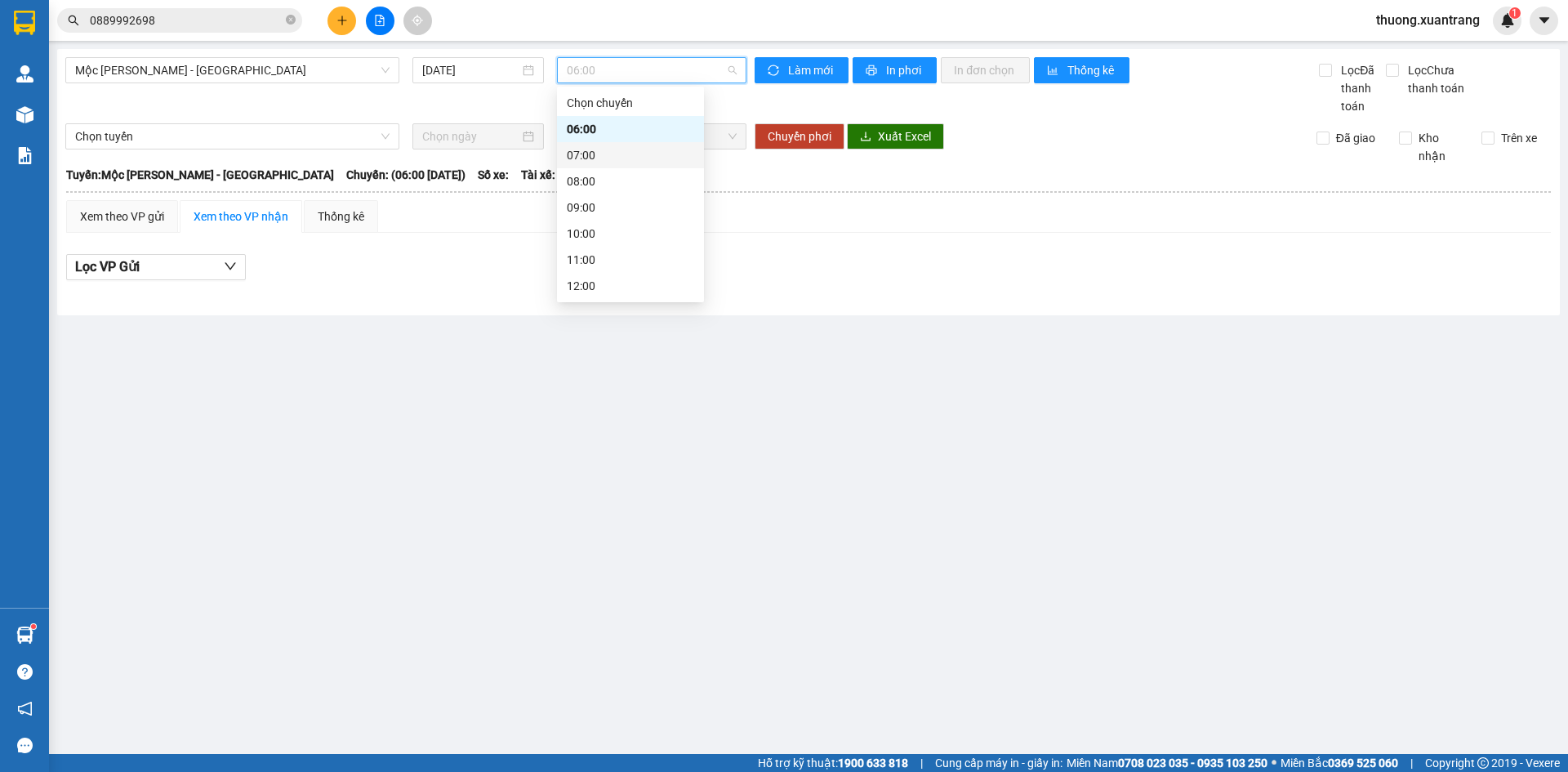
click at [600, 155] on div "07:00" at bounding box center [630, 155] width 127 height 18
click at [620, 72] on span "07:00" at bounding box center [652, 70] width 170 height 24
click at [610, 179] on div "08:00" at bounding box center [630, 181] width 127 height 18
click at [611, 77] on span "08:00" at bounding box center [652, 70] width 170 height 24
click at [610, 203] on div "09:00" at bounding box center [630, 207] width 127 height 18
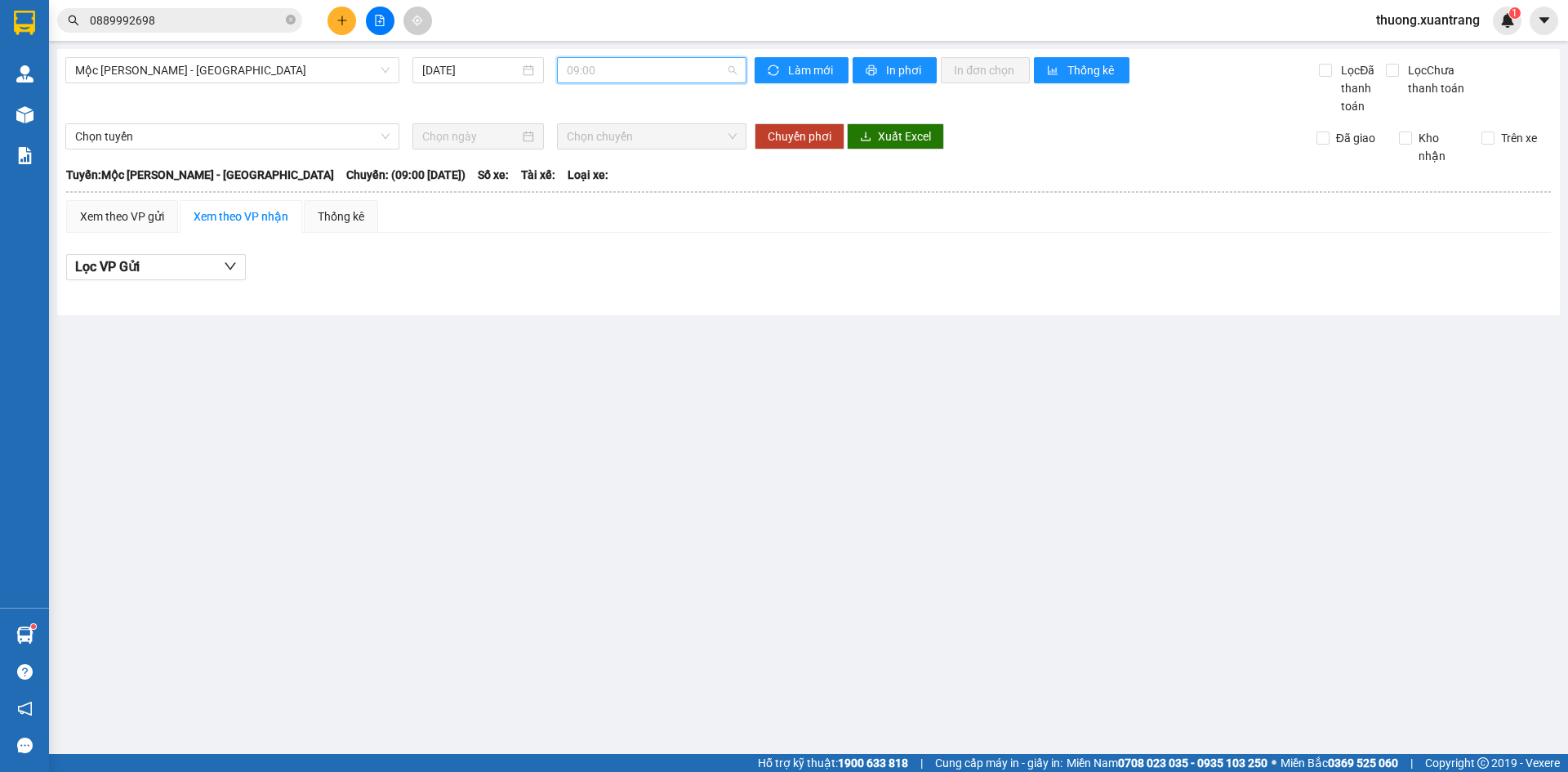
click at [641, 71] on span "09:00" at bounding box center [652, 70] width 170 height 24
click at [610, 226] on div "10:00" at bounding box center [630, 233] width 127 height 18
click at [652, 76] on span "10:00" at bounding box center [652, 70] width 170 height 24
click at [629, 262] on div "11:00" at bounding box center [630, 259] width 127 height 18
click at [636, 70] on span "11:00" at bounding box center [652, 70] width 170 height 24
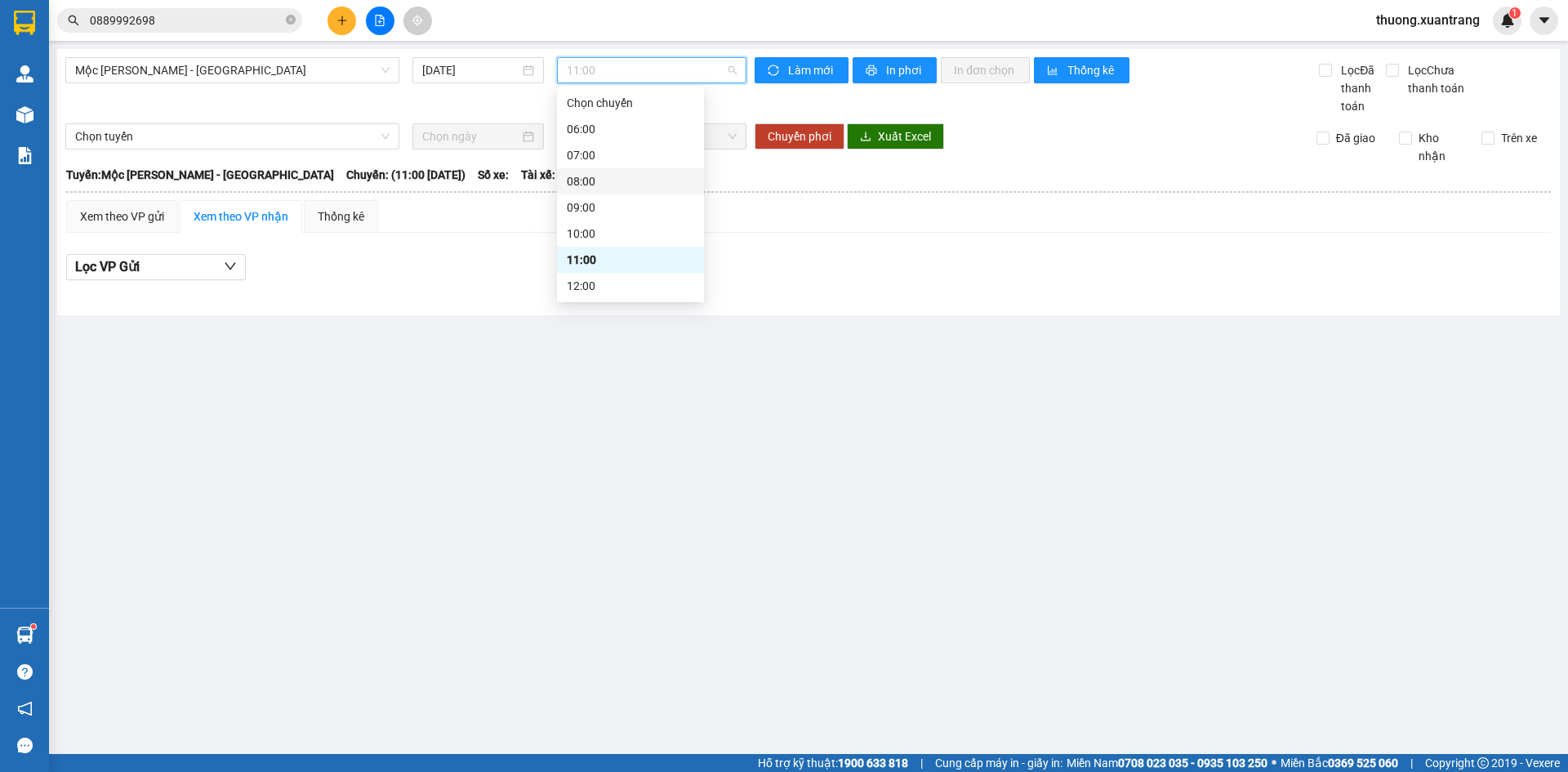
scroll to position [82, 0]
click at [631, 204] on div "12:00" at bounding box center [630, 204] width 127 height 18
click at [647, 60] on span "12:00" at bounding box center [652, 70] width 170 height 24
click at [619, 231] on div "13:00" at bounding box center [630, 230] width 127 height 18
click at [645, 76] on span "13:00" at bounding box center [652, 70] width 170 height 24
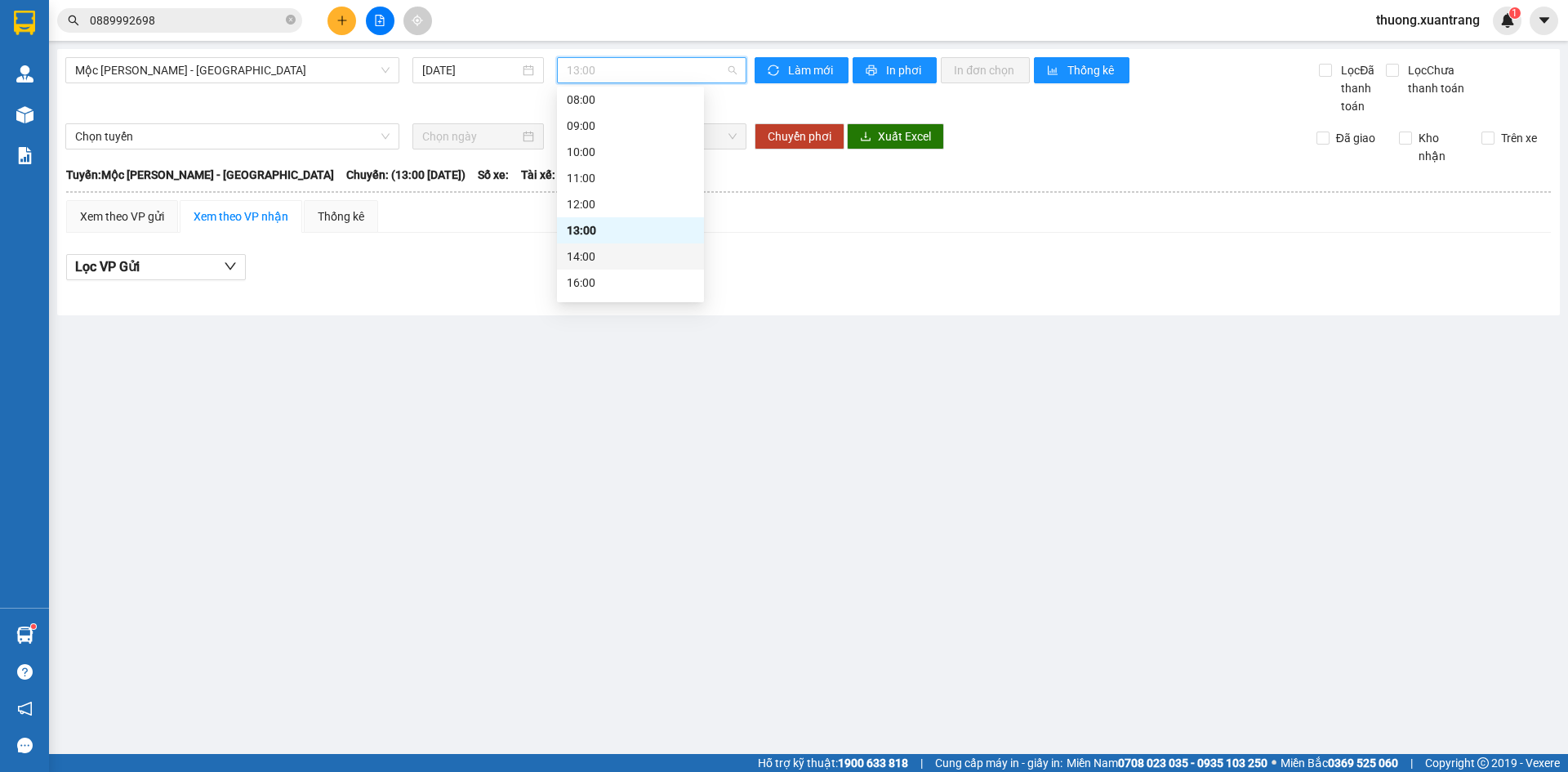
click at [622, 247] on div "14:00" at bounding box center [630, 256] width 127 height 18
click at [304, 77] on span "Mộc [PERSON_NAME] - [GEOGRAPHIC_DATA]" at bounding box center [232, 70] width 314 height 24
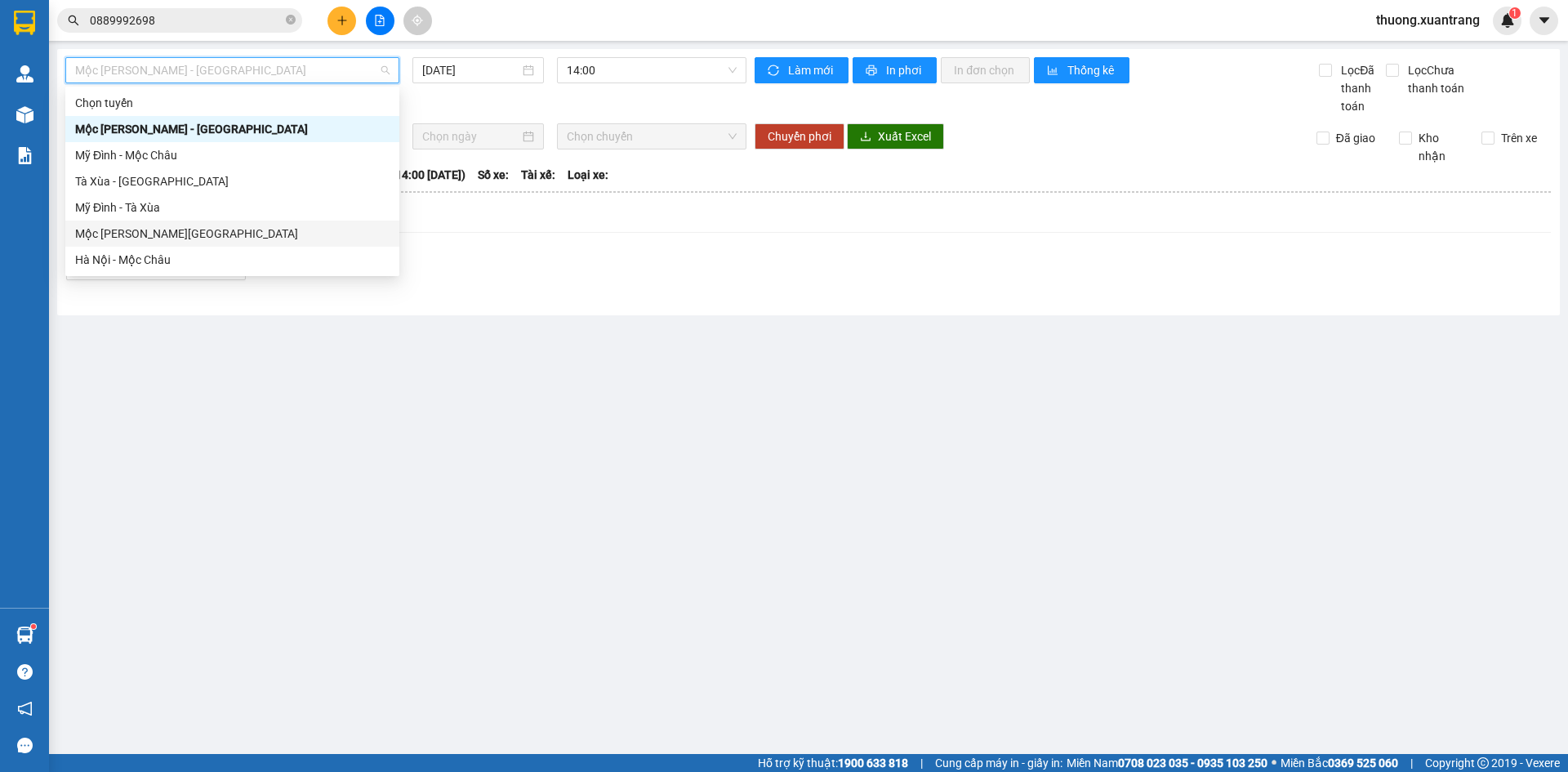
click at [220, 235] on div "Mộc [PERSON_NAME][GEOGRAPHIC_DATA]" at bounding box center [232, 233] width 314 height 18
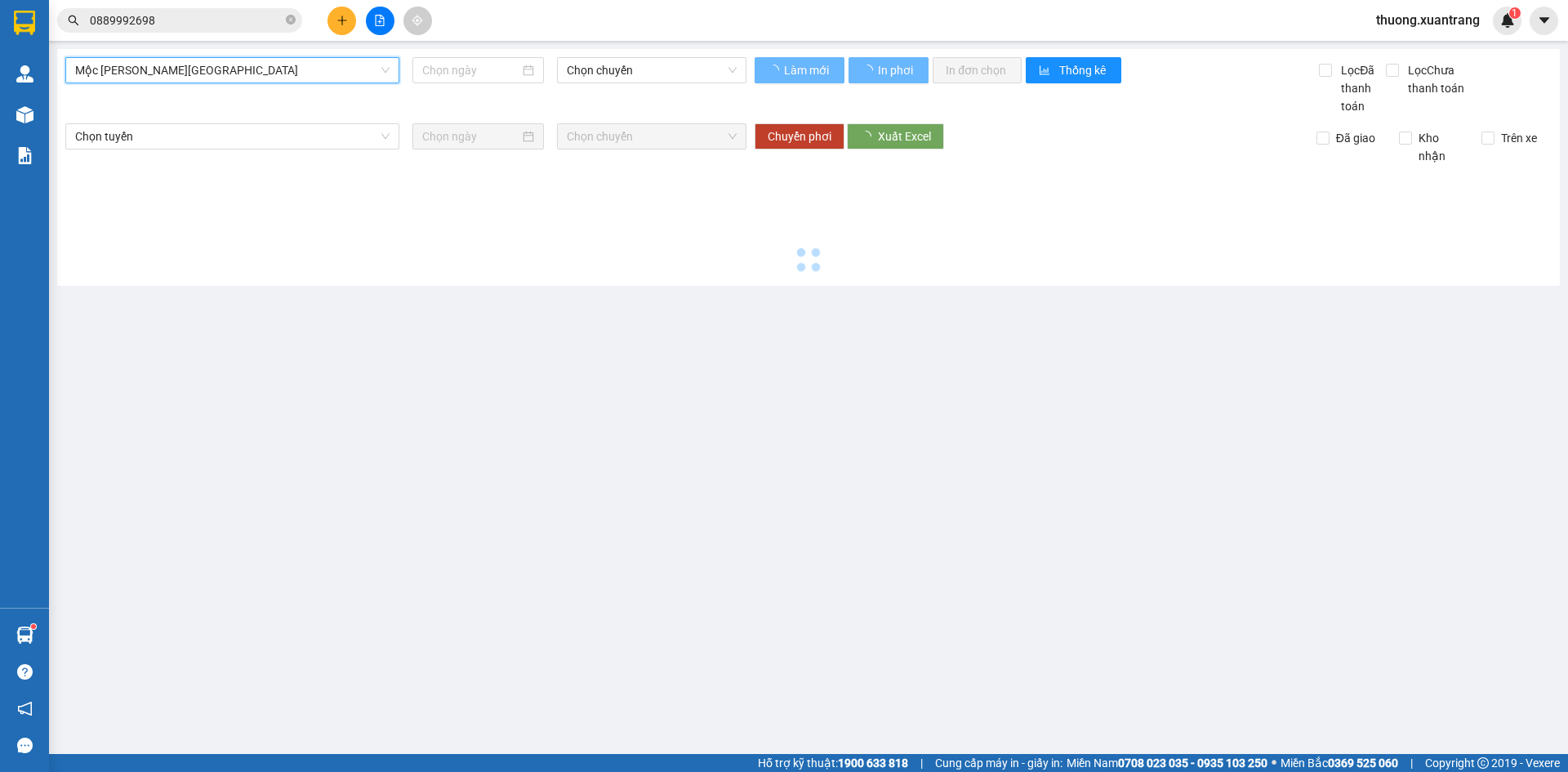
type input "[DATE]"
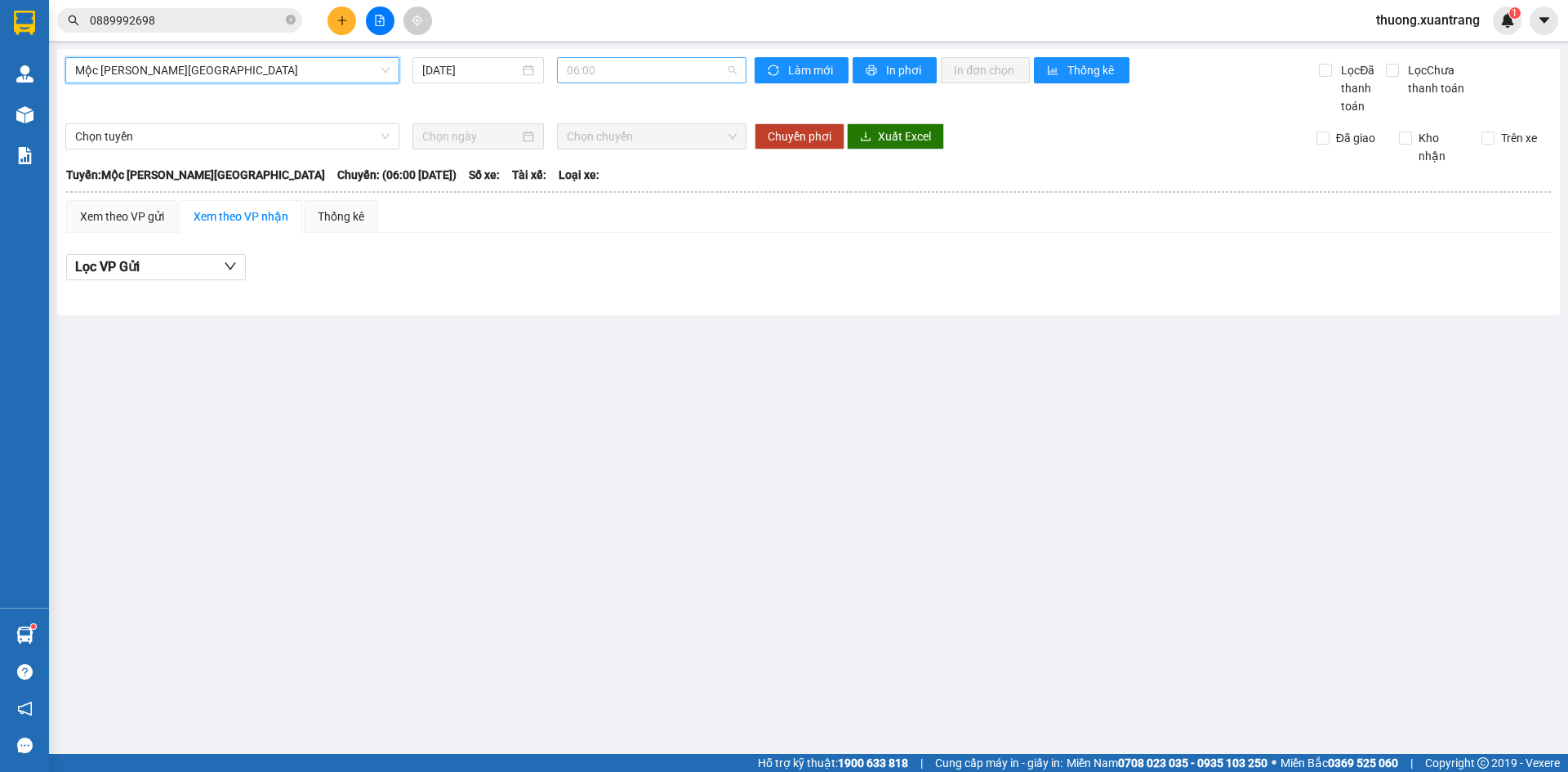
click at [632, 69] on span "06:00" at bounding box center [652, 70] width 170 height 24
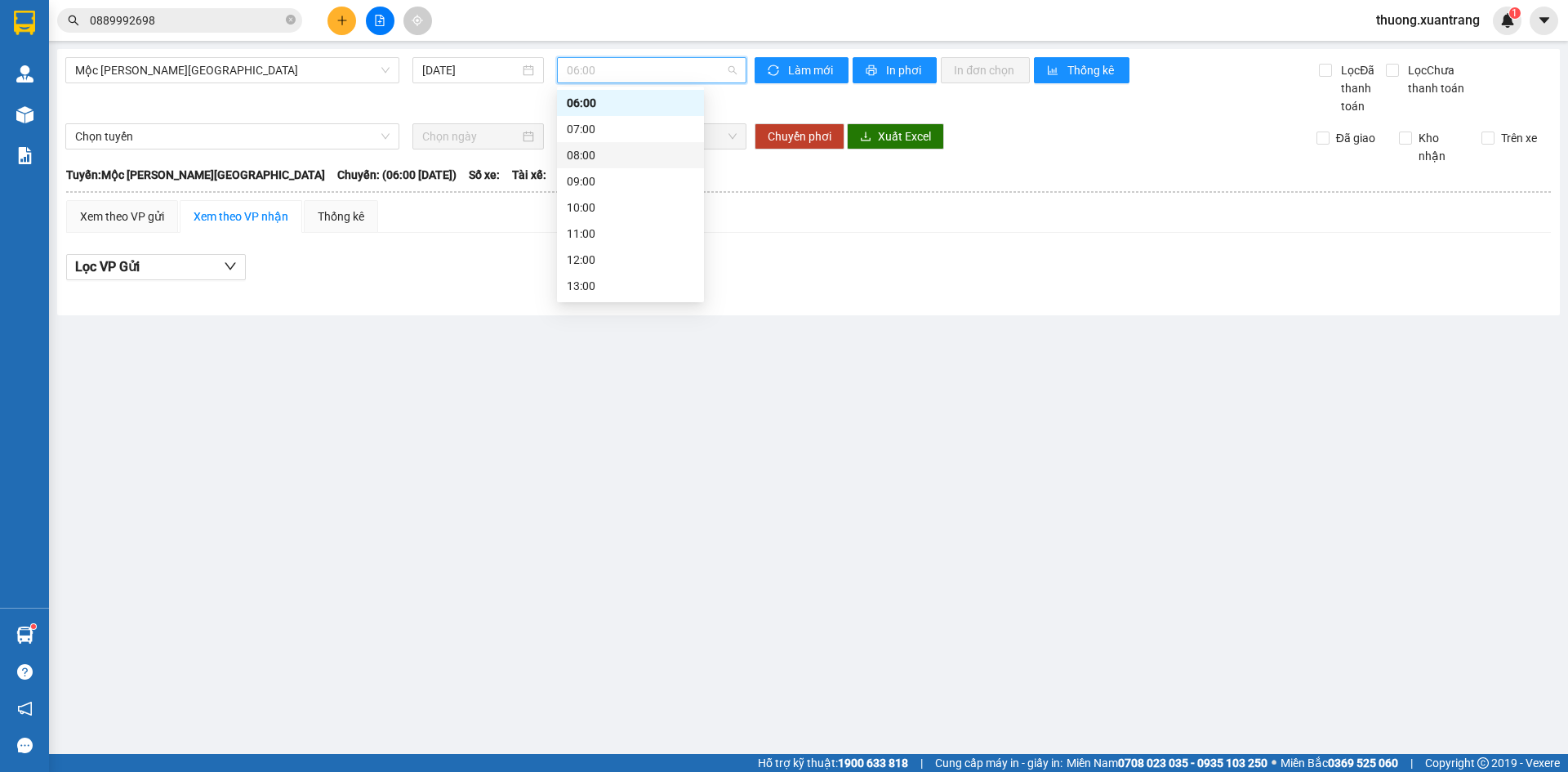
click at [608, 142] on div "08:00" at bounding box center [630, 155] width 147 height 26
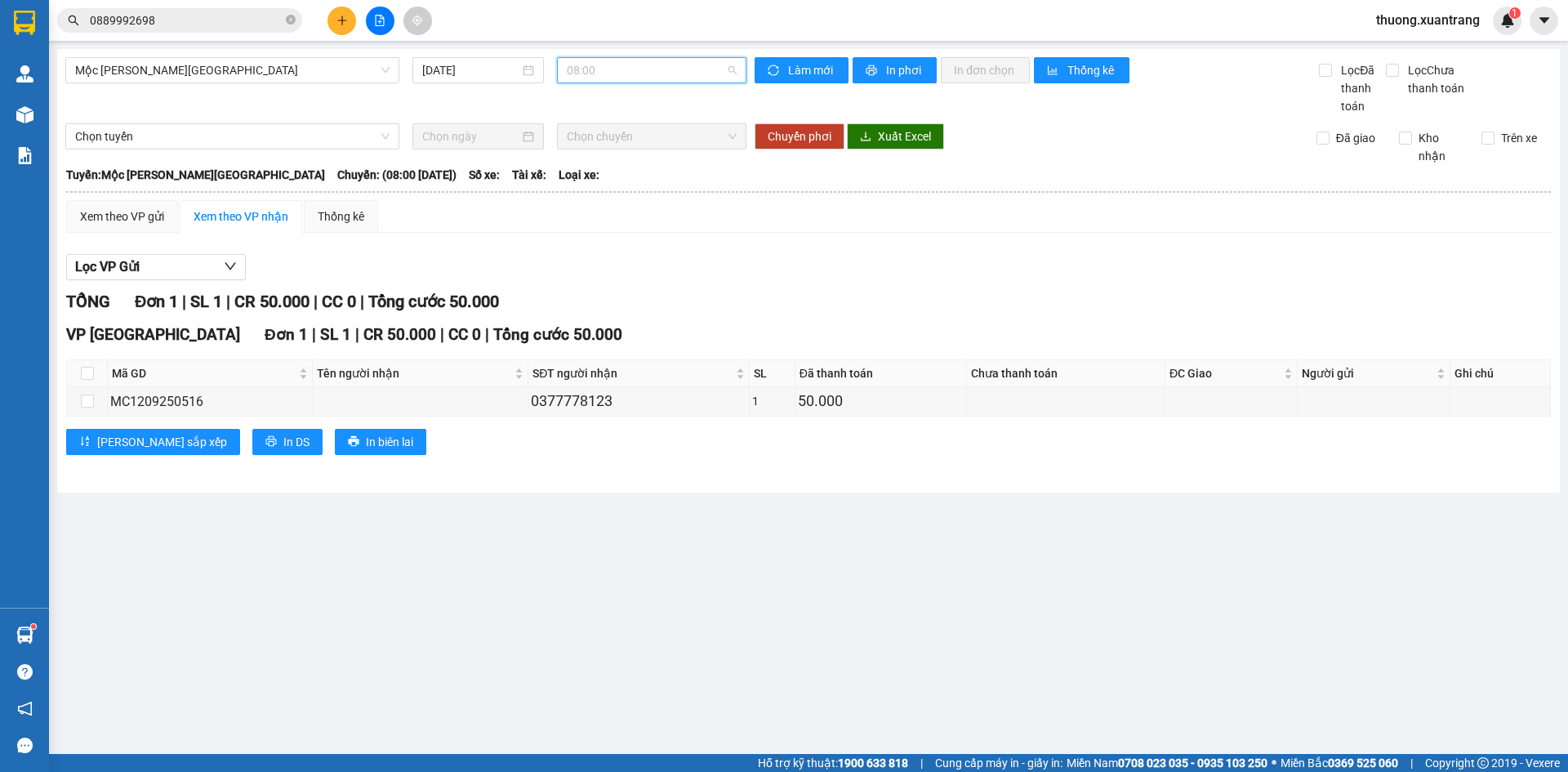
click at [626, 71] on span "08:00" at bounding box center [652, 70] width 170 height 24
click at [606, 127] on div "07:00" at bounding box center [630, 129] width 127 height 18
click at [635, 66] on span "07:00" at bounding box center [652, 70] width 170 height 24
click at [610, 161] on div "08:00" at bounding box center [630, 155] width 127 height 18
click at [624, 71] on span "08:00" at bounding box center [652, 70] width 170 height 24
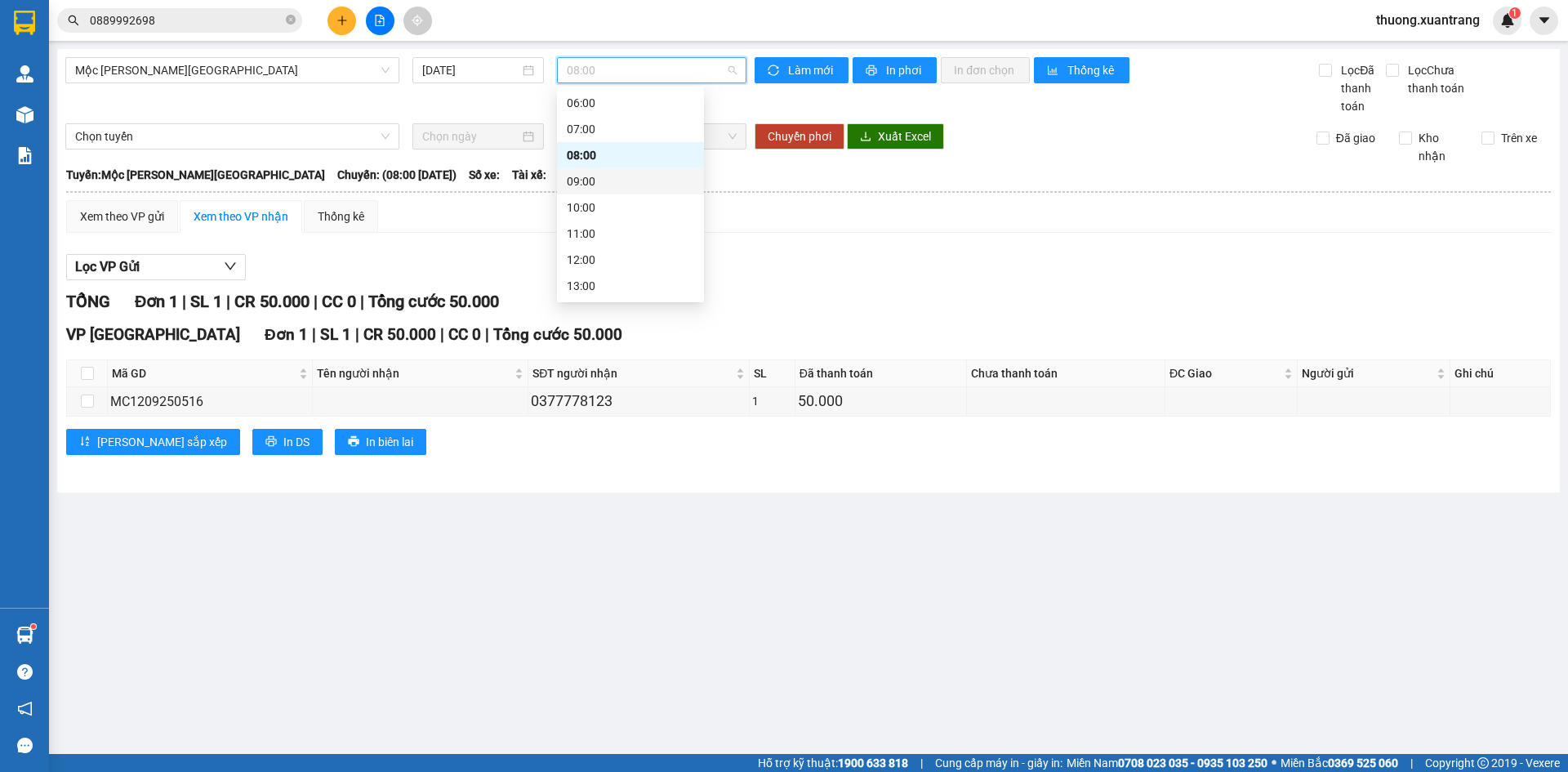
click at [610, 177] on div "09:00" at bounding box center [630, 181] width 127 height 18
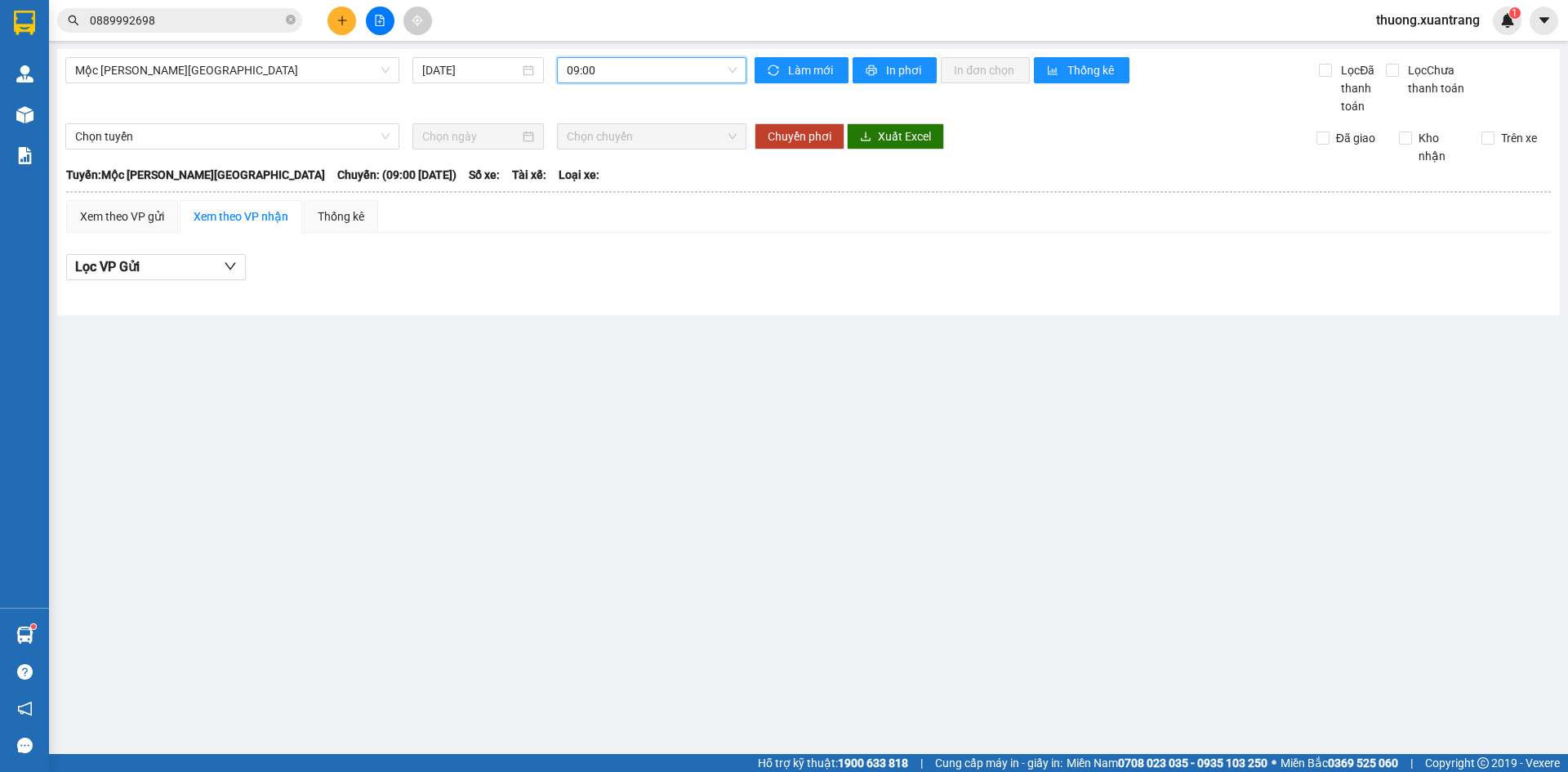
click at [610, 73] on span "09:00" at bounding box center [652, 70] width 170 height 24
click at [614, 199] on div "10:00" at bounding box center [630, 207] width 127 height 18
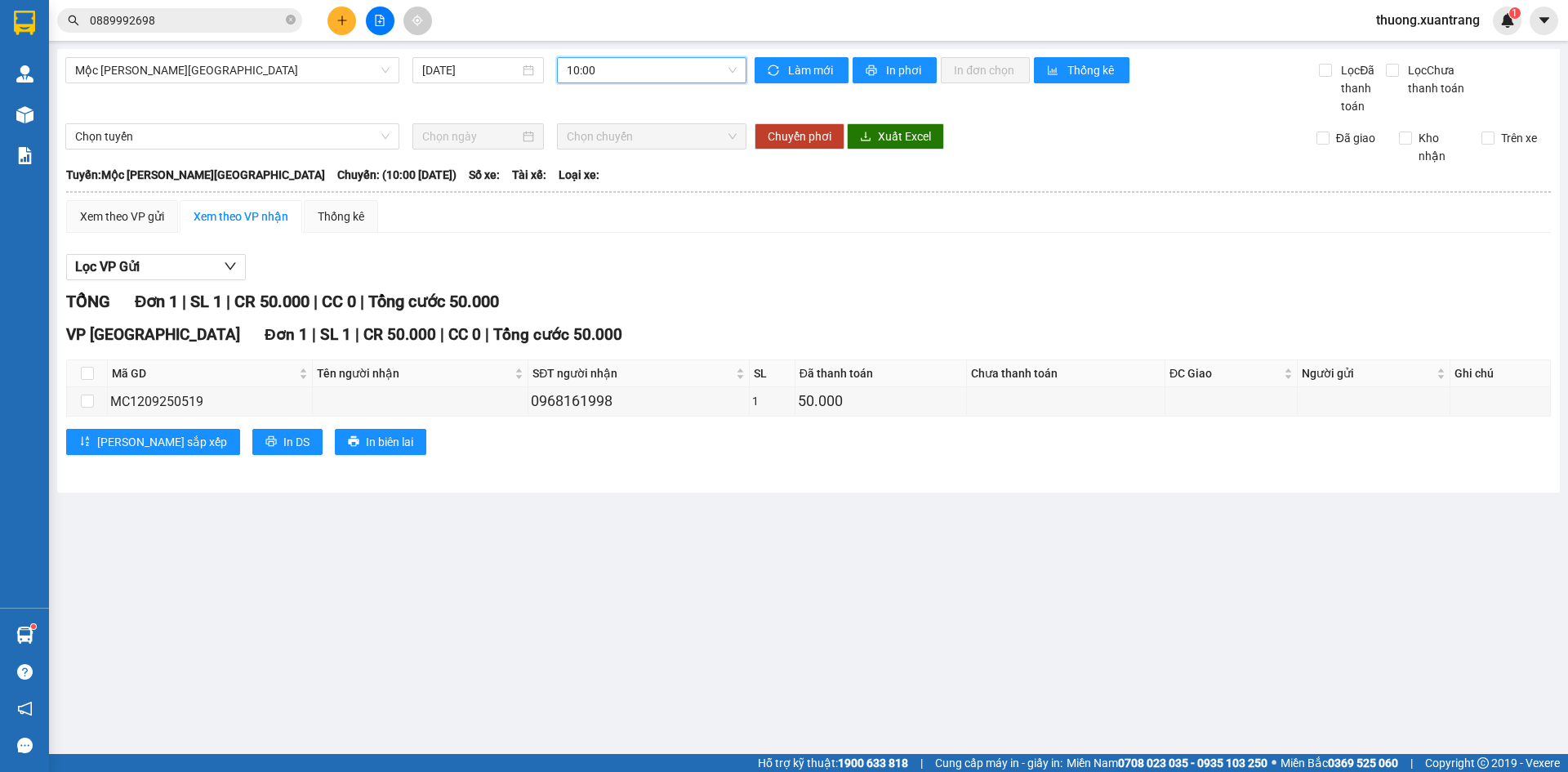
click at [636, 77] on span "10:00" at bounding box center [652, 70] width 170 height 24
click at [626, 230] on div "11:00" at bounding box center [630, 233] width 127 height 18
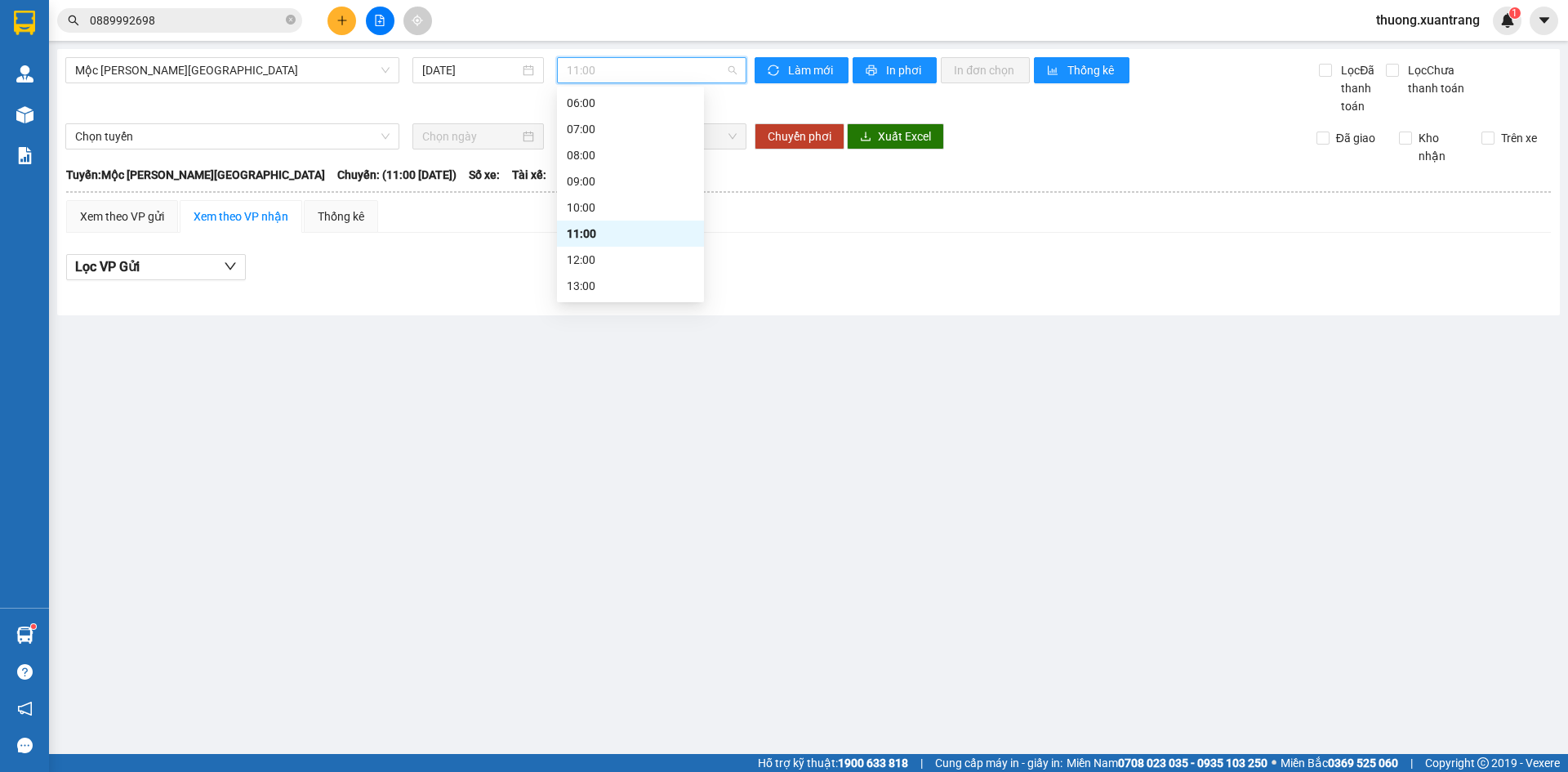
click at [608, 72] on span "11:00" at bounding box center [652, 70] width 170 height 24
click at [615, 252] on div "12:00" at bounding box center [630, 259] width 127 height 18
click at [620, 70] on span "12:00" at bounding box center [652, 70] width 170 height 24
click at [610, 285] on div "13:00" at bounding box center [630, 285] width 127 height 18
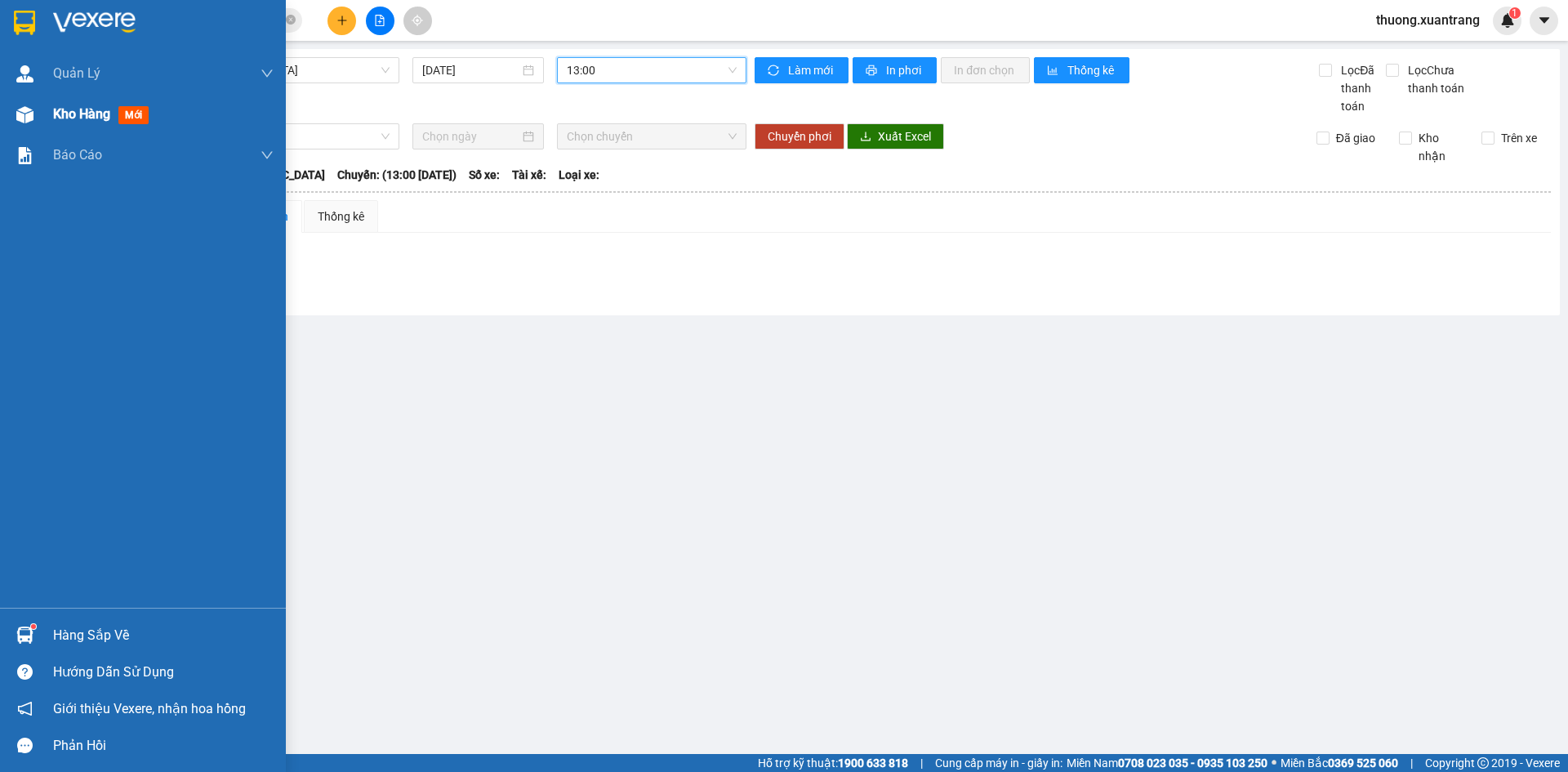
click at [48, 113] on div "Kho hàng mới" at bounding box center [143, 114] width 286 height 41
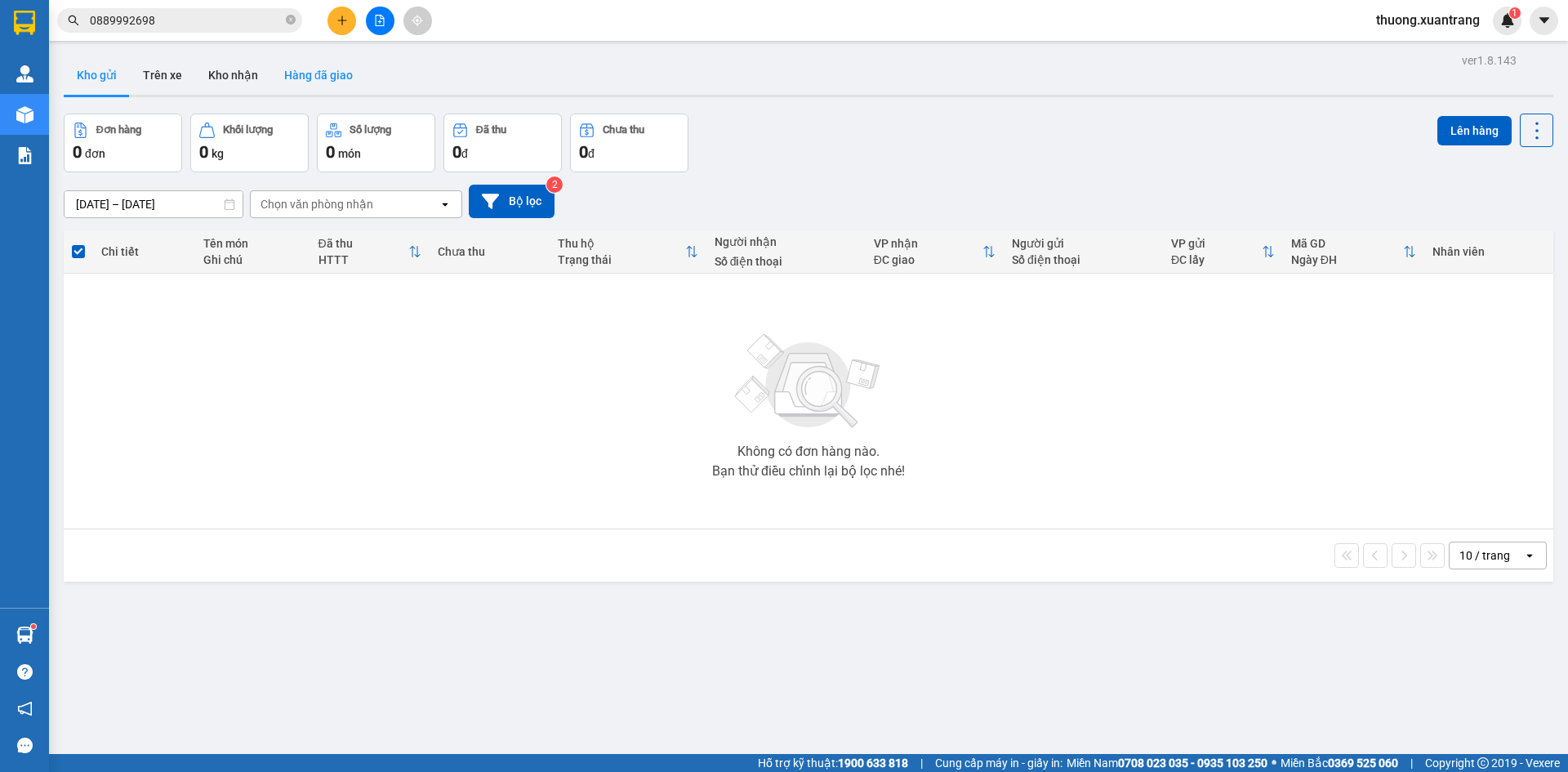
click at [321, 82] on button "Hàng đã giao" at bounding box center [318, 75] width 95 height 40
